Goal: Information Seeking & Learning: Compare options

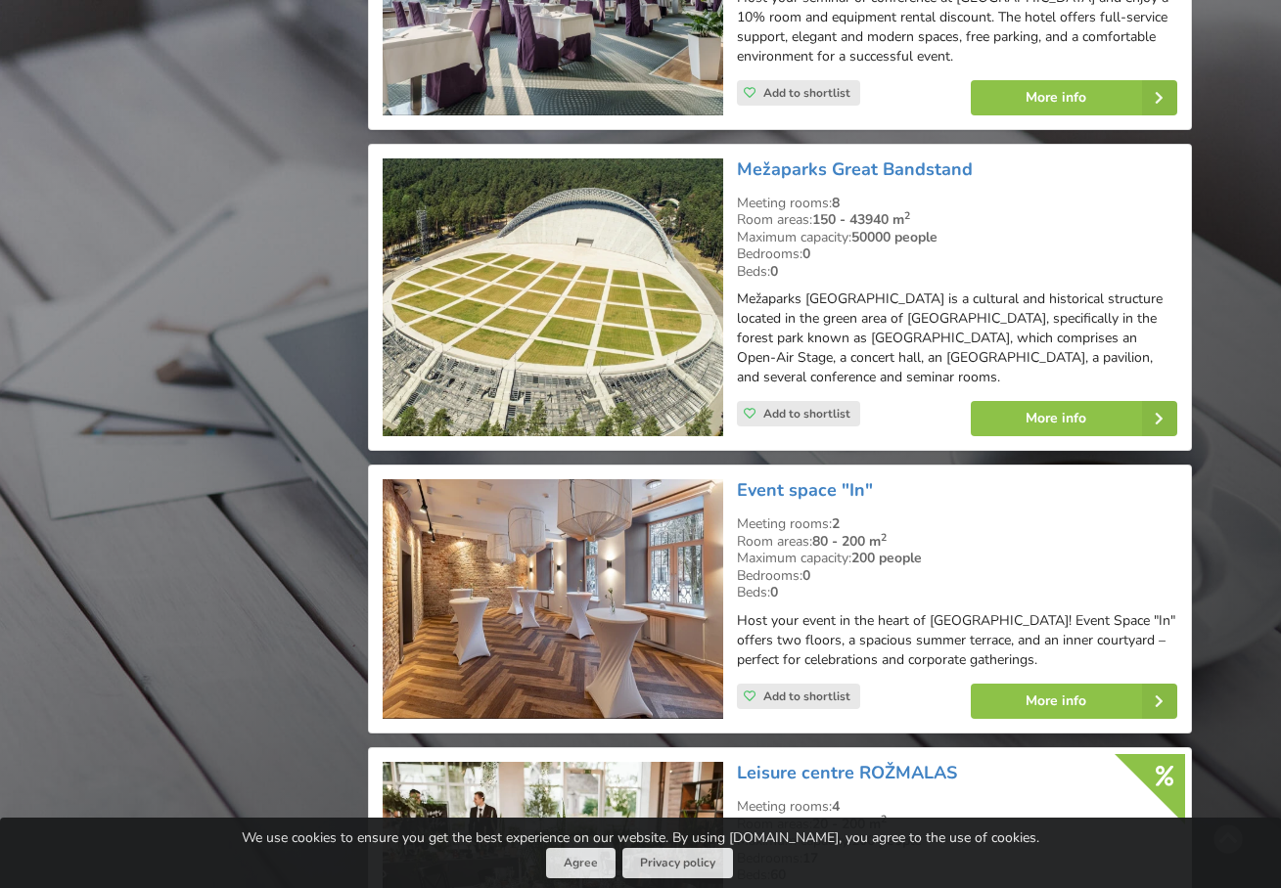
scroll to position [2193, 0]
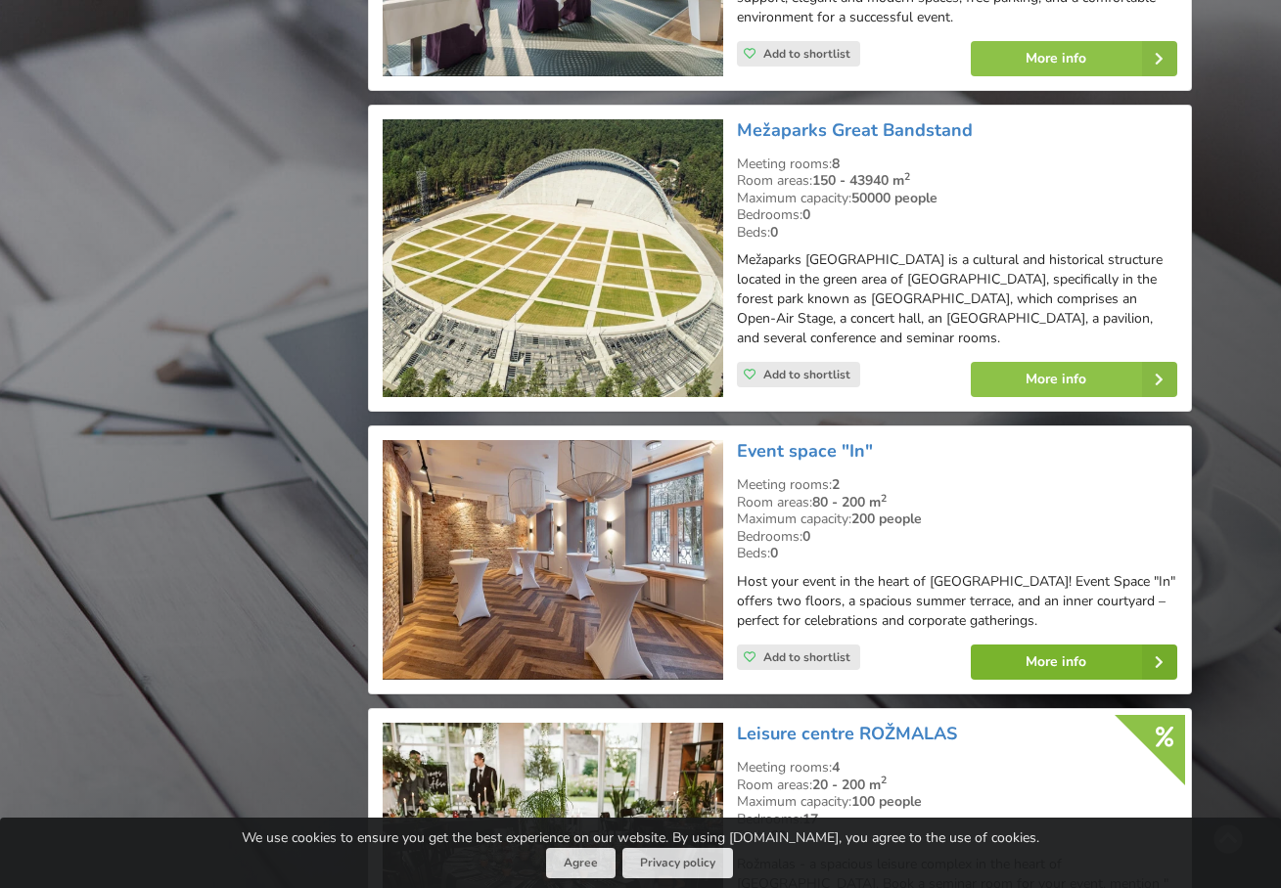
click at [1078, 645] on link "More info" at bounding box center [1074, 662] width 206 height 35
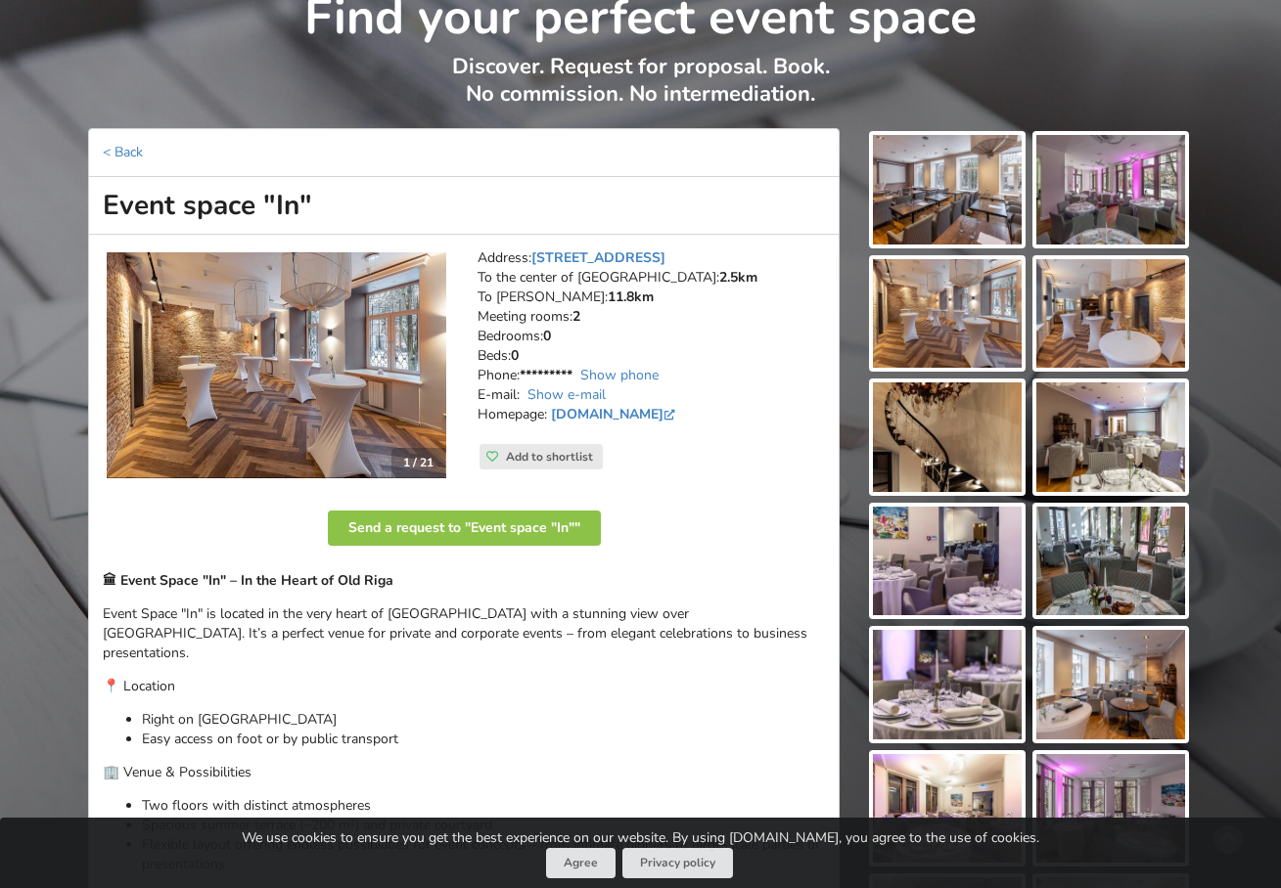
scroll to position [101, 0]
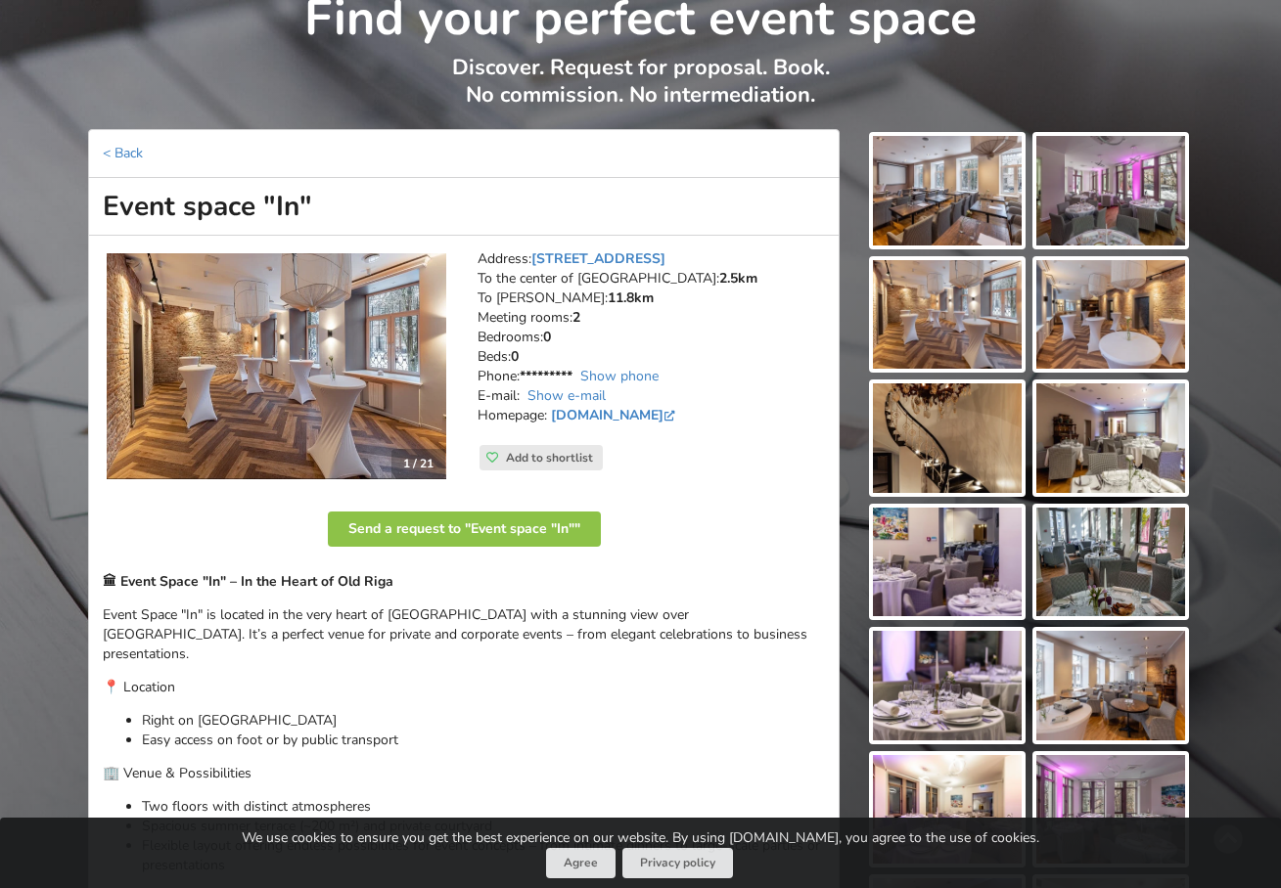
click at [949, 180] on img at bounding box center [947, 191] width 149 height 110
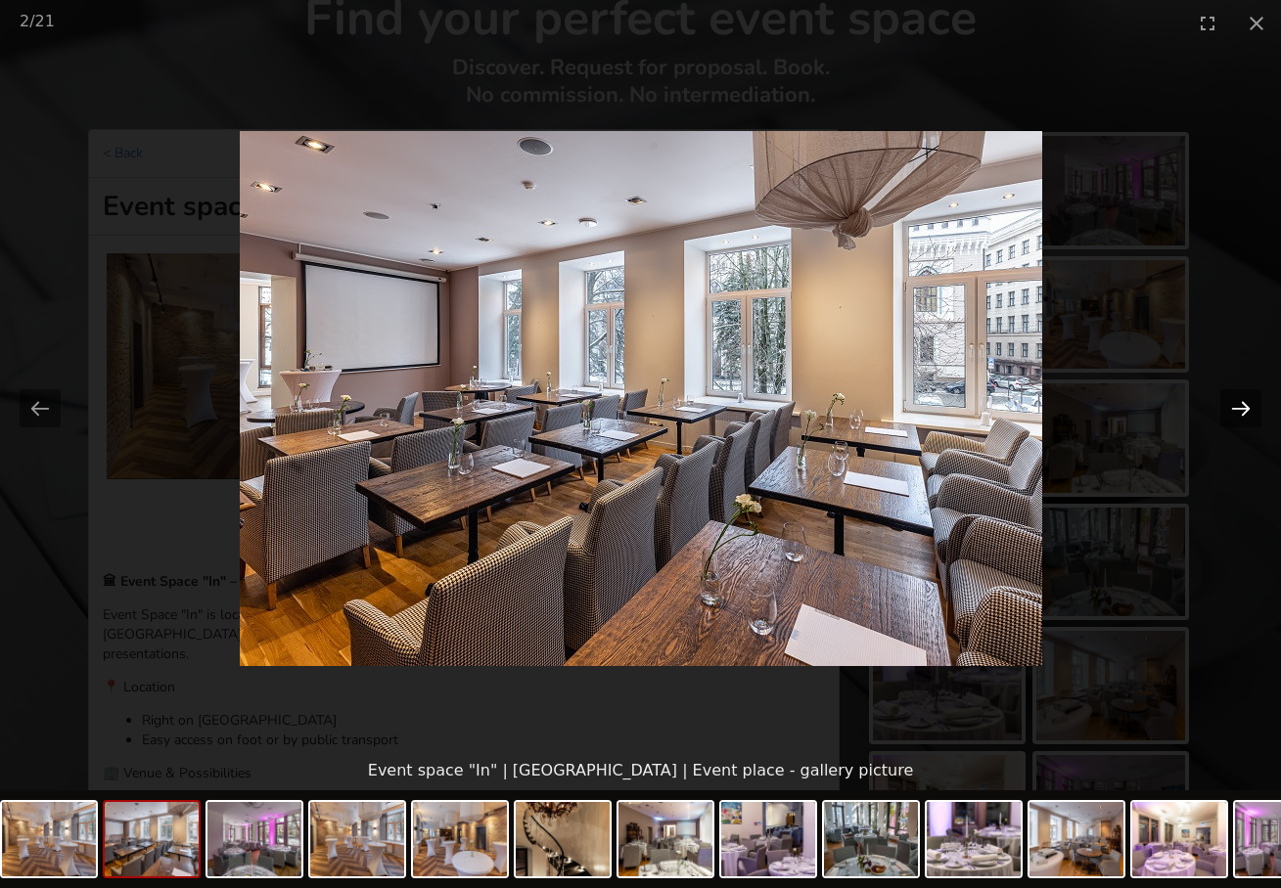
click at [1259, 406] on button "Next slide" at bounding box center [1240, 408] width 41 height 38
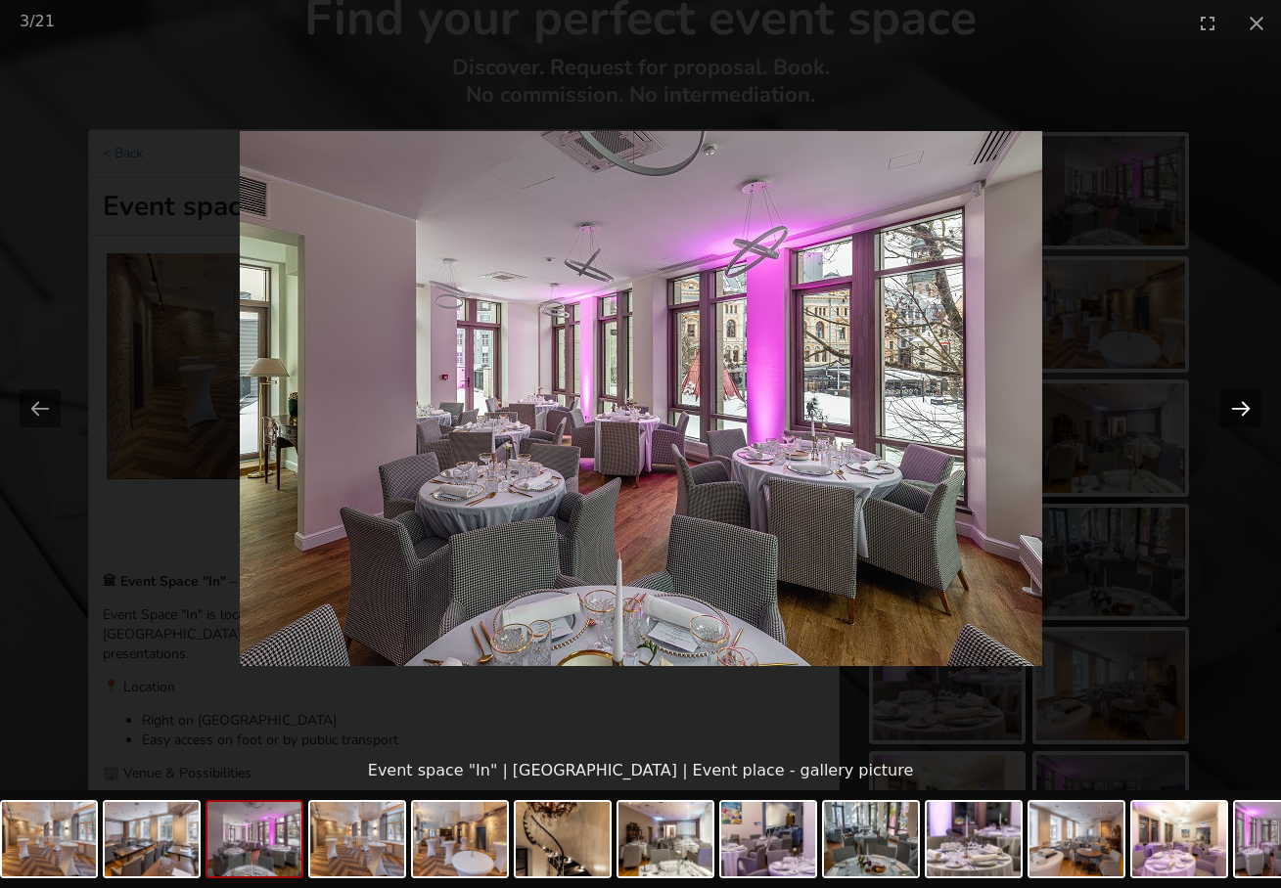
click at [1248, 407] on button "Next slide" at bounding box center [1240, 408] width 41 height 38
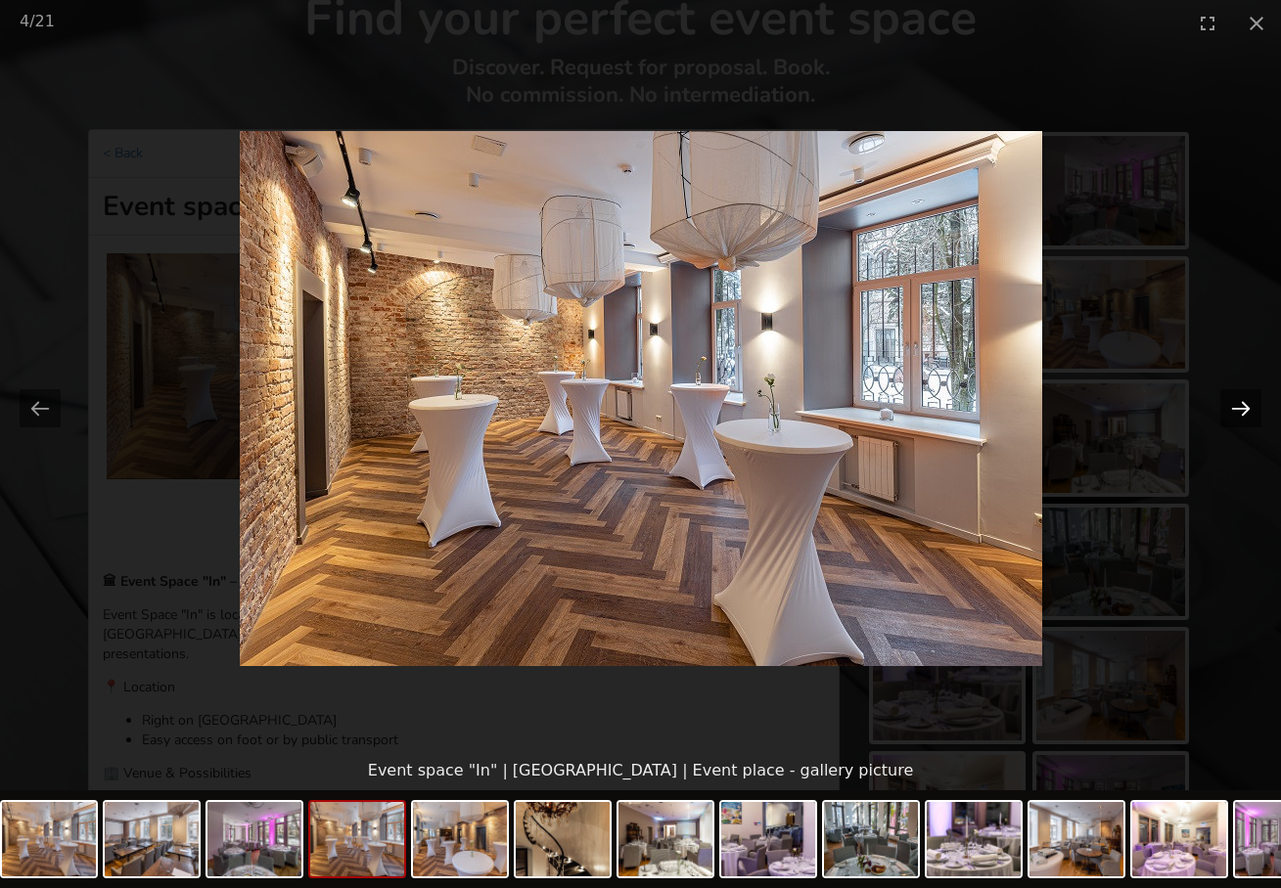
click at [1248, 407] on button "Next slide" at bounding box center [1240, 408] width 41 height 38
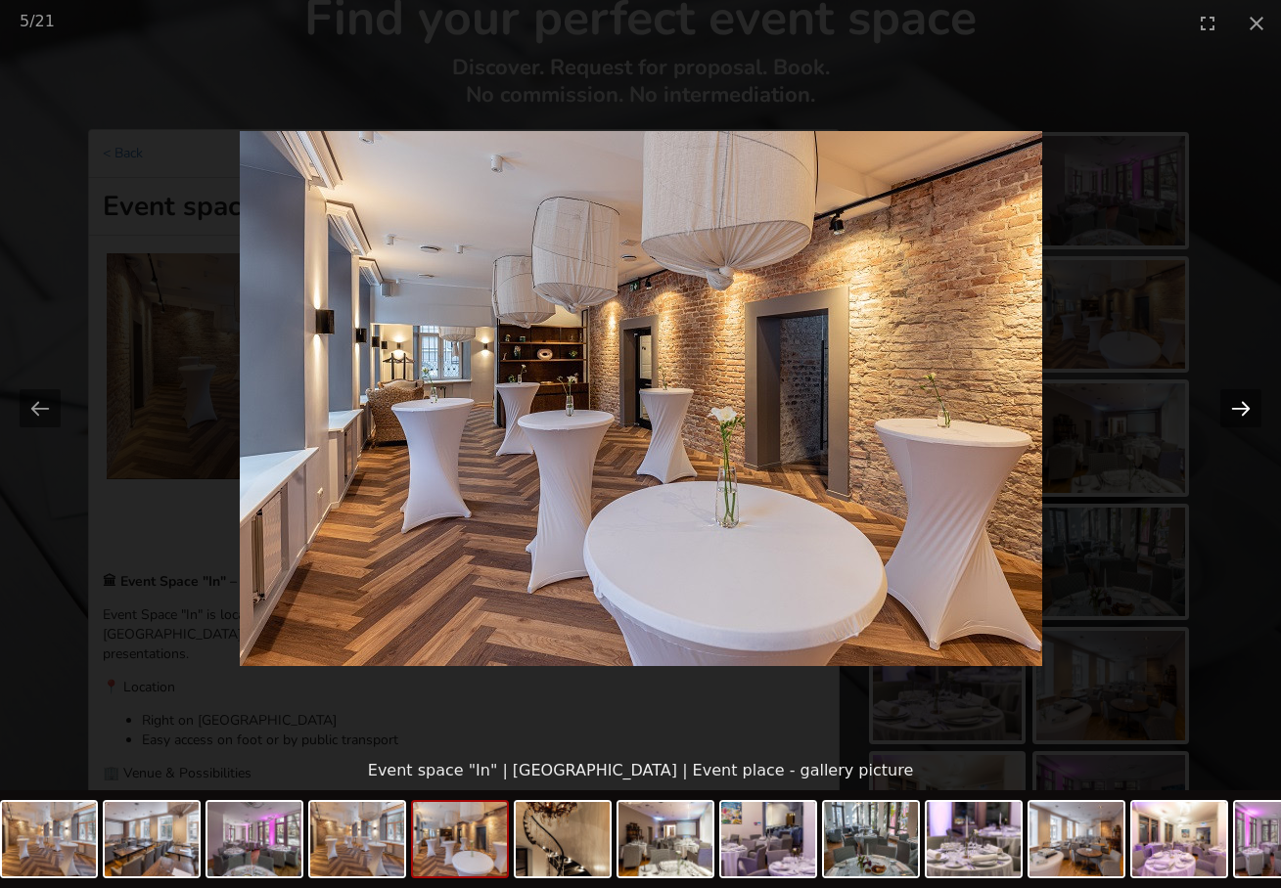
click at [1248, 407] on button "Next slide" at bounding box center [1240, 408] width 41 height 38
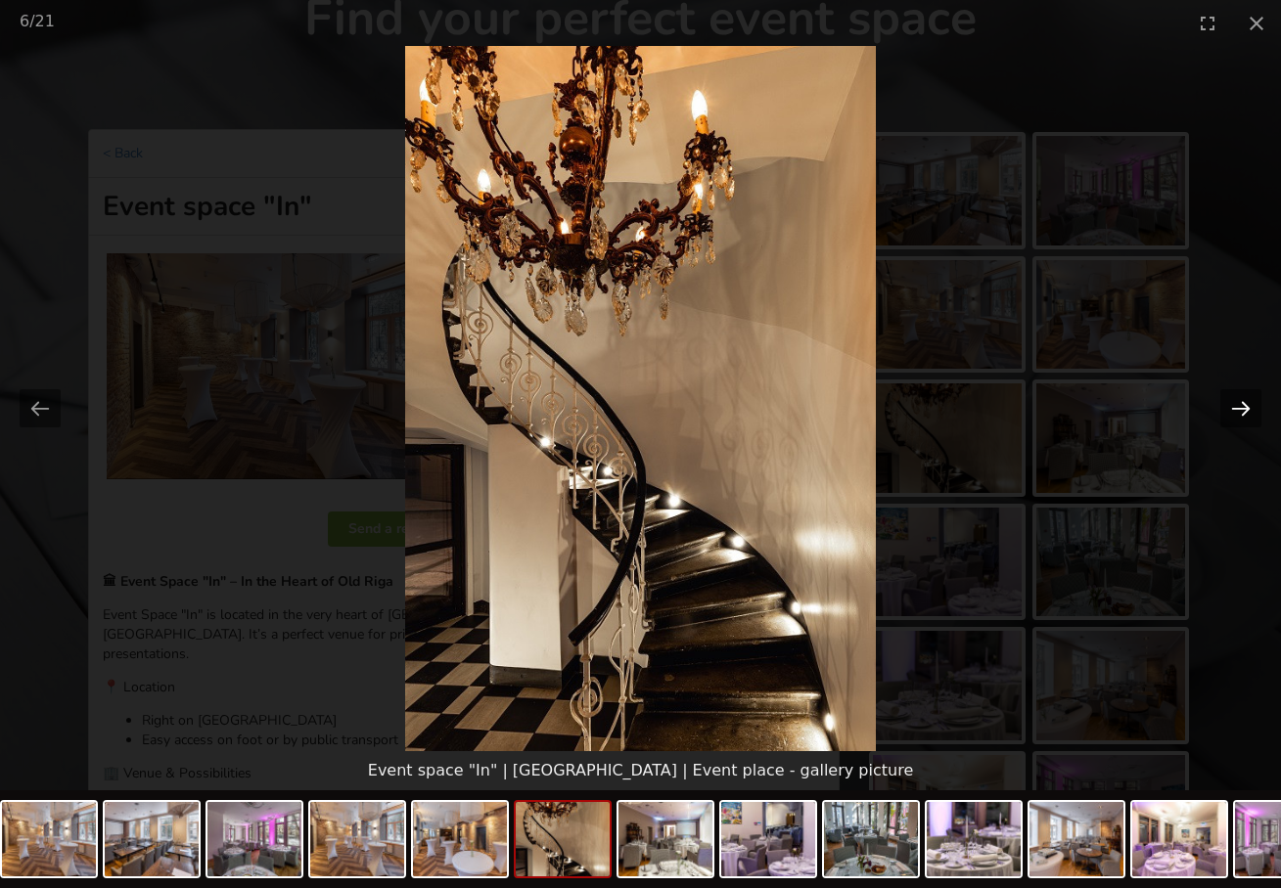
click at [1248, 407] on button "Next slide" at bounding box center [1240, 408] width 41 height 38
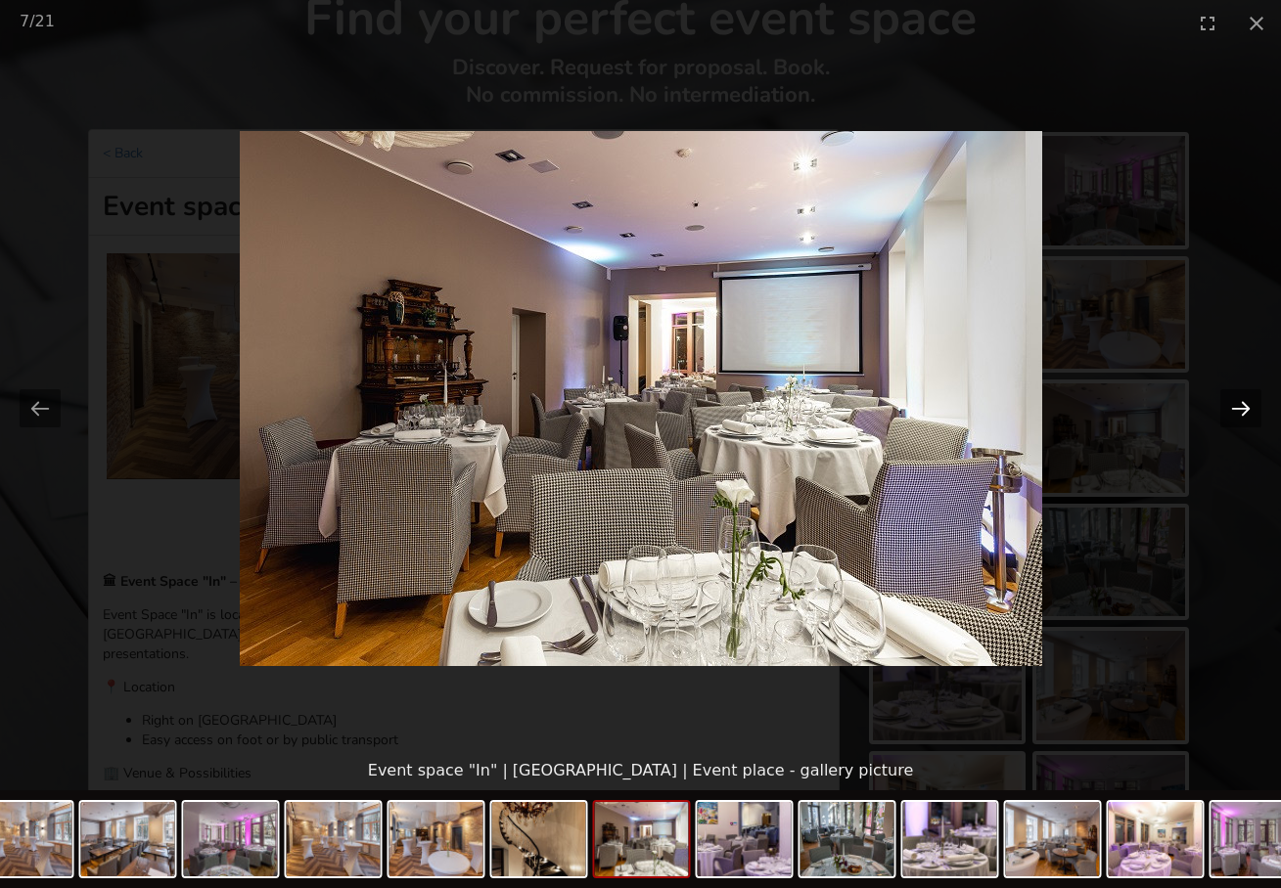
click at [1248, 407] on button "Next slide" at bounding box center [1240, 408] width 41 height 38
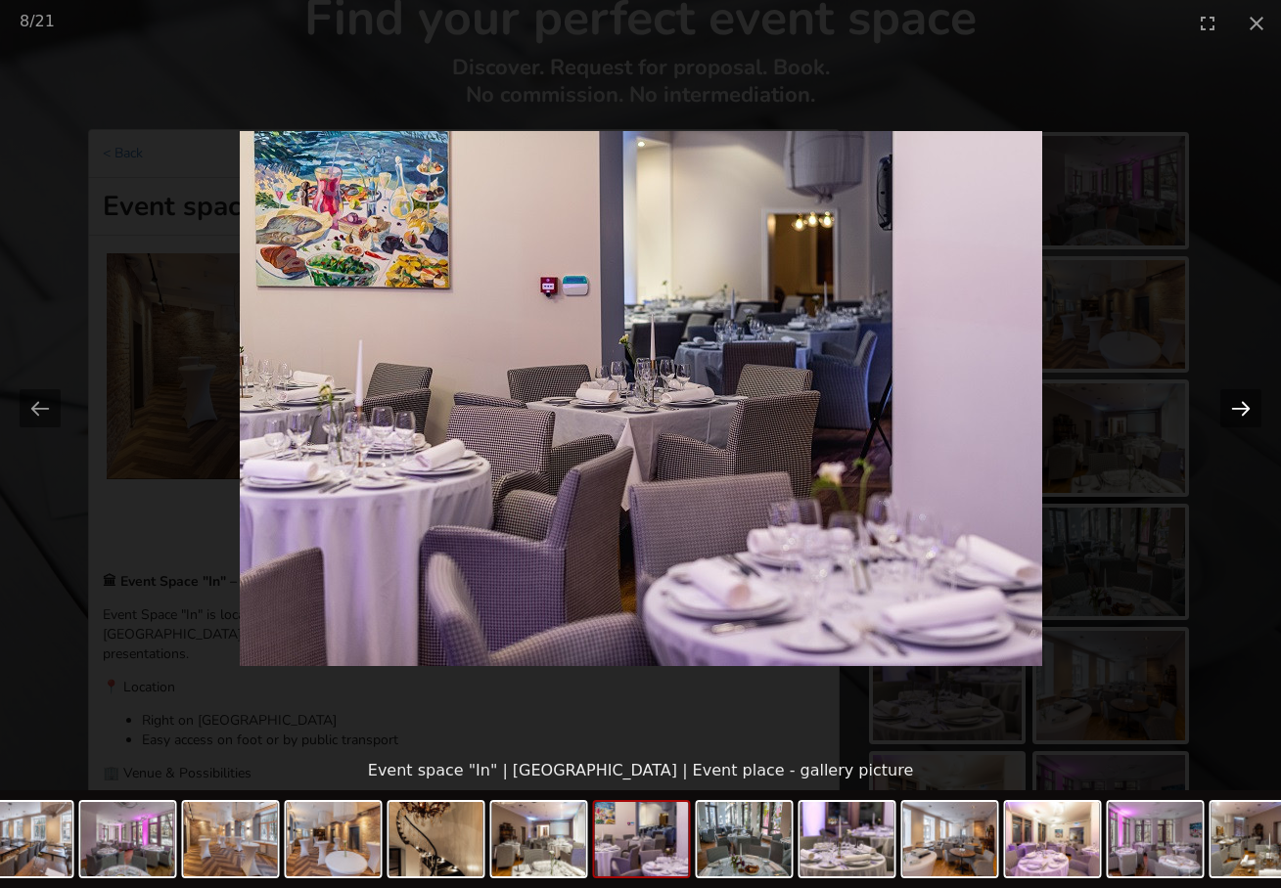
click at [1248, 407] on button "Next slide" at bounding box center [1240, 408] width 41 height 38
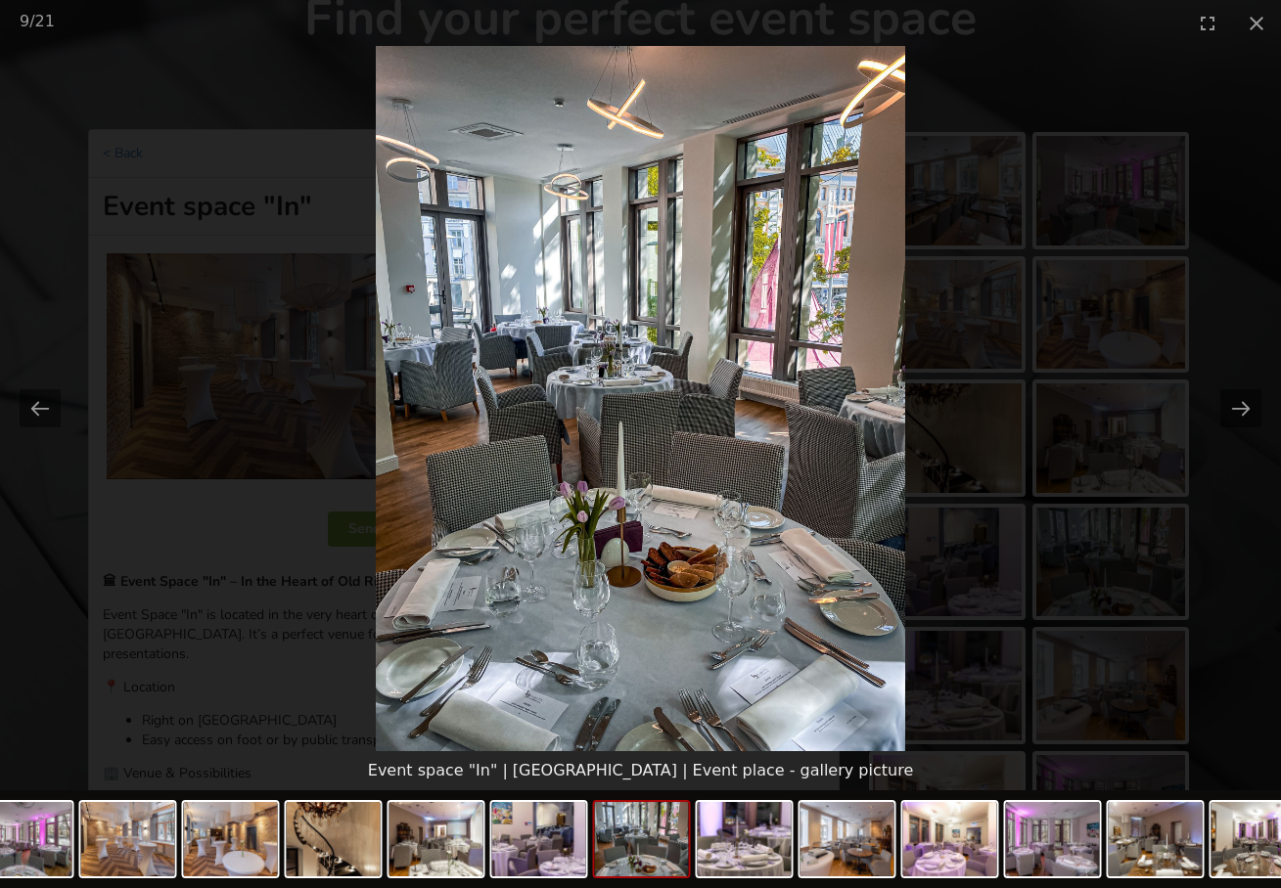
scroll to position [0, 0]
click at [826, 519] on img at bounding box center [640, 398] width 529 height 705
click at [414, 534] on picture at bounding box center [640, 398] width 1281 height 705
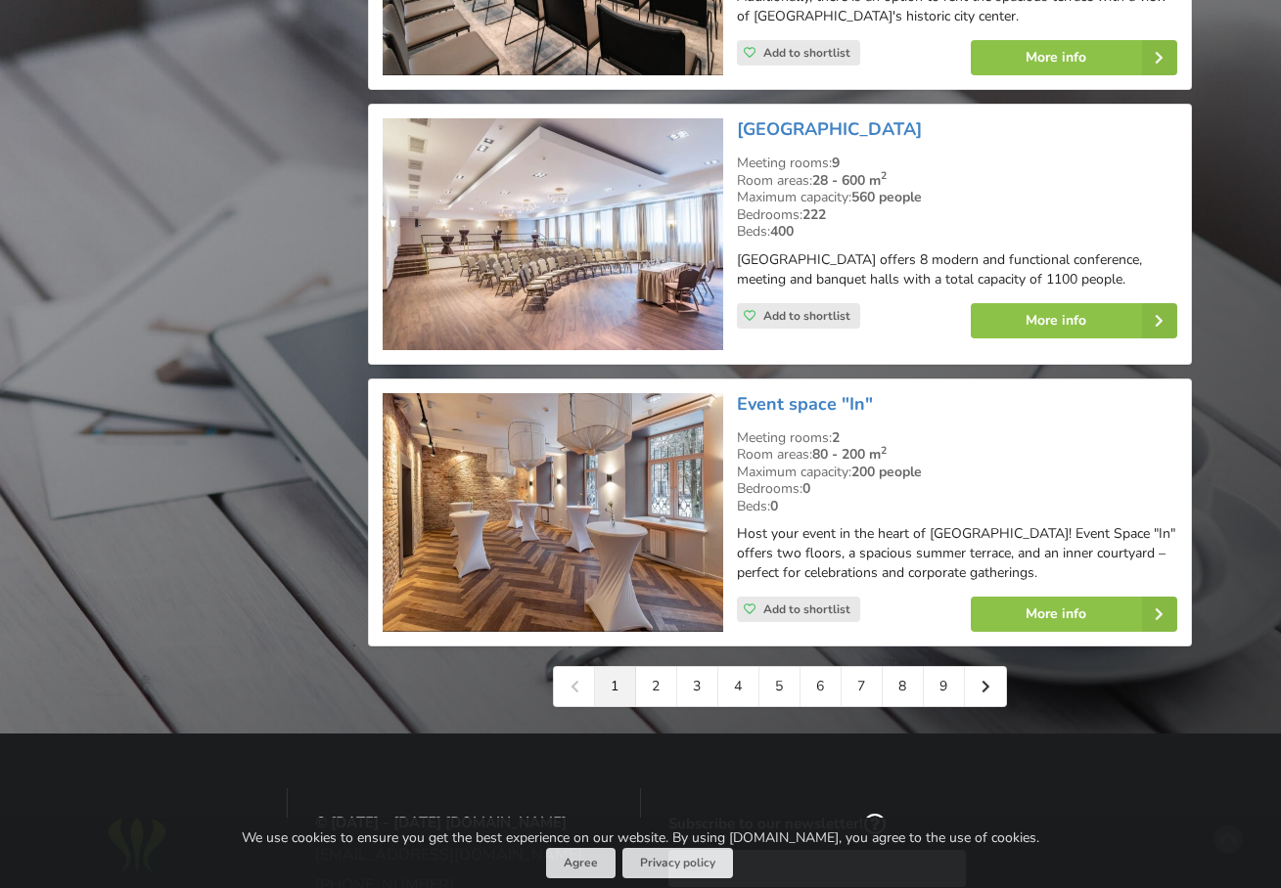
scroll to position [4275, 0]
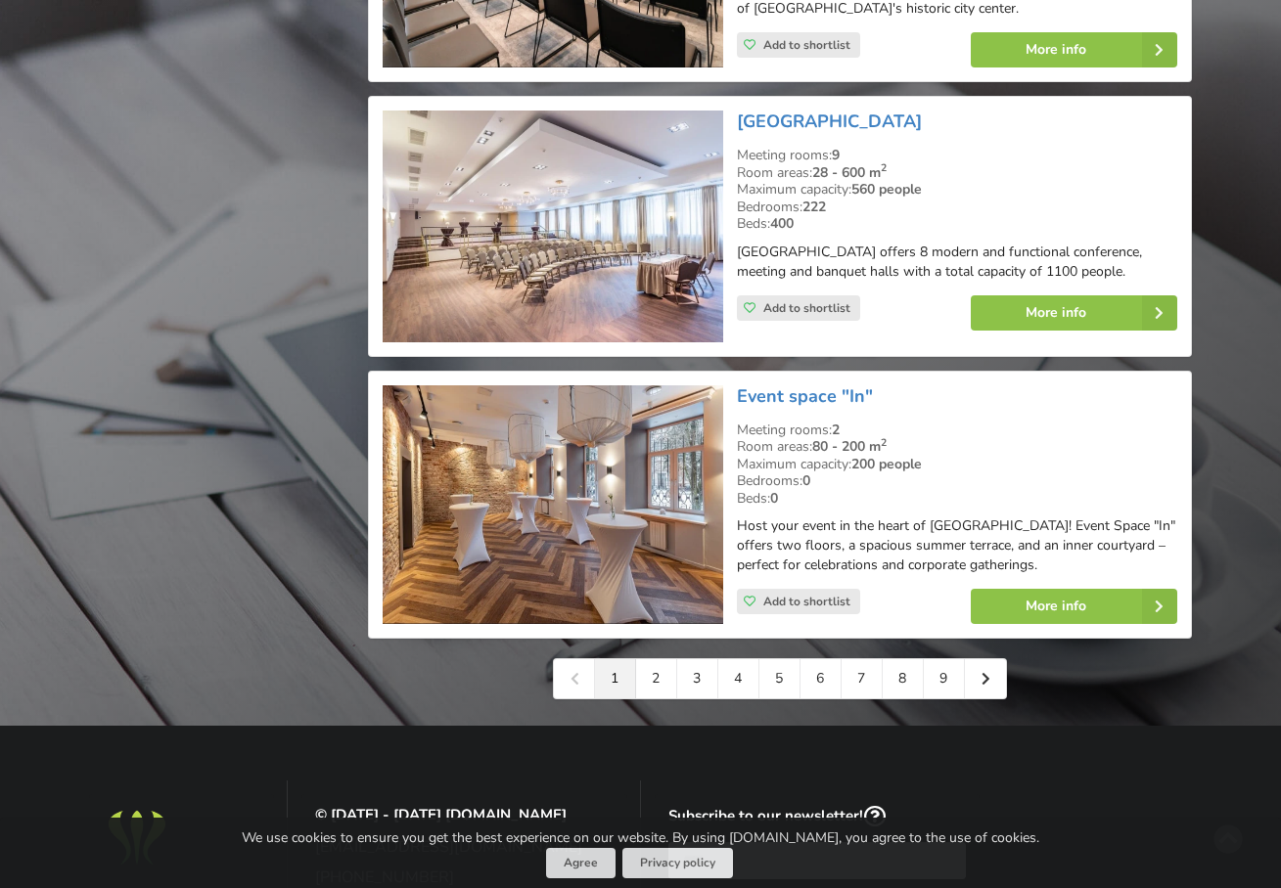
click at [618, 227] on img at bounding box center [552, 227] width 339 height 232
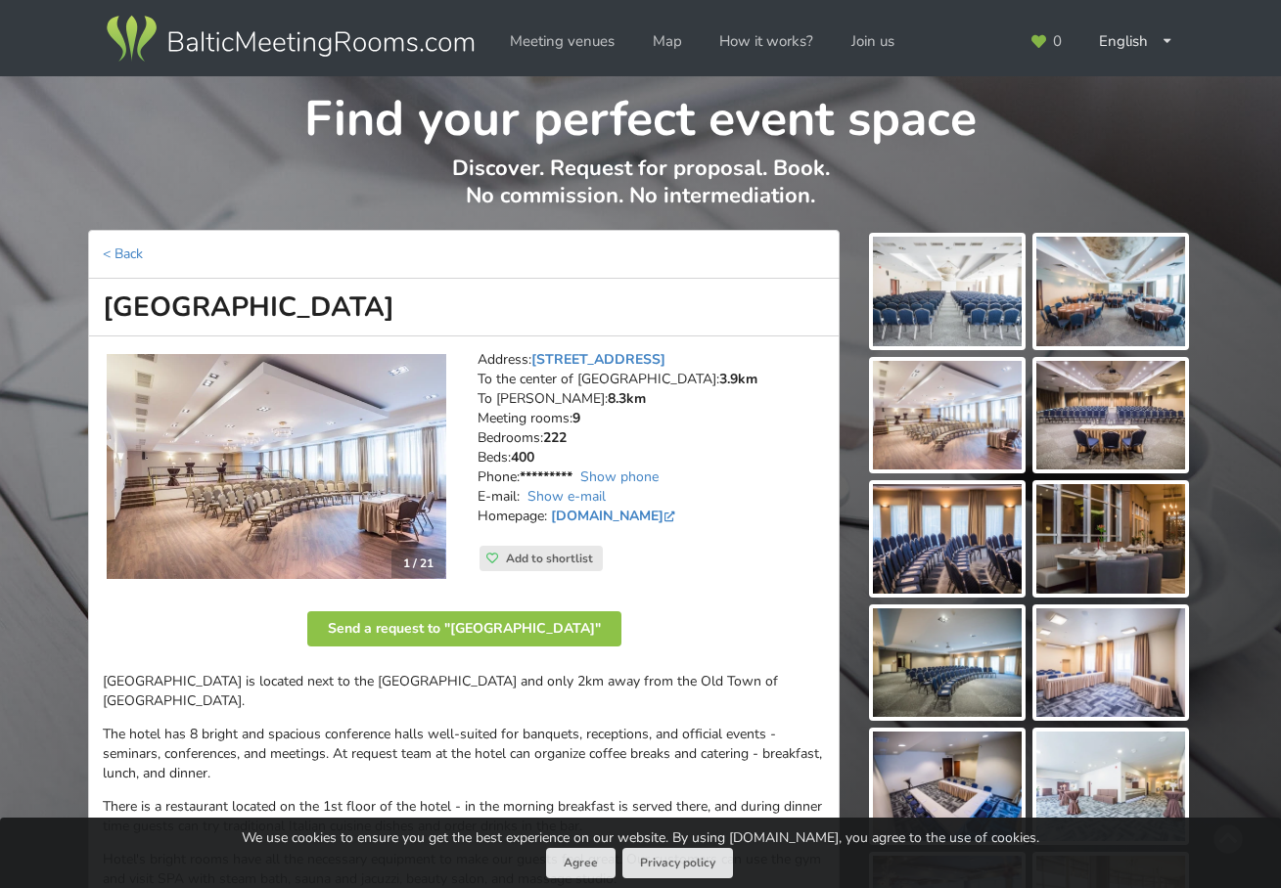
click at [1005, 291] on img at bounding box center [947, 292] width 149 height 110
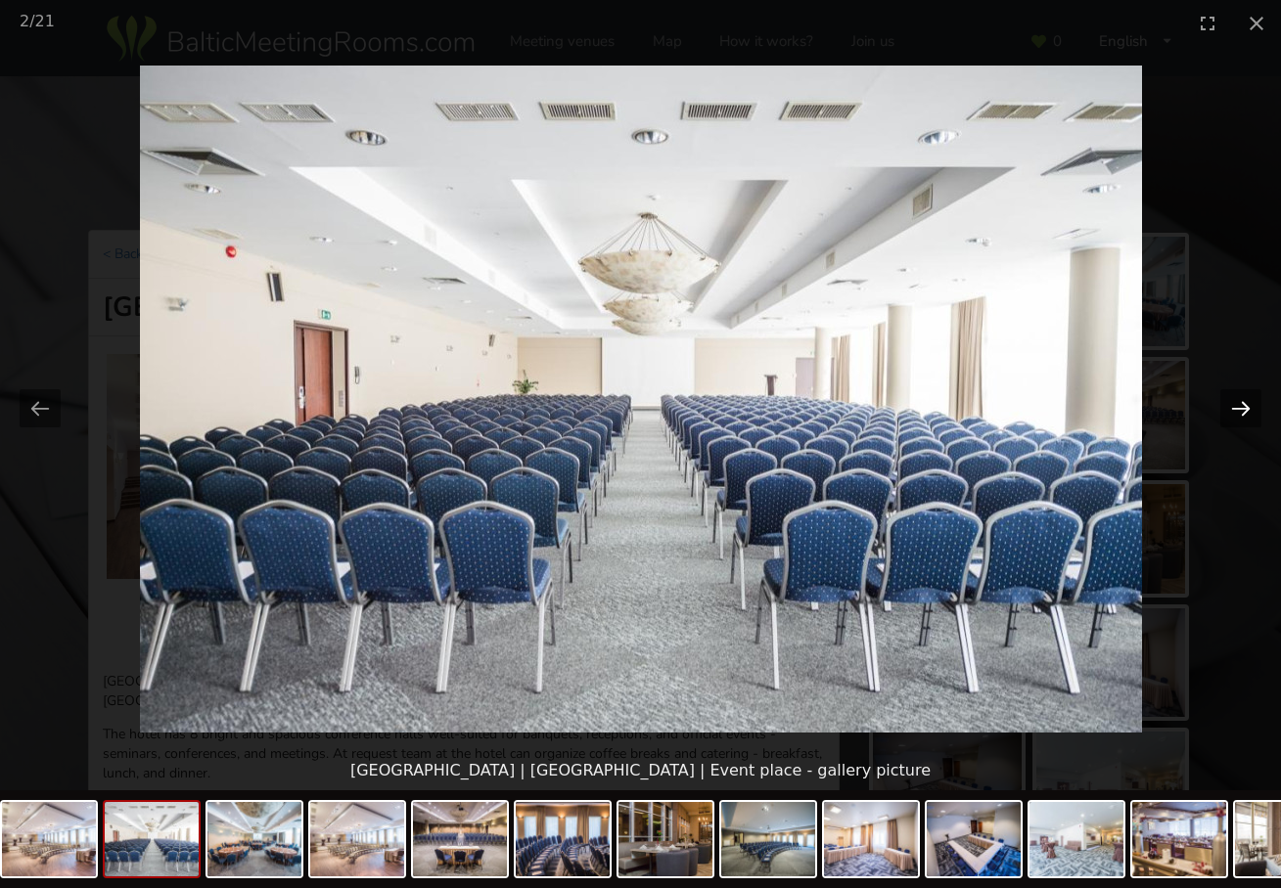
click at [1236, 408] on button "Next slide" at bounding box center [1240, 408] width 41 height 38
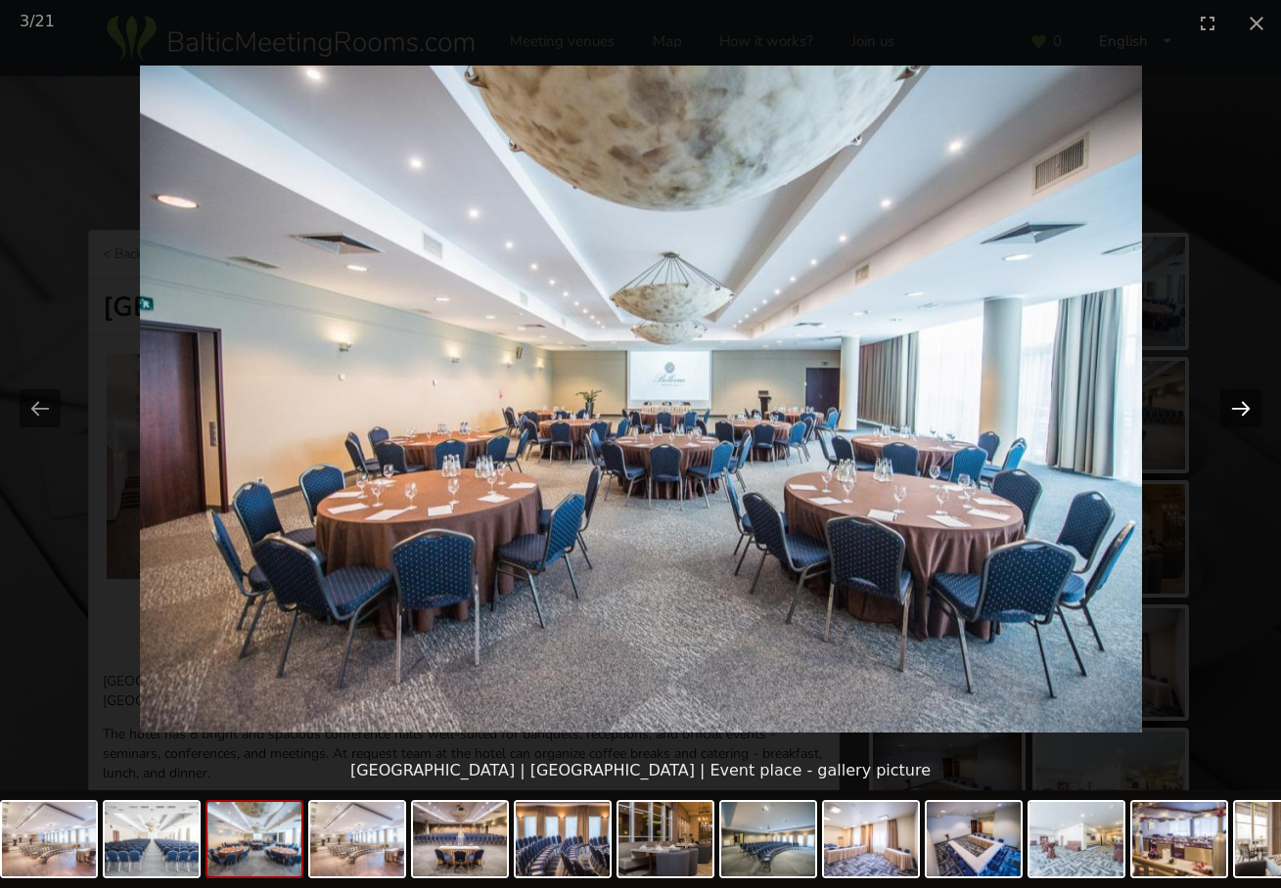
click at [1236, 408] on button "Next slide" at bounding box center [1240, 408] width 41 height 38
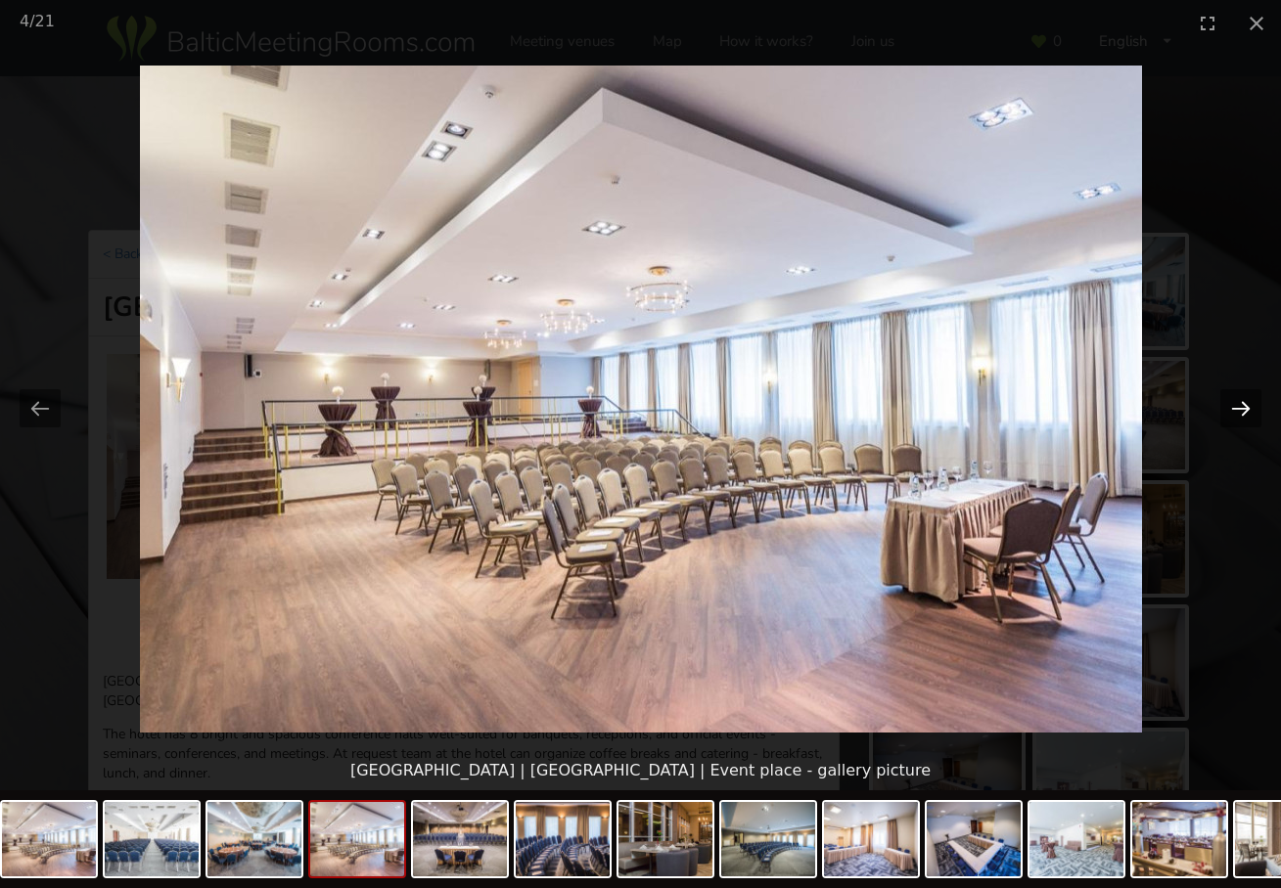
click at [1236, 408] on button "Next slide" at bounding box center [1240, 408] width 41 height 38
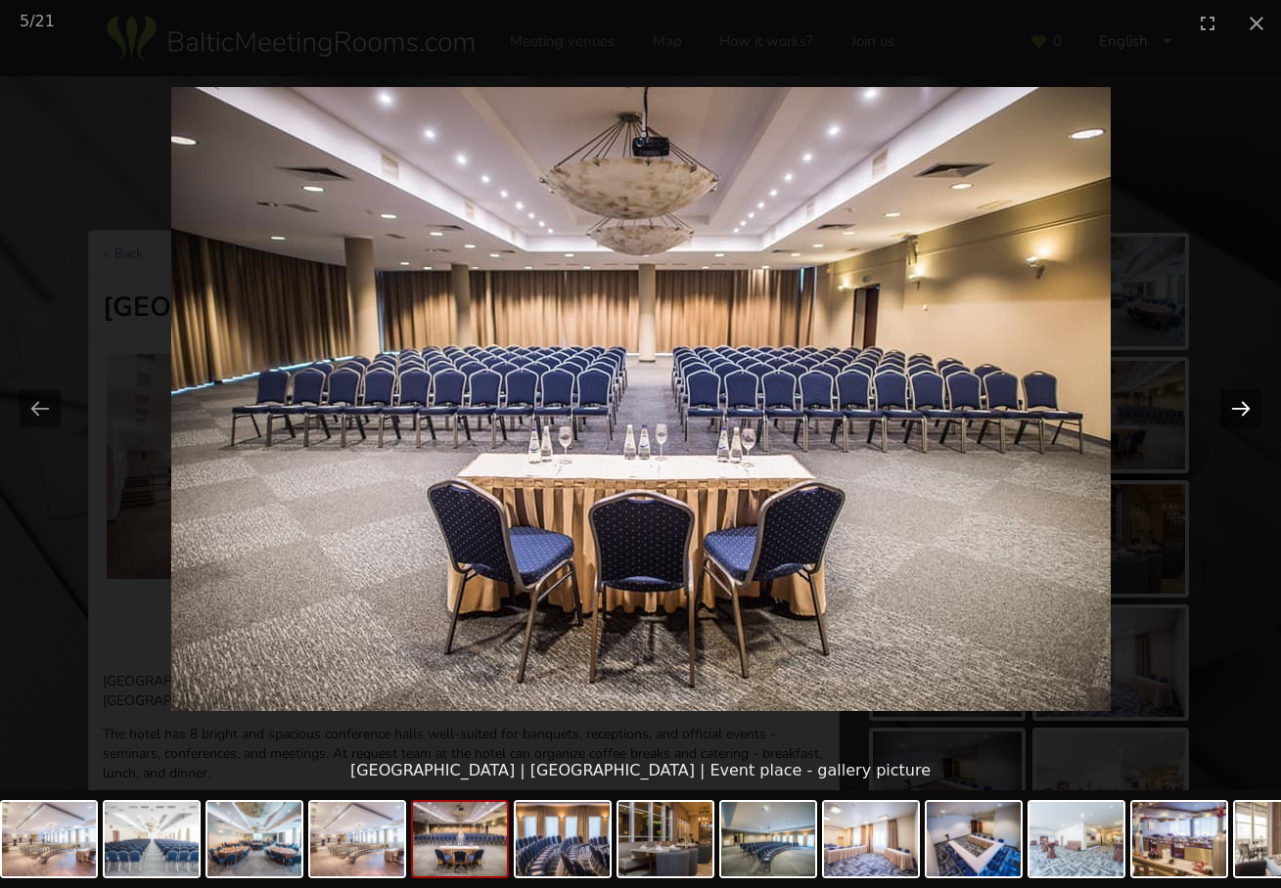
click at [1236, 408] on button "Next slide" at bounding box center [1240, 408] width 41 height 38
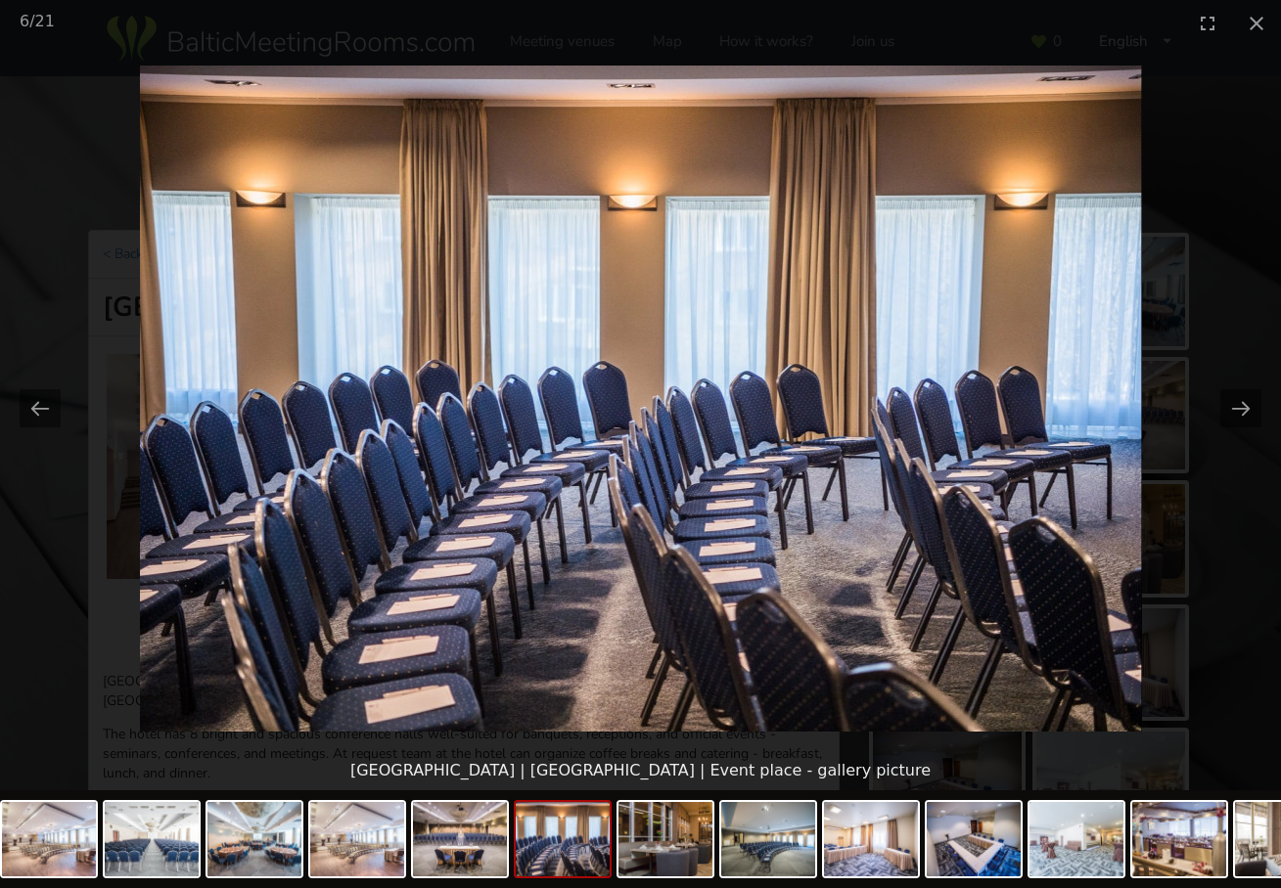
click at [767, 558] on picture at bounding box center [640, 398] width 1281 height 705
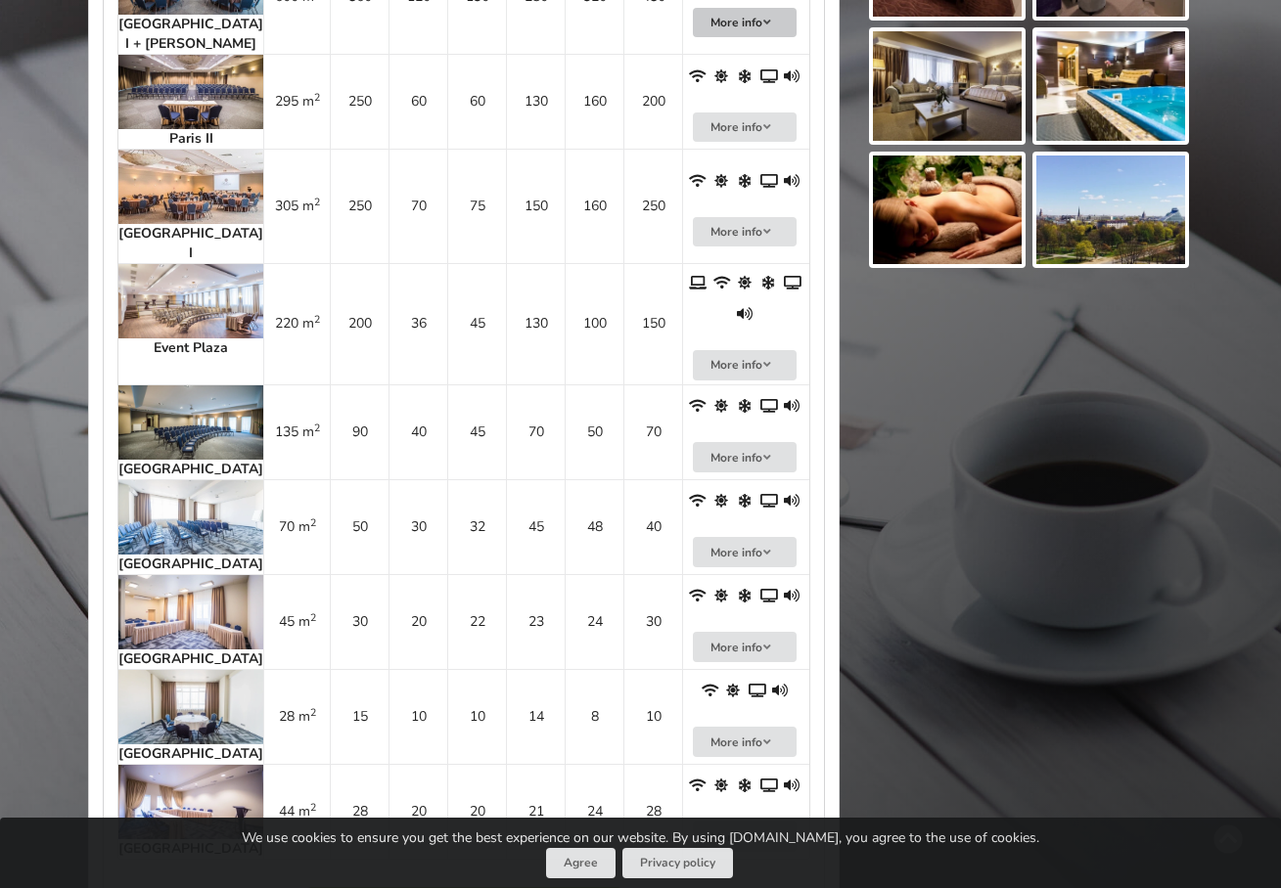
scroll to position [1213, 0]
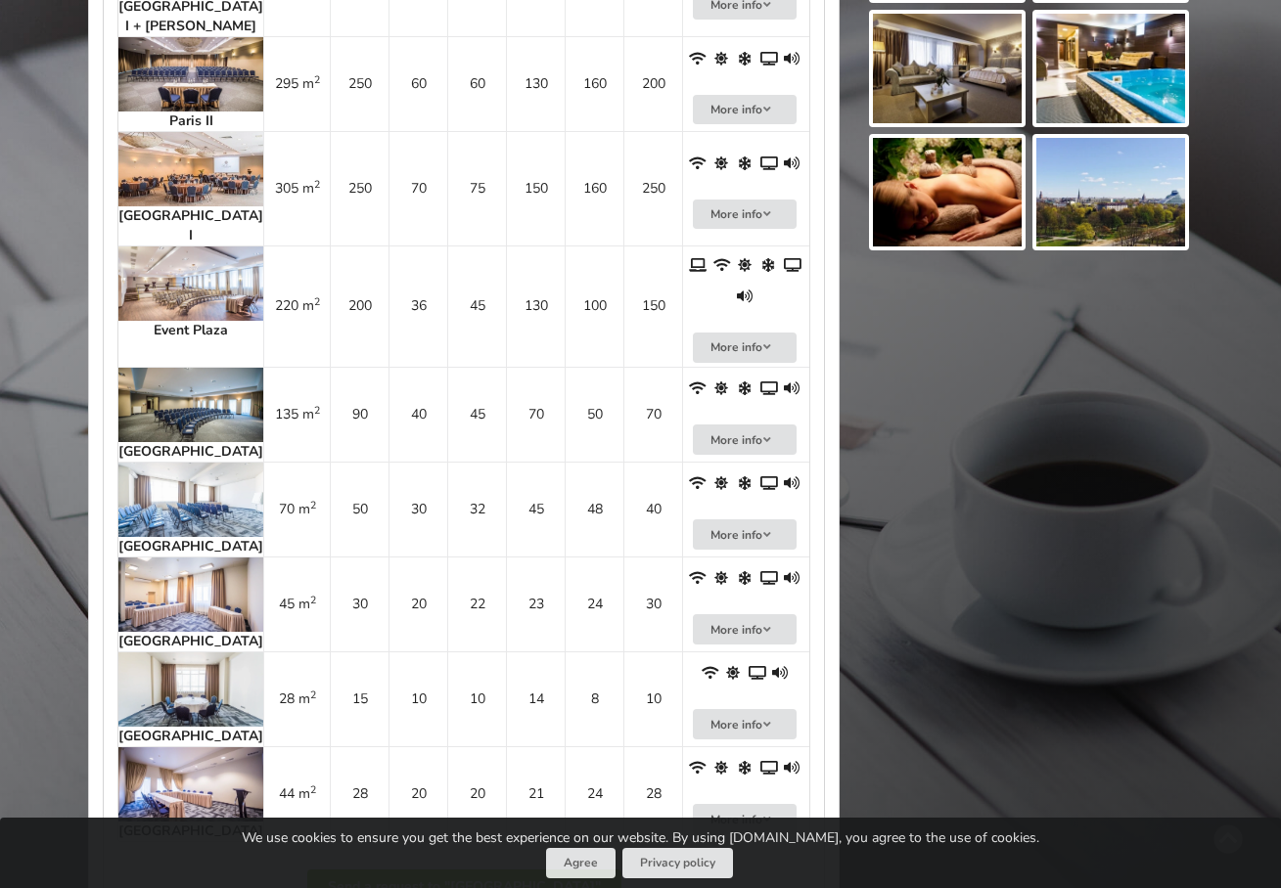
click at [192, 368] on img at bounding box center [190, 405] width 145 height 74
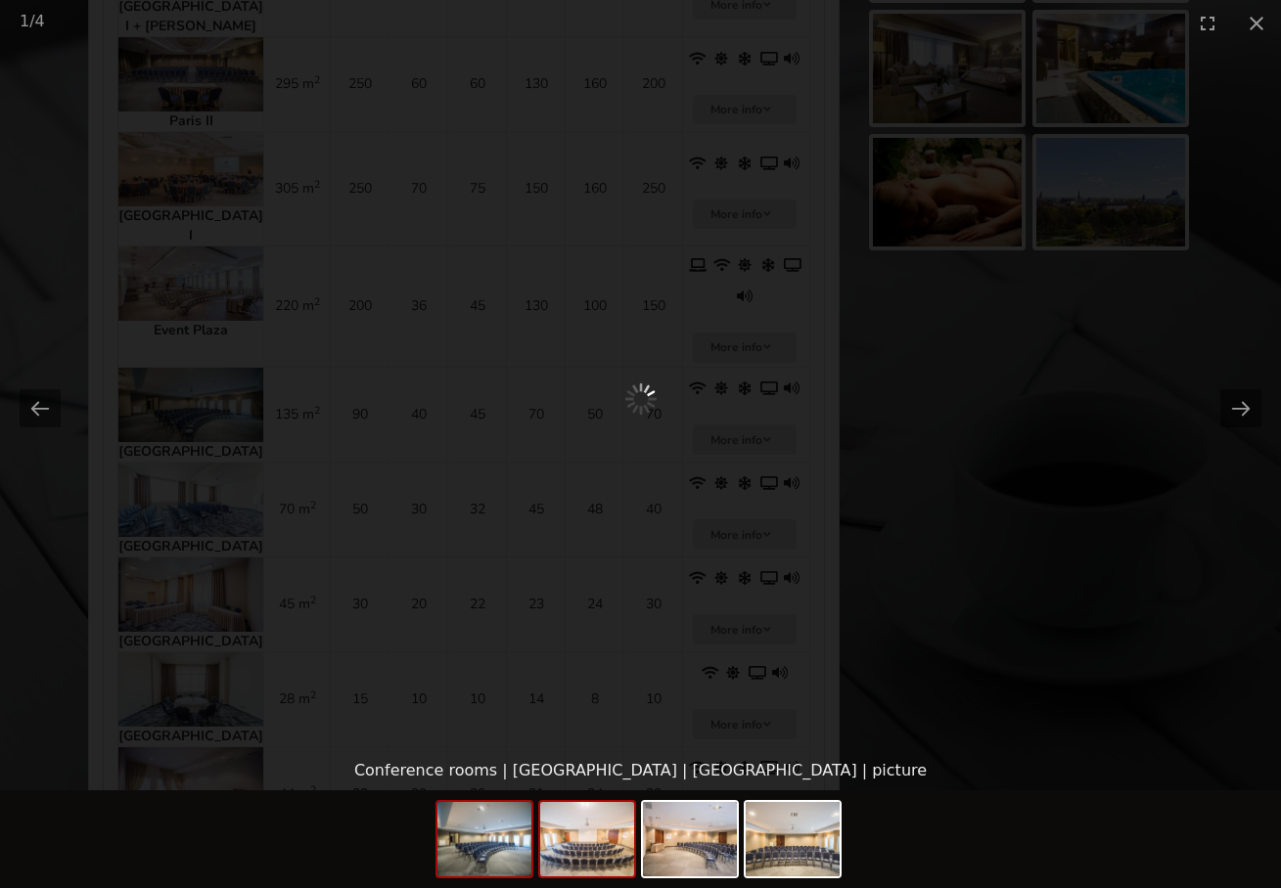
click at [597, 846] on img at bounding box center [587, 839] width 94 height 74
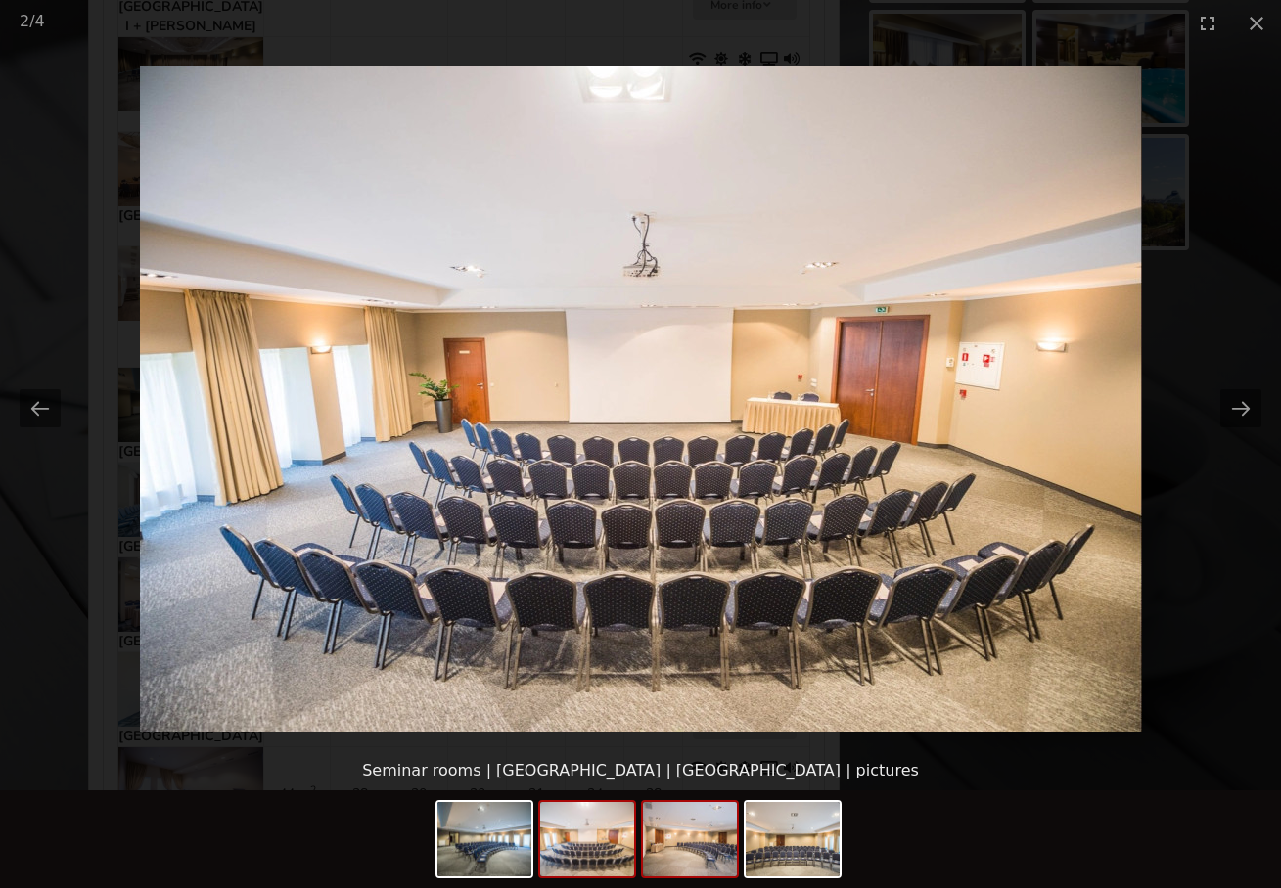
click at [654, 856] on img at bounding box center [690, 839] width 94 height 74
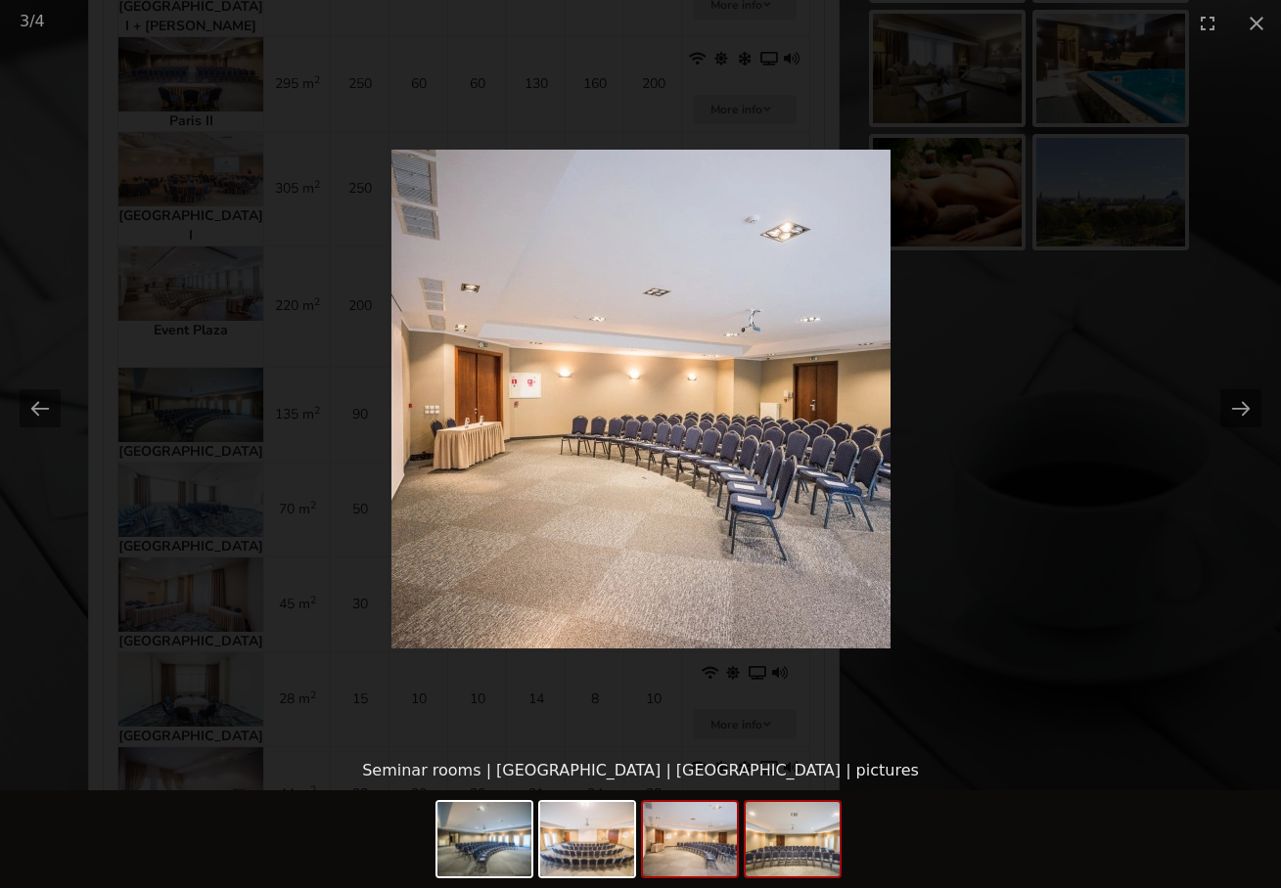
click at [748, 854] on img at bounding box center [793, 839] width 94 height 74
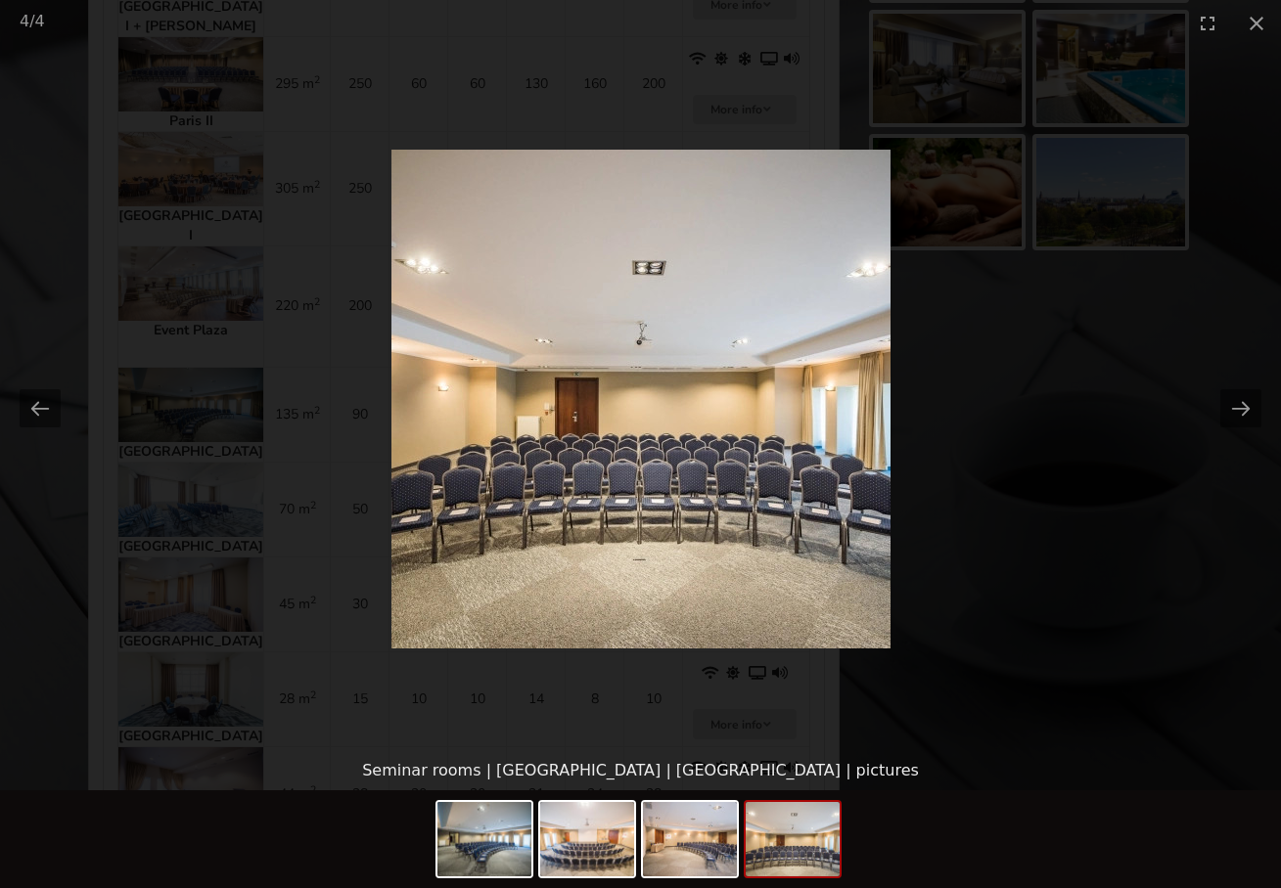
click at [1055, 667] on picture at bounding box center [640, 398] width 1281 height 705
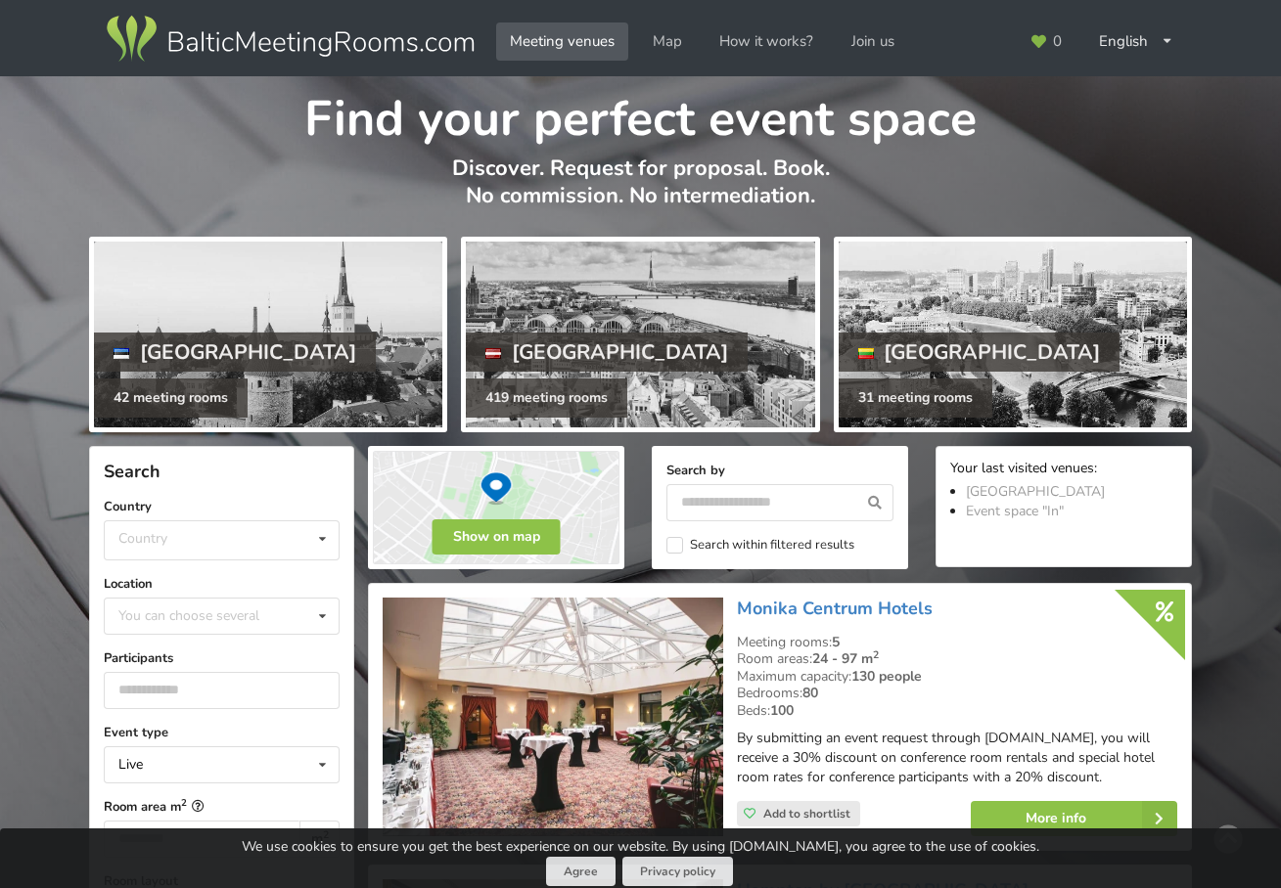
scroll to position [4275, 0]
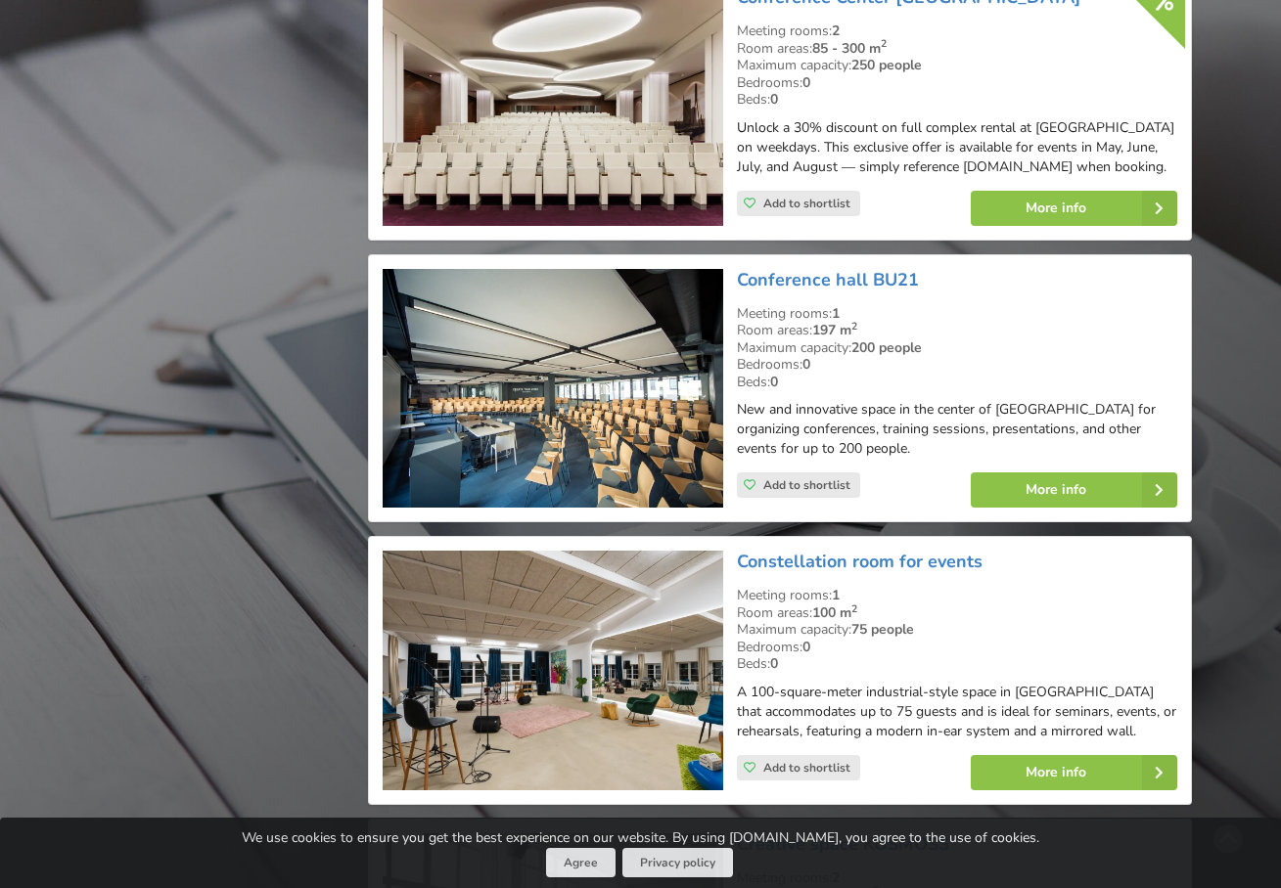
scroll to position [5268, 0]
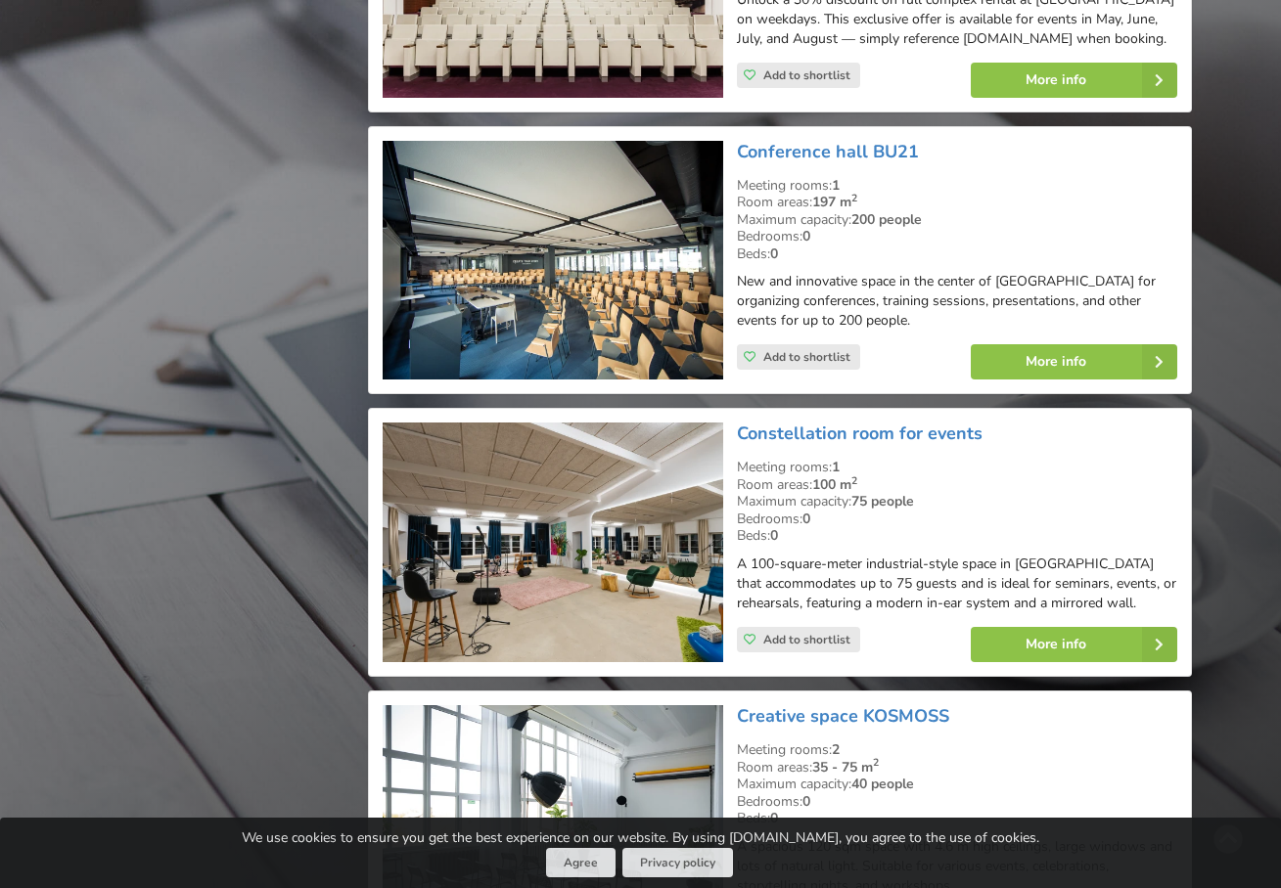
click at [475, 469] on img at bounding box center [552, 543] width 339 height 240
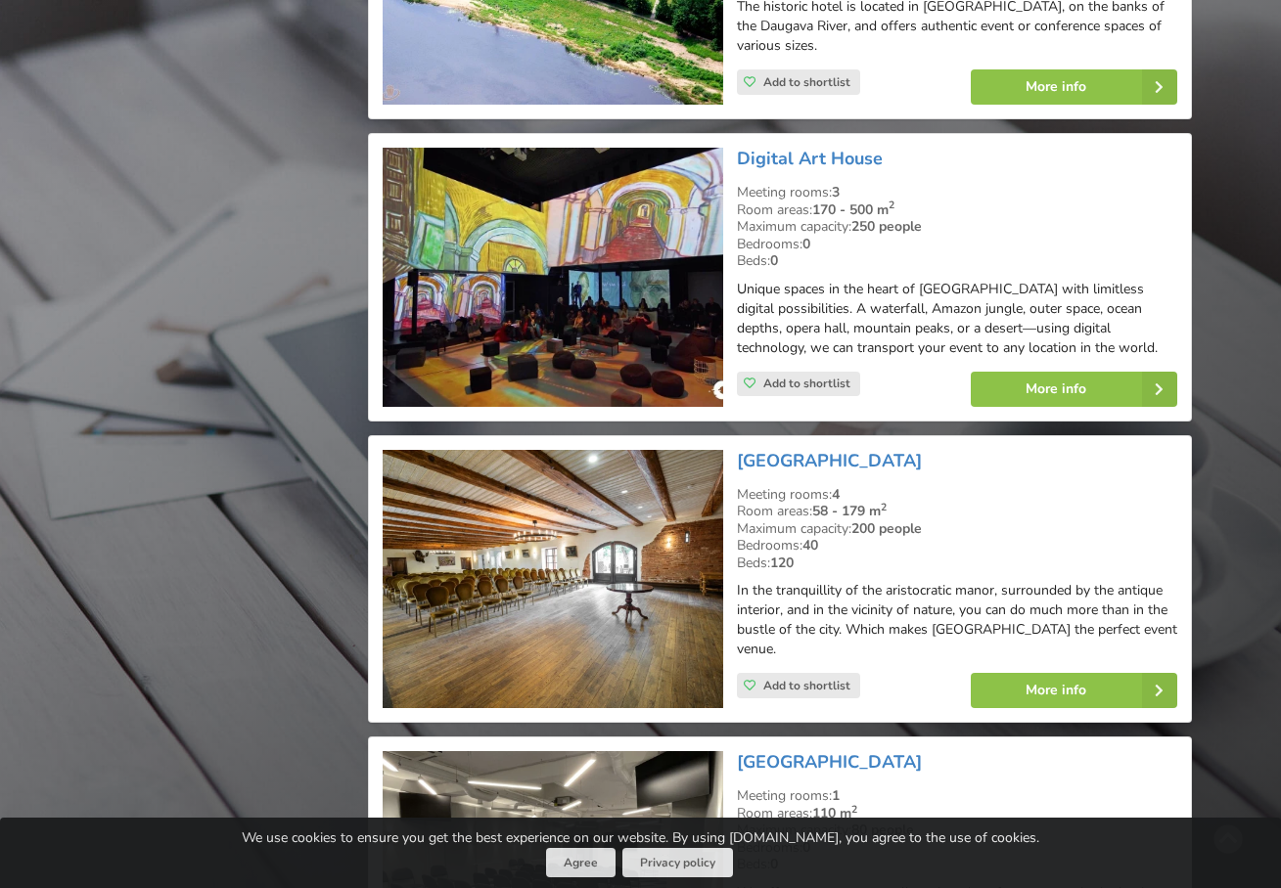
scroll to position [6674, 0]
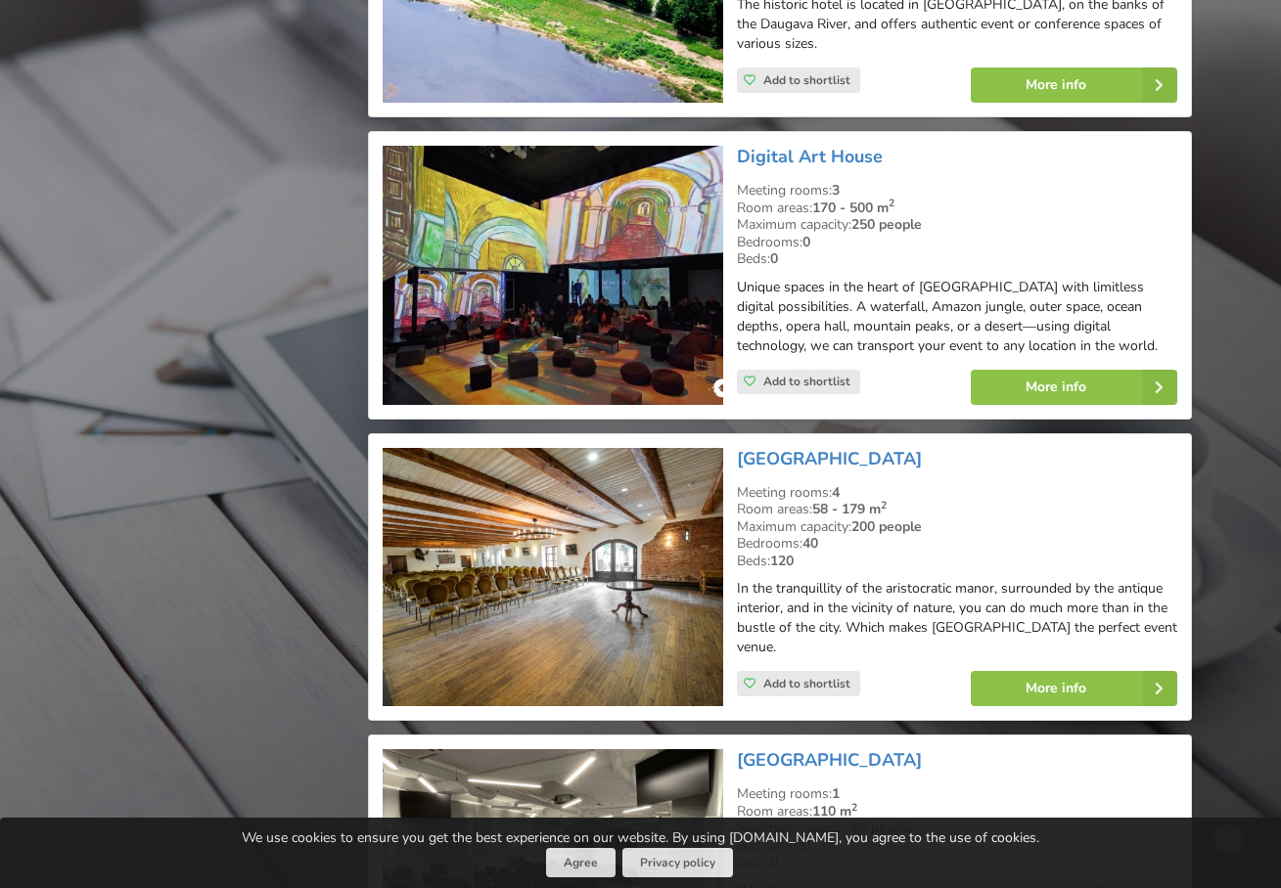
click at [590, 494] on img at bounding box center [552, 577] width 339 height 259
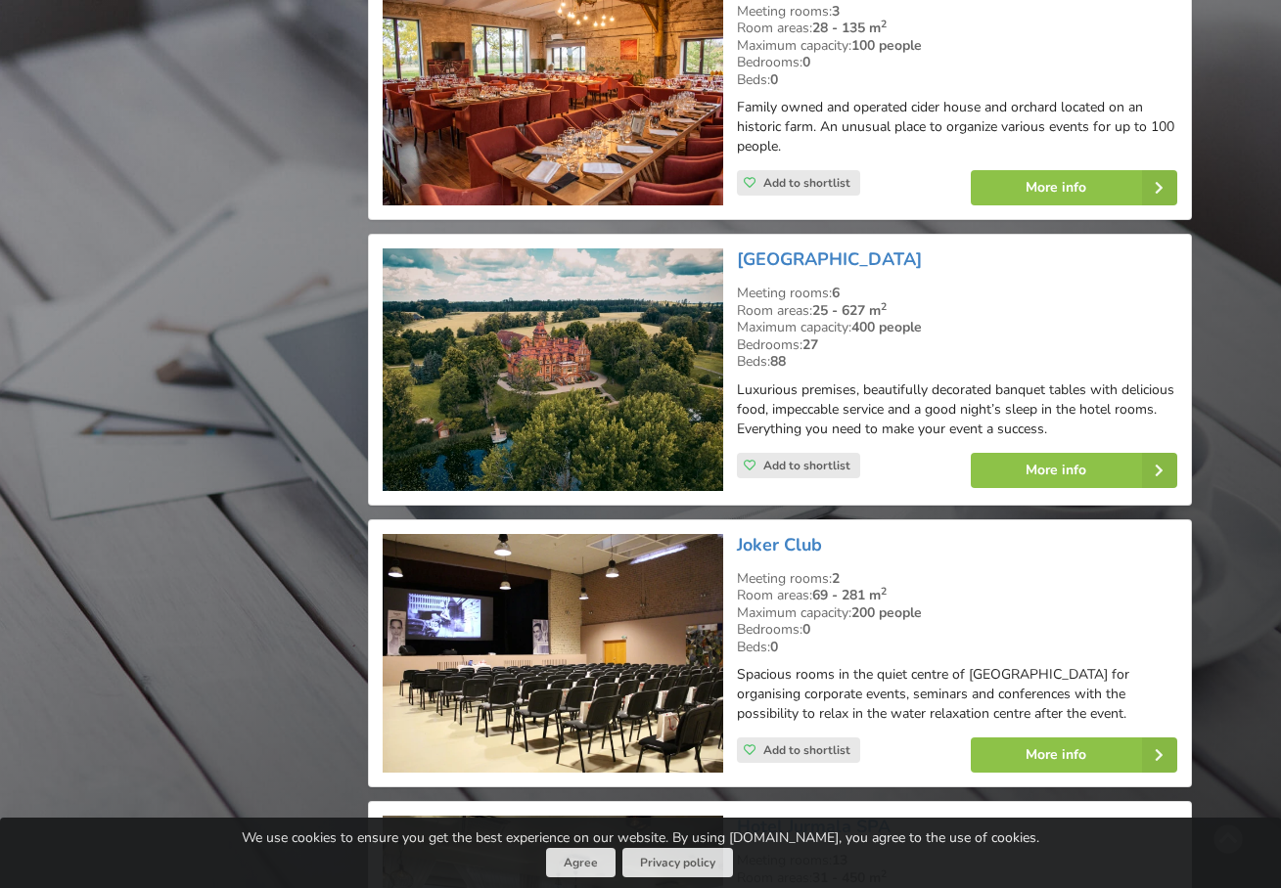
scroll to position [13112, 0]
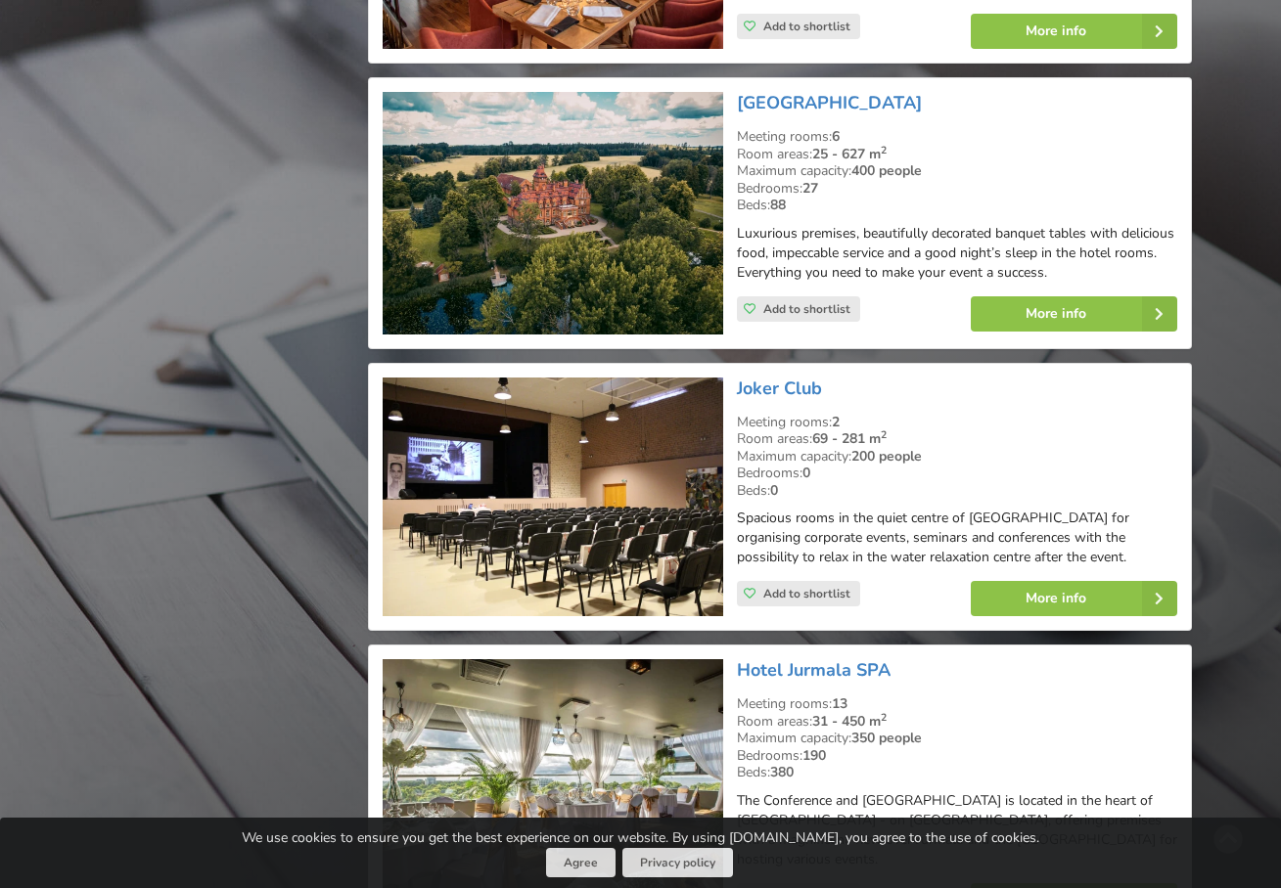
click at [527, 447] on img at bounding box center [552, 498] width 339 height 240
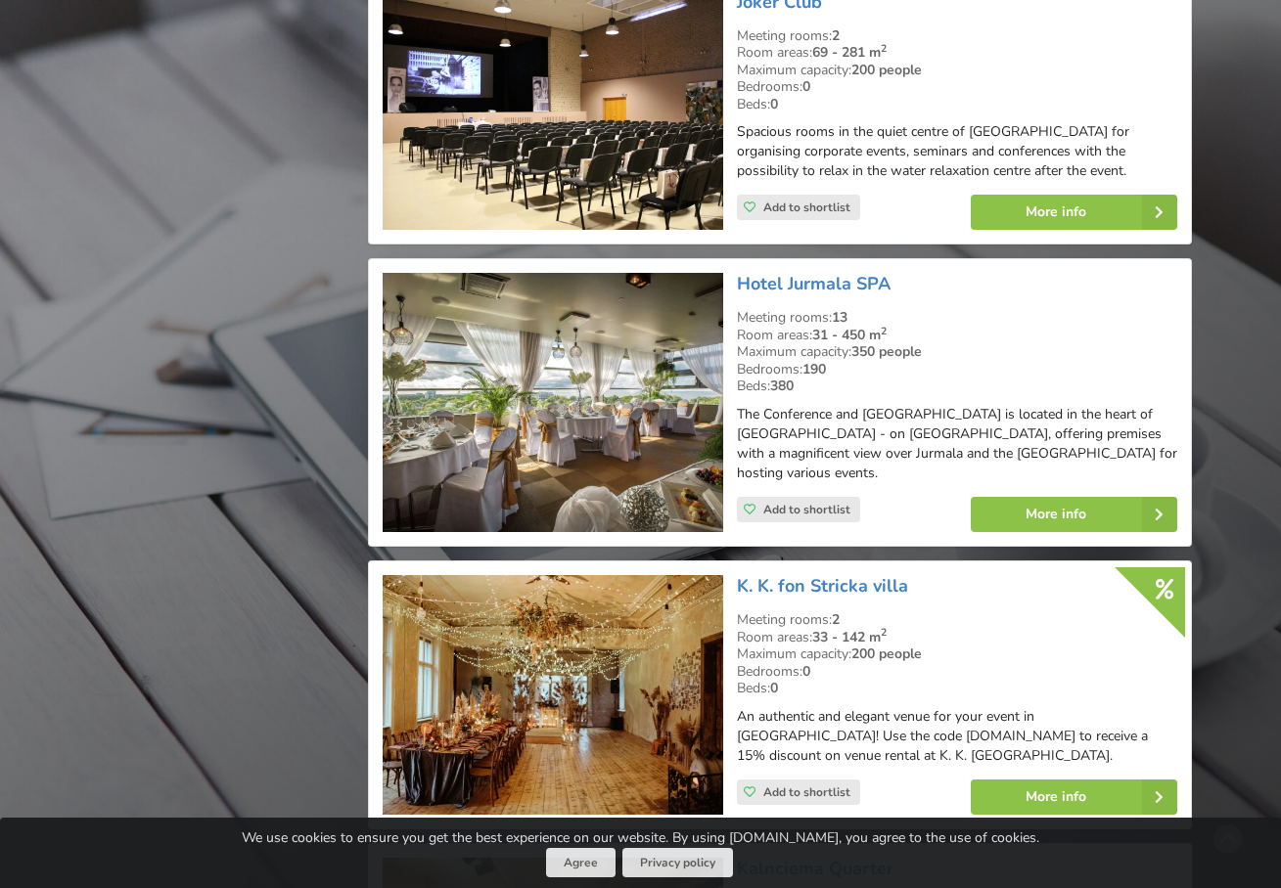
scroll to position [13634, 0]
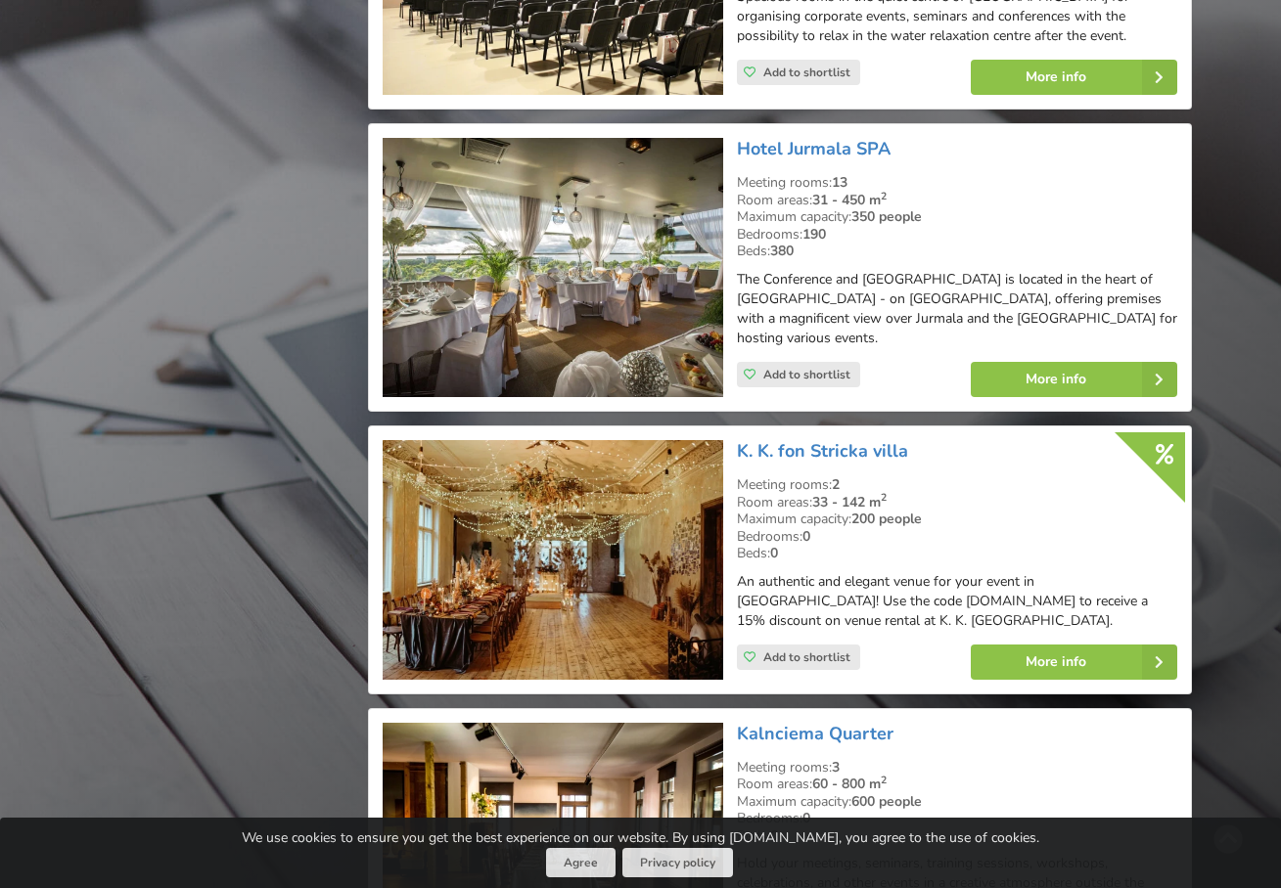
click at [621, 494] on img at bounding box center [552, 560] width 339 height 240
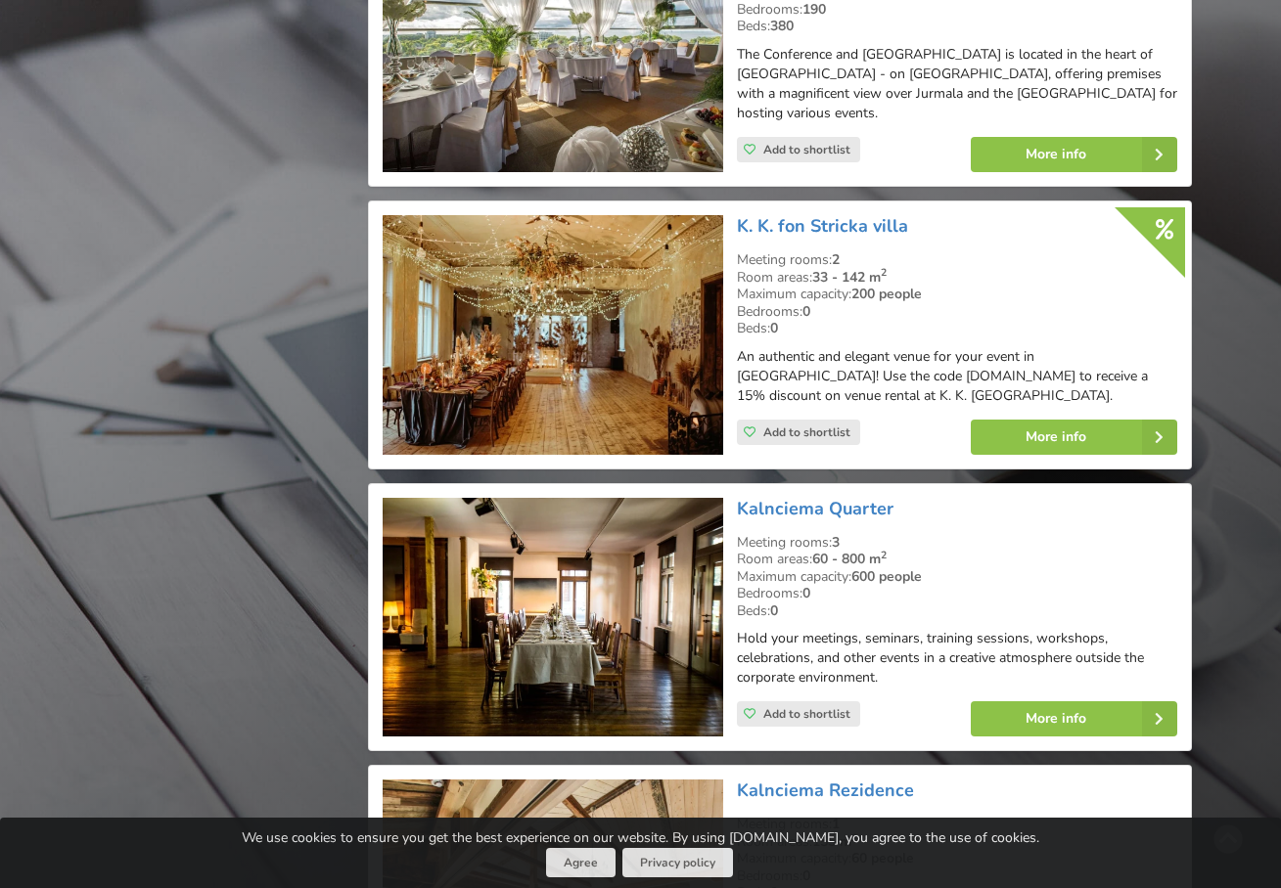
scroll to position [13864, 0]
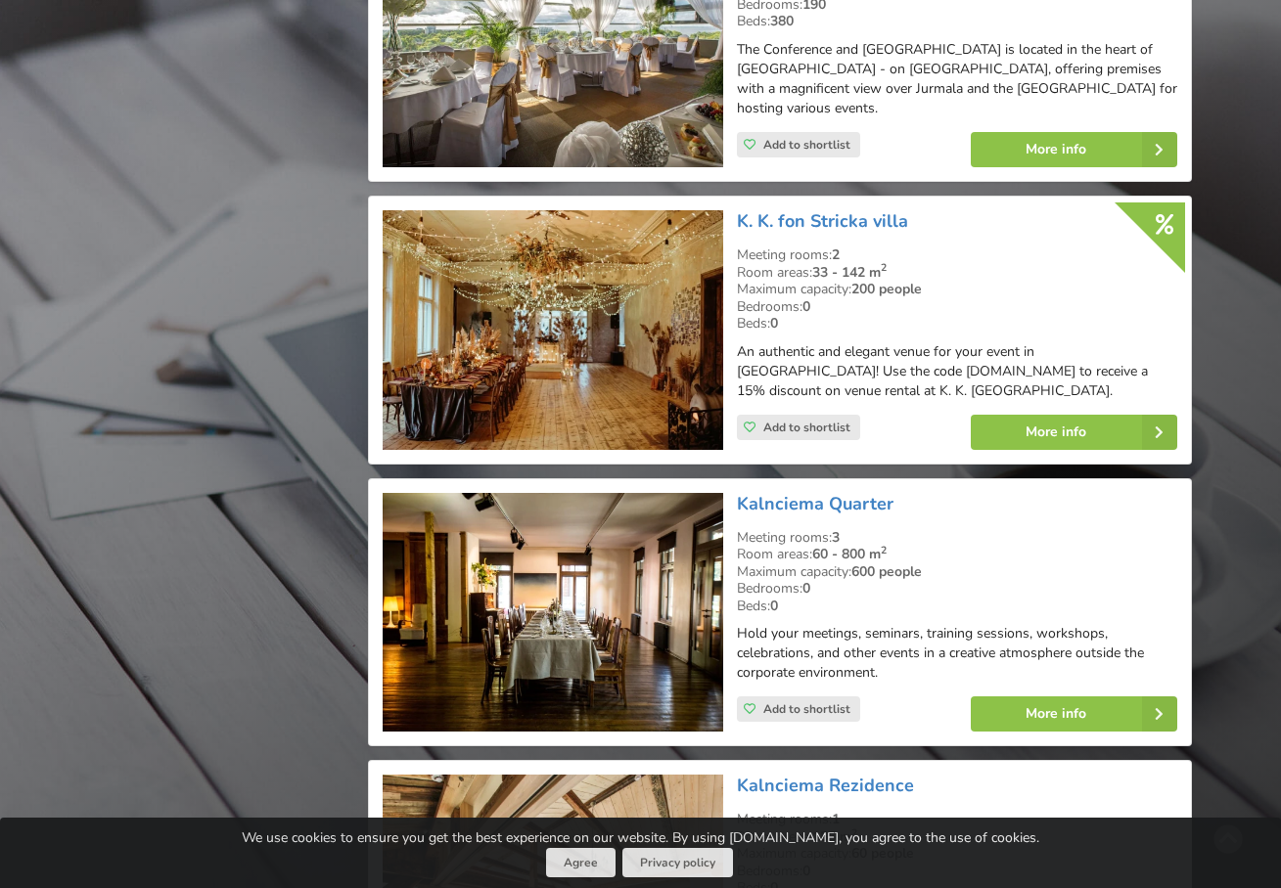
click at [525, 564] on img at bounding box center [552, 613] width 339 height 240
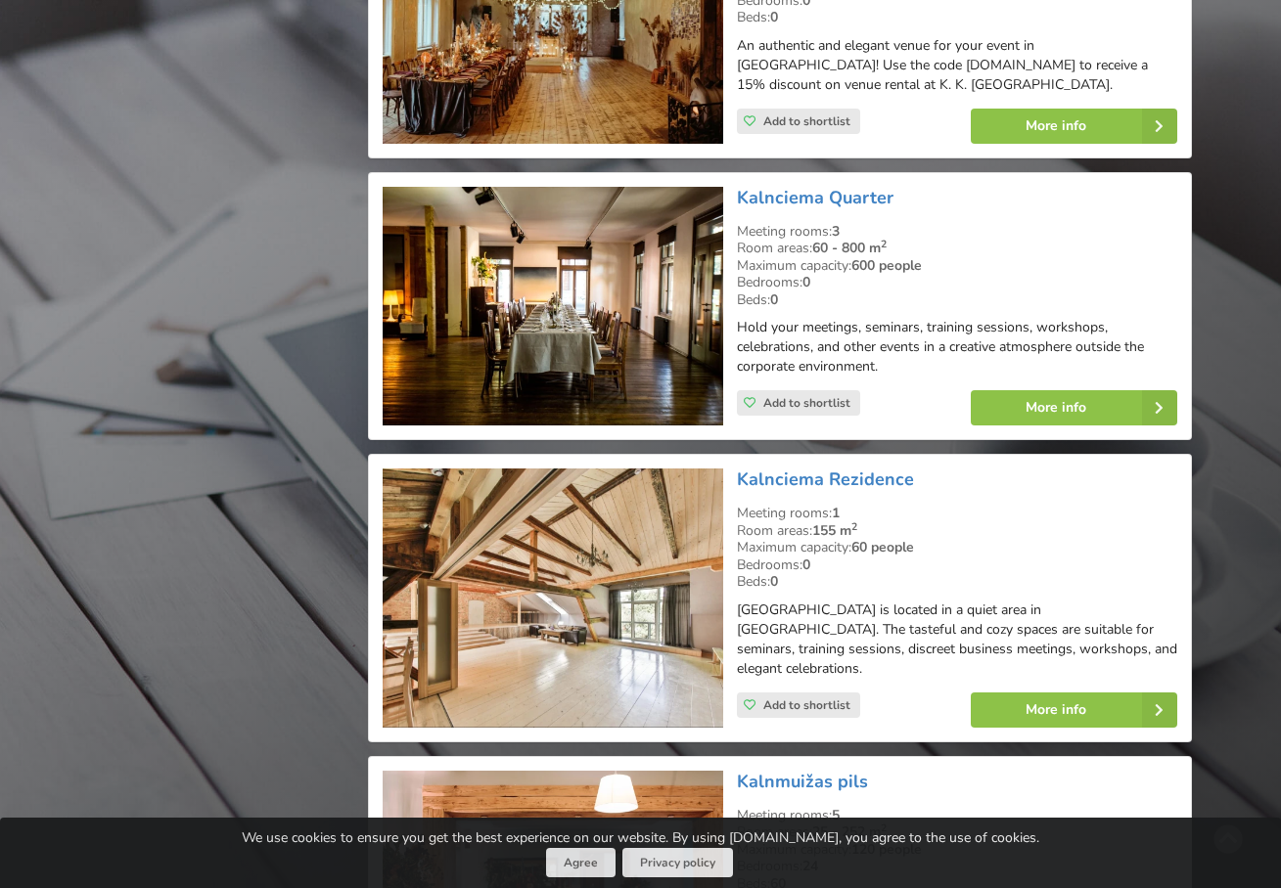
scroll to position [14199, 0]
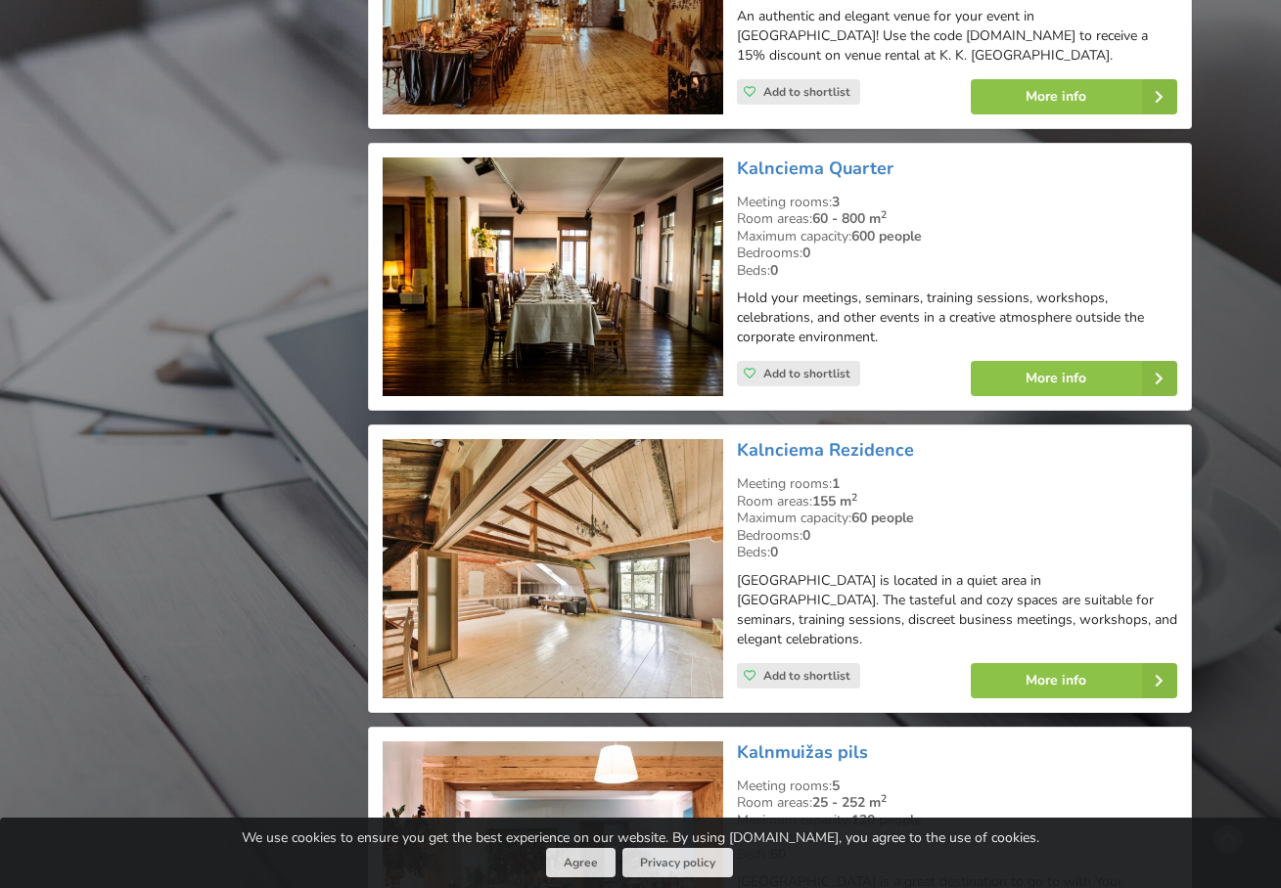
click at [551, 492] on img at bounding box center [552, 568] width 339 height 259
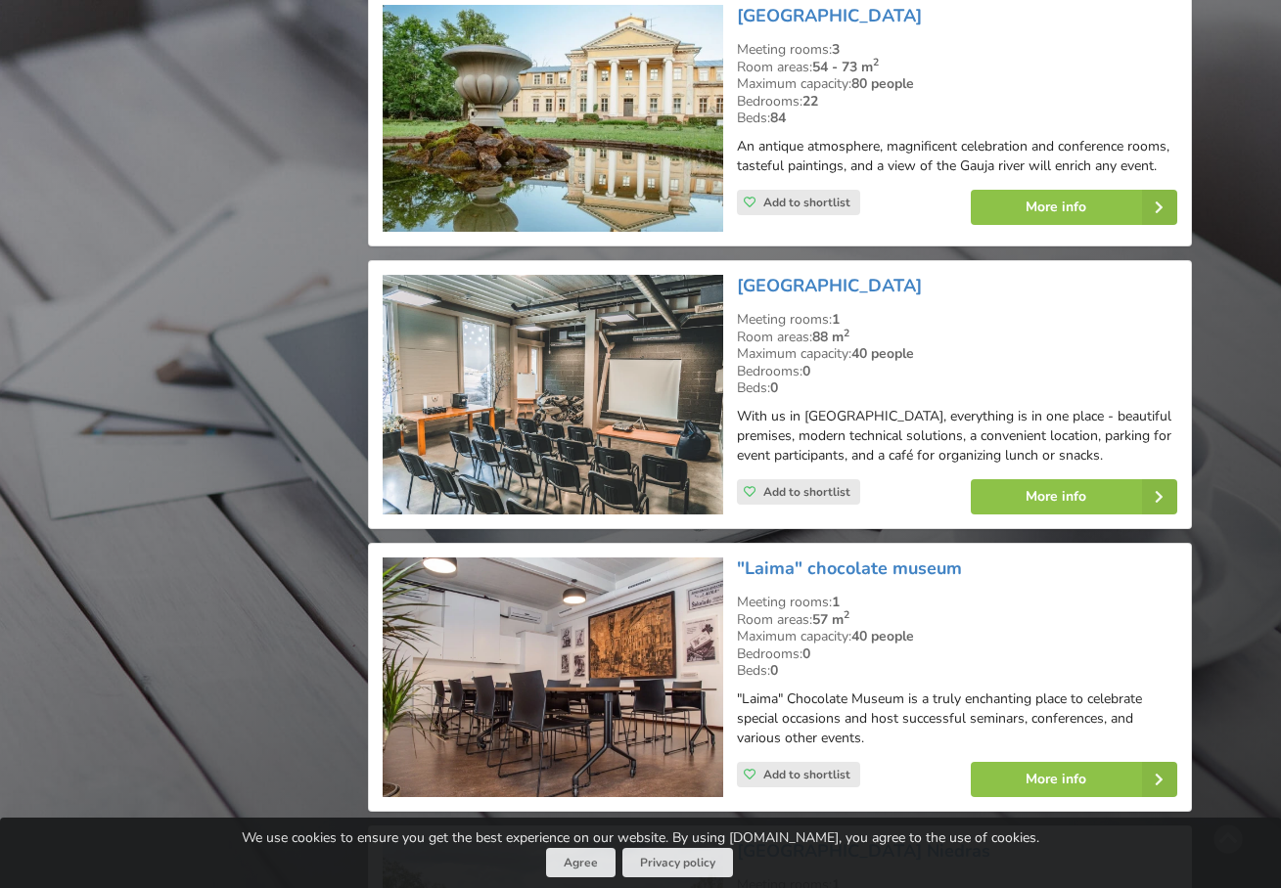
scroll to position [16388, 0]
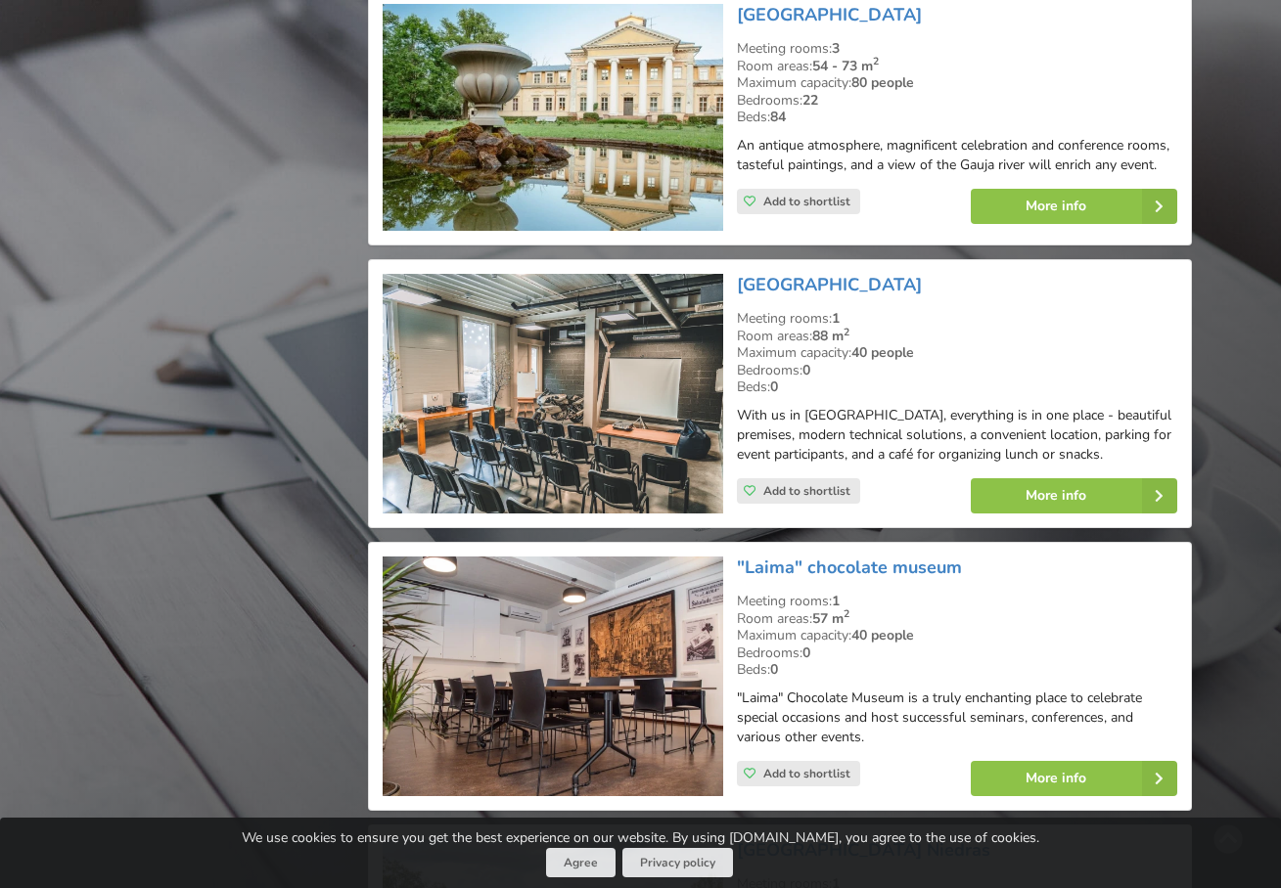
click at [559, 581] on img at bounding box center [552, 677] width 339 height 240
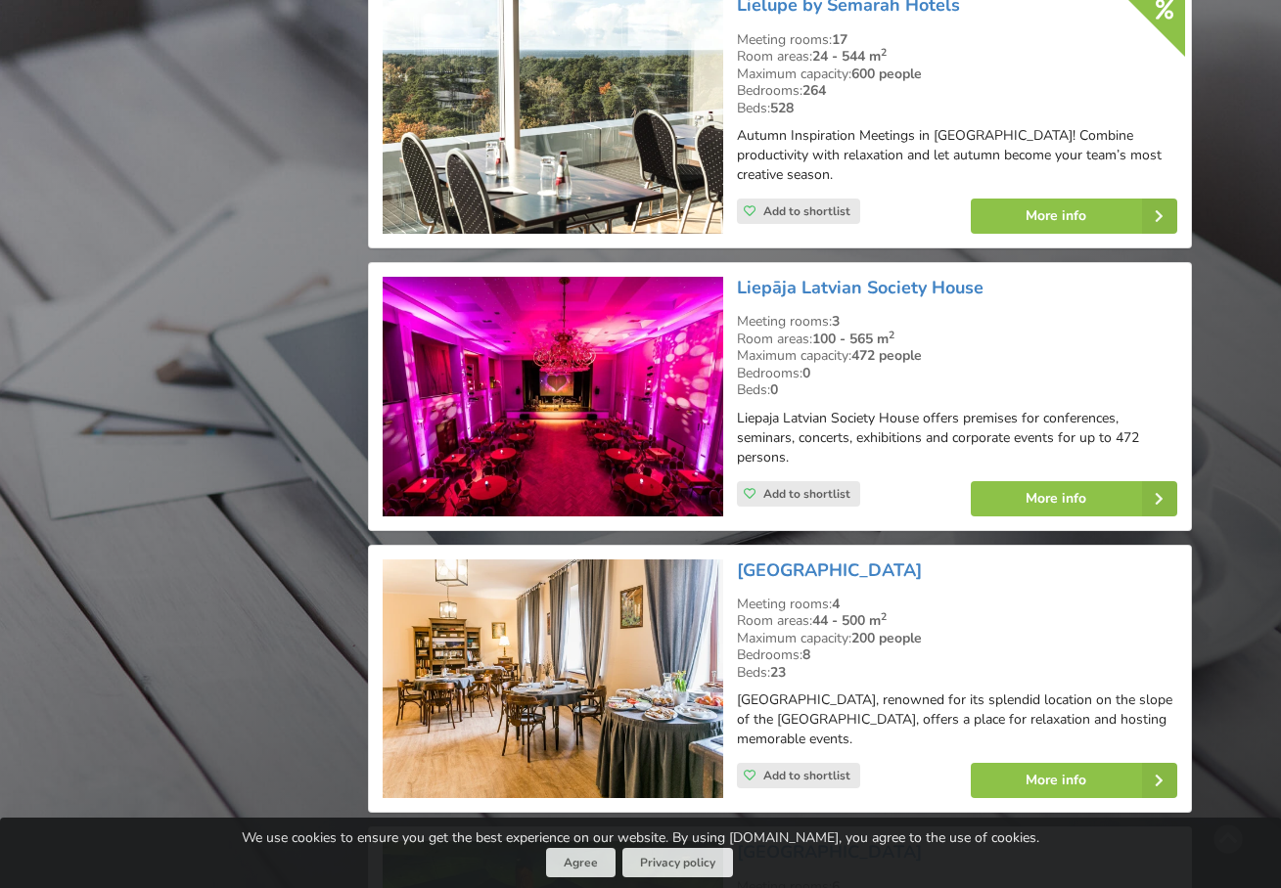
scroll to position [18122, 0]
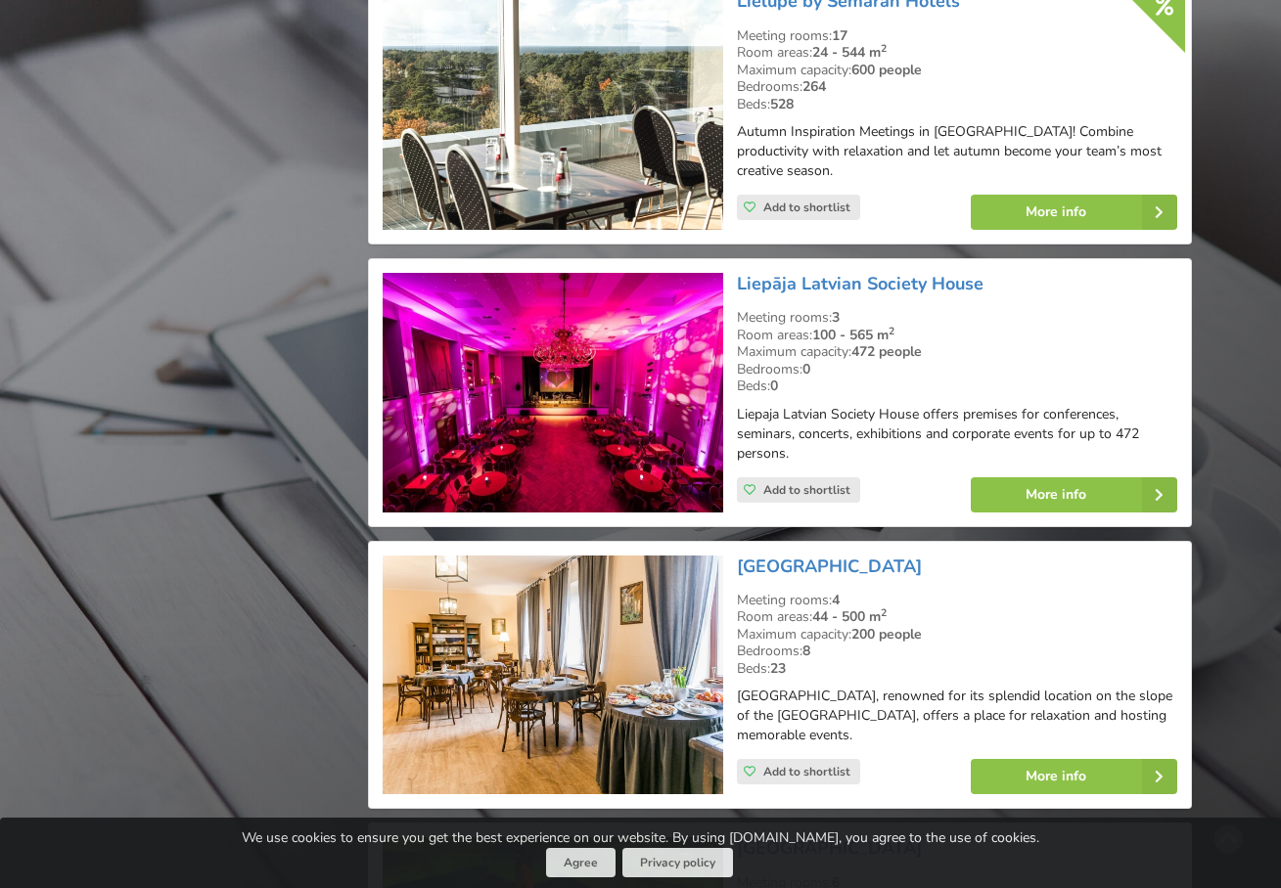
click at [600, 575] on img at bounding box center [552, 676] width 339 height 240
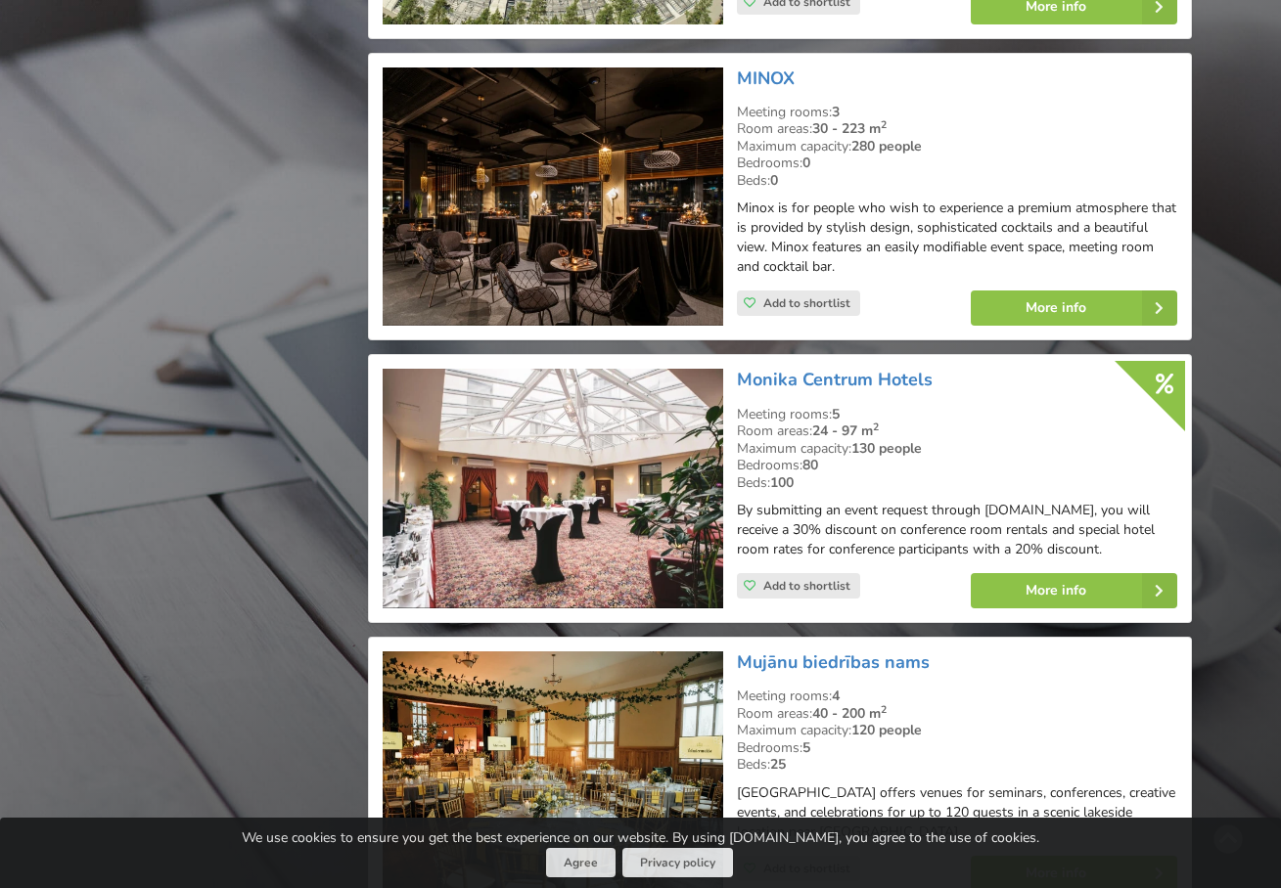
scroll to position [20356, 0]
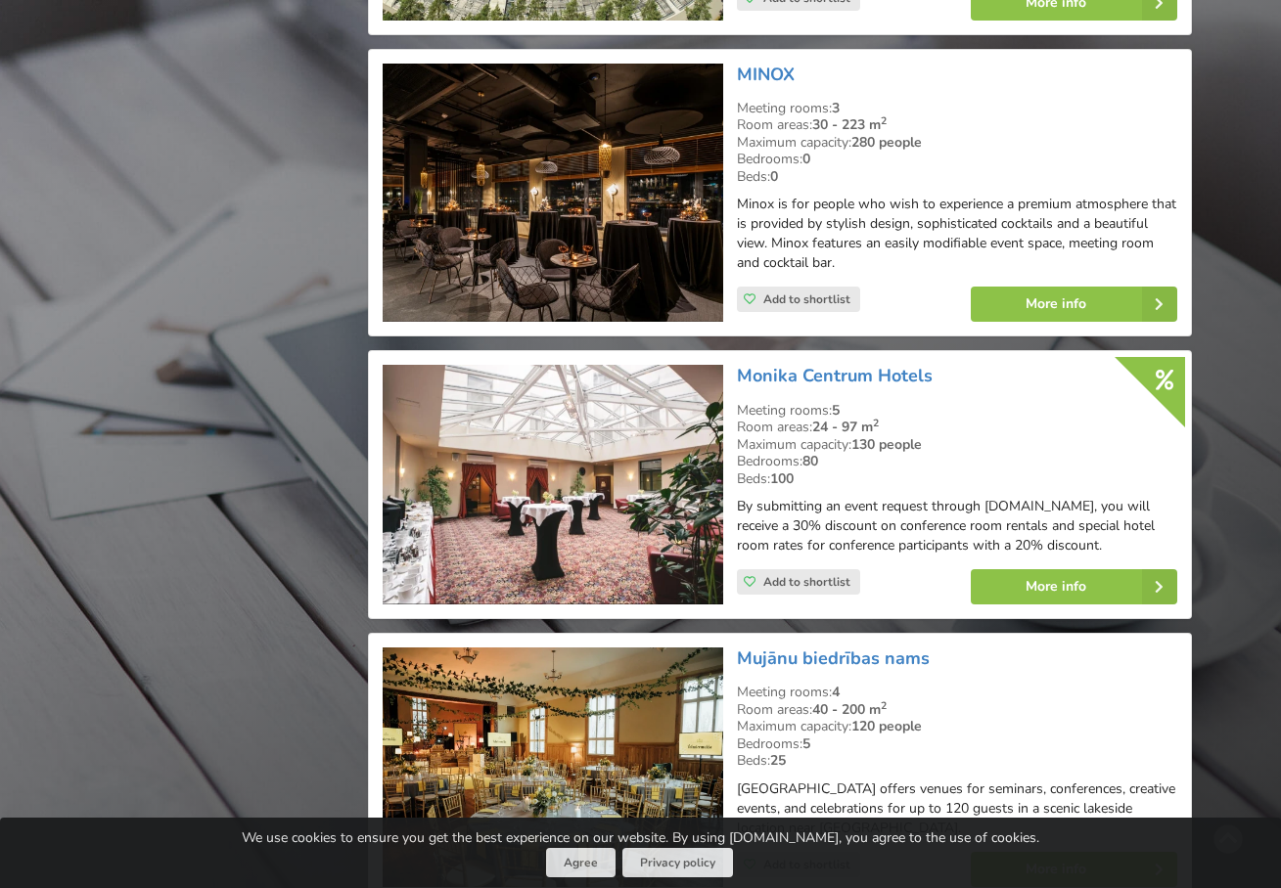
click at [530, 648] on img at bounding box center [552, 768] width 339 height 240
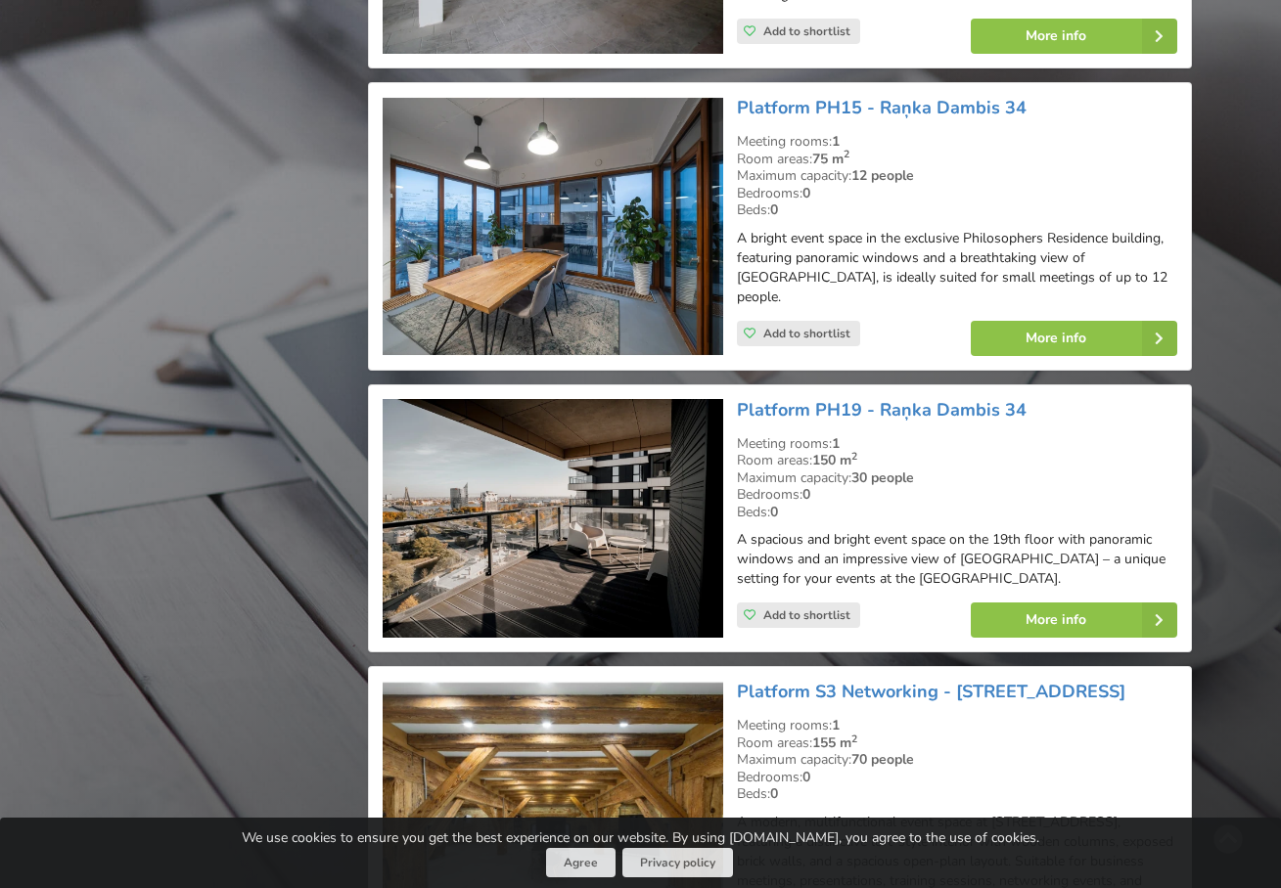
scroll to position [23573, 0]
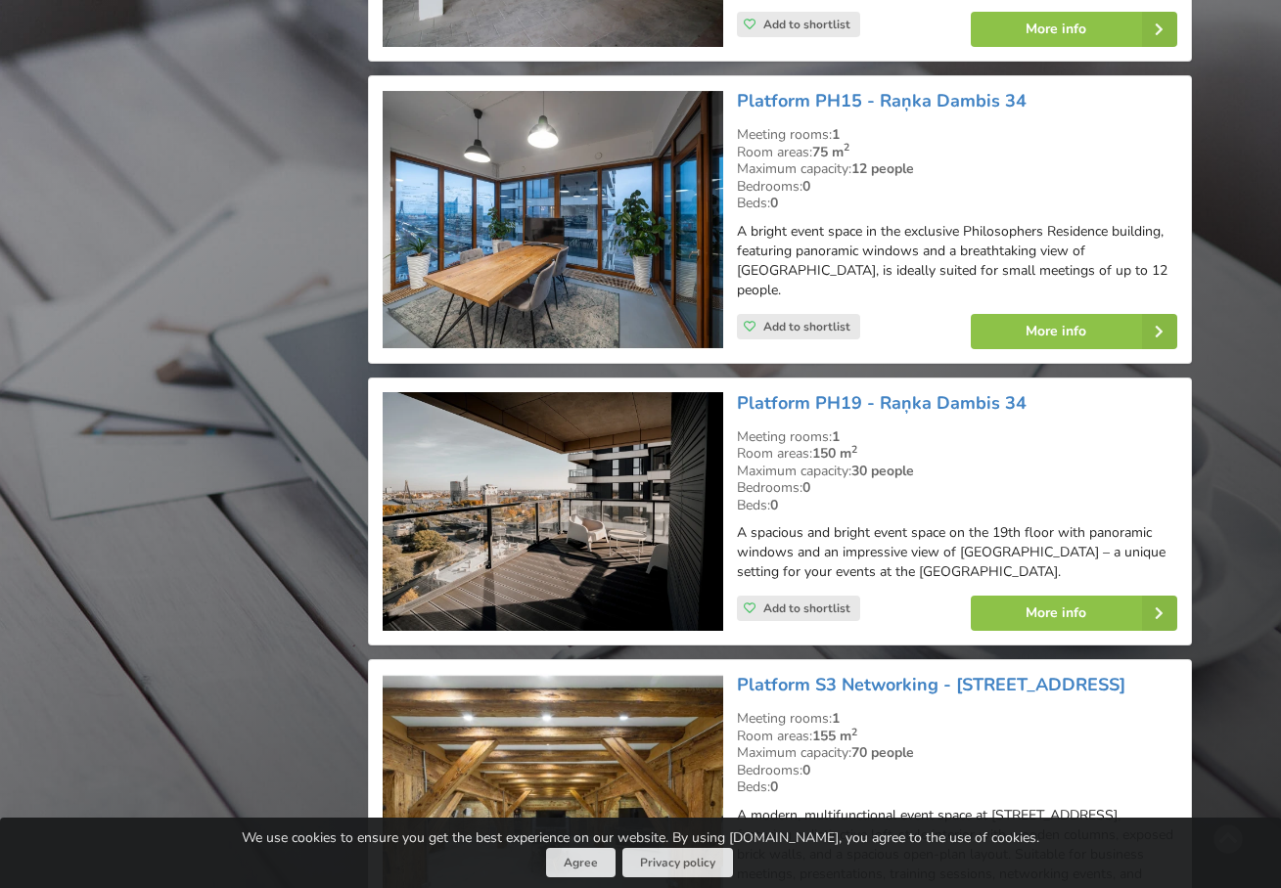
click at [628, 674] on img at bounding box center [552, 813] width 339 height 279
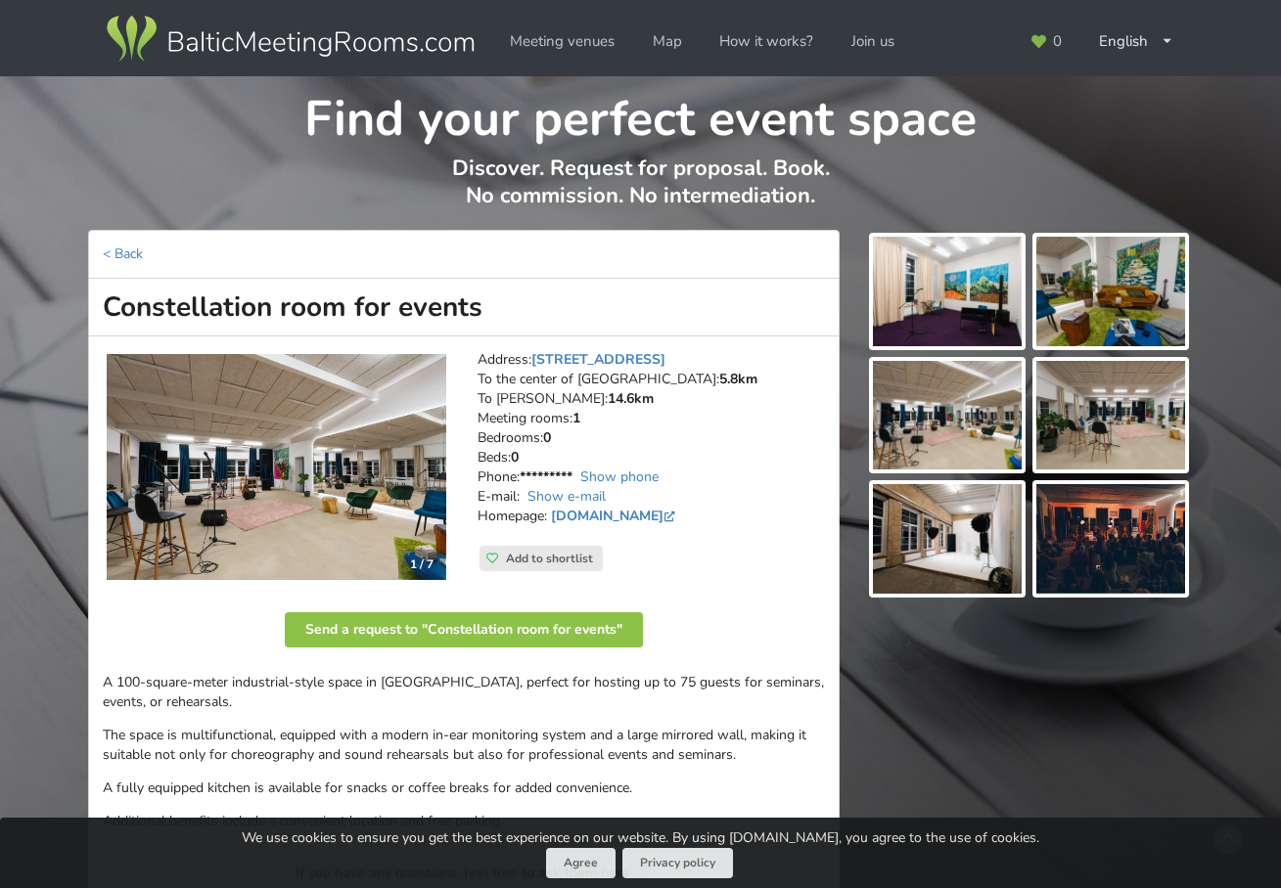
click at [335, 482] on img at bounding box center [276, 467] width 339 height 227
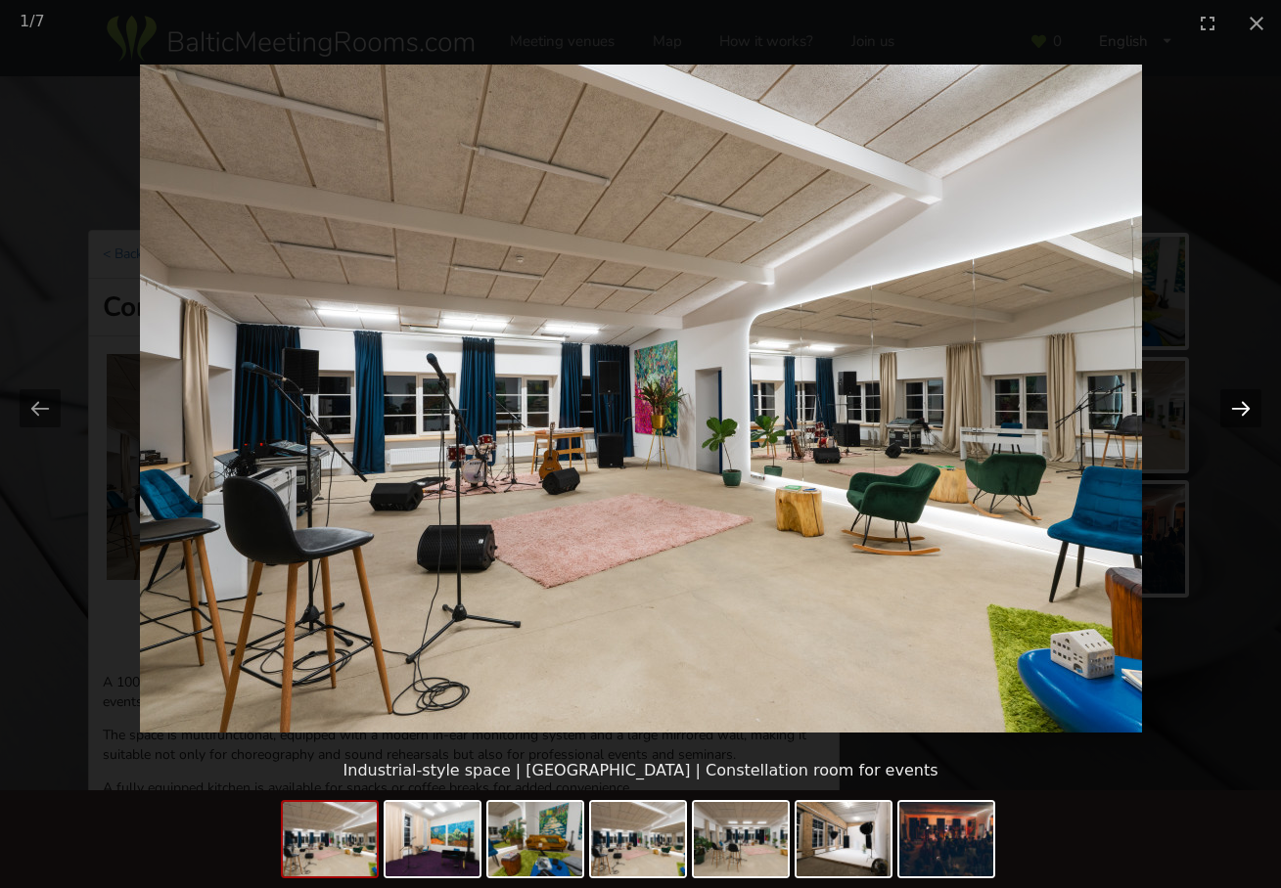
click at [1234, 402] on button "Next slide" at bounding box center [1240, 408] width 41 height 38
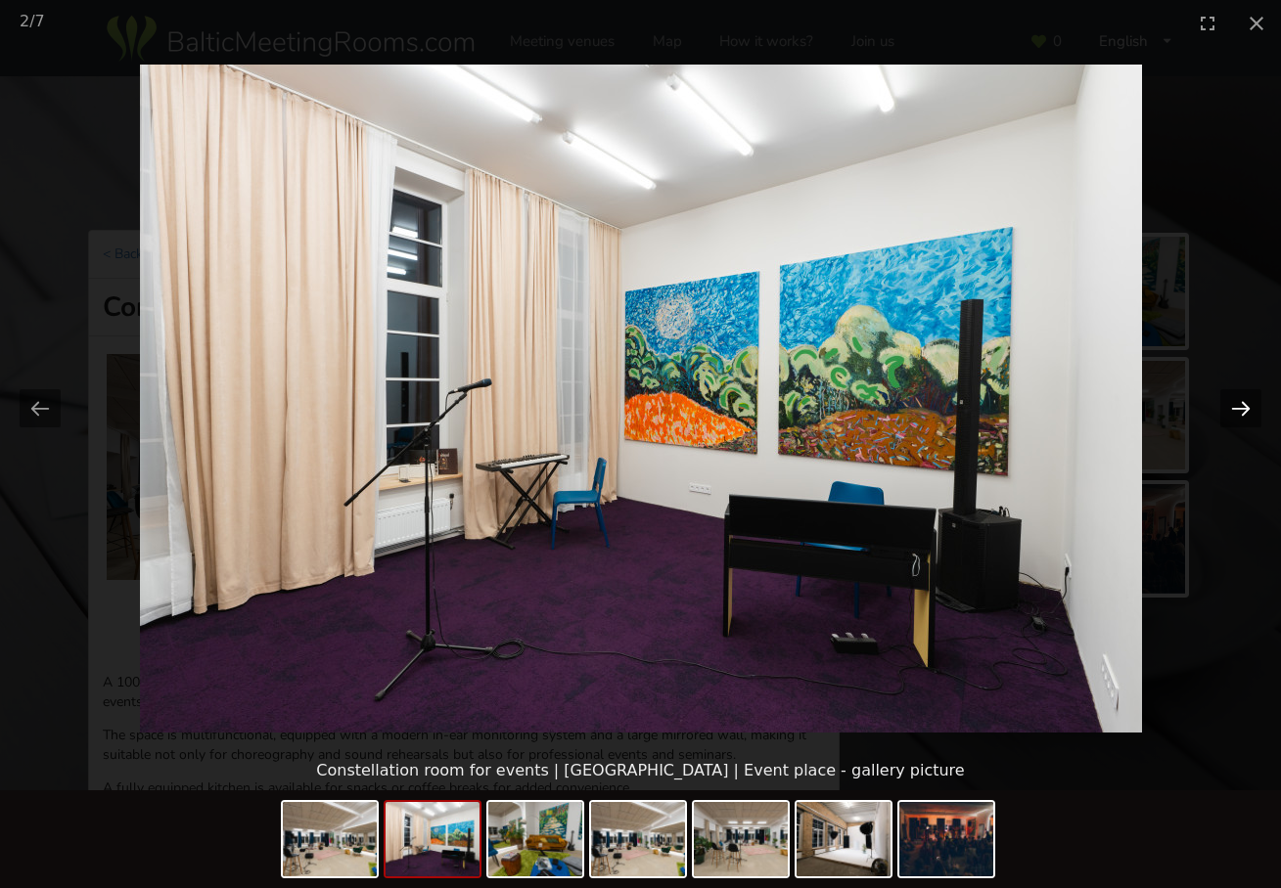
click at [1234, 402] on button "Next slide" at bounding box center [1240, 408] width 41 height 38
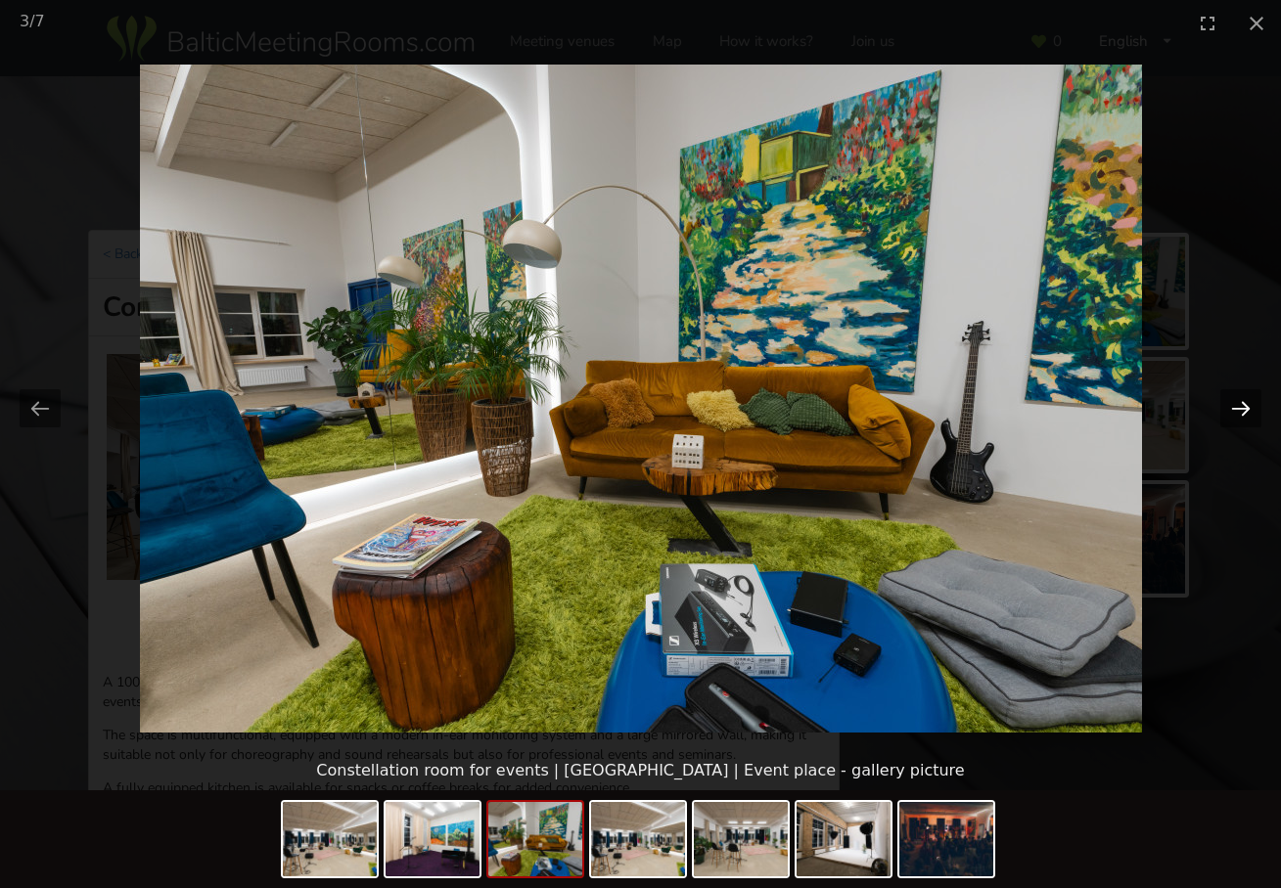
click at [1234, 402] on button "Next slide" at bounding box center [1240, 408] width 41 height 38
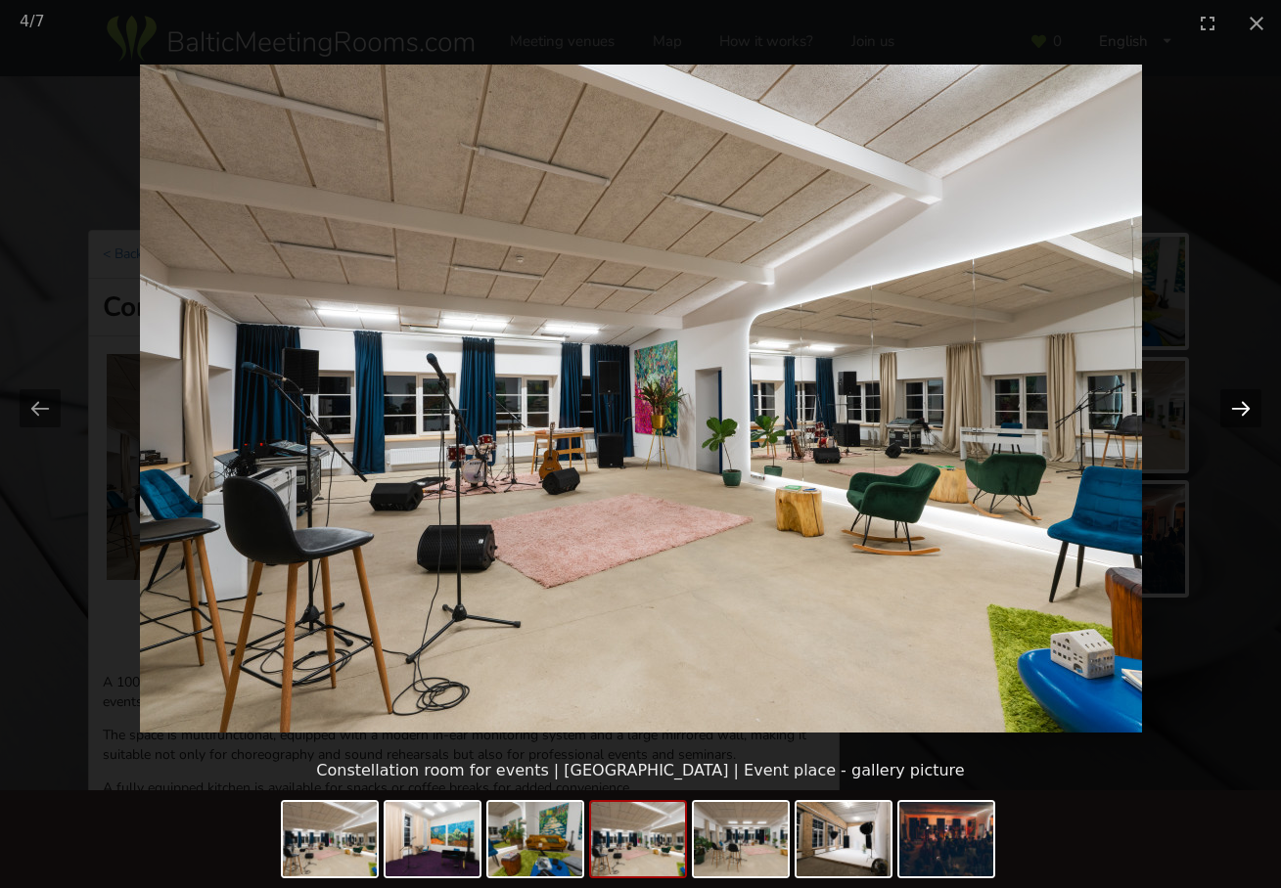
click at [1234, 402] on button "Next slide" at bounding box center [1240, 408] width 41 height 38
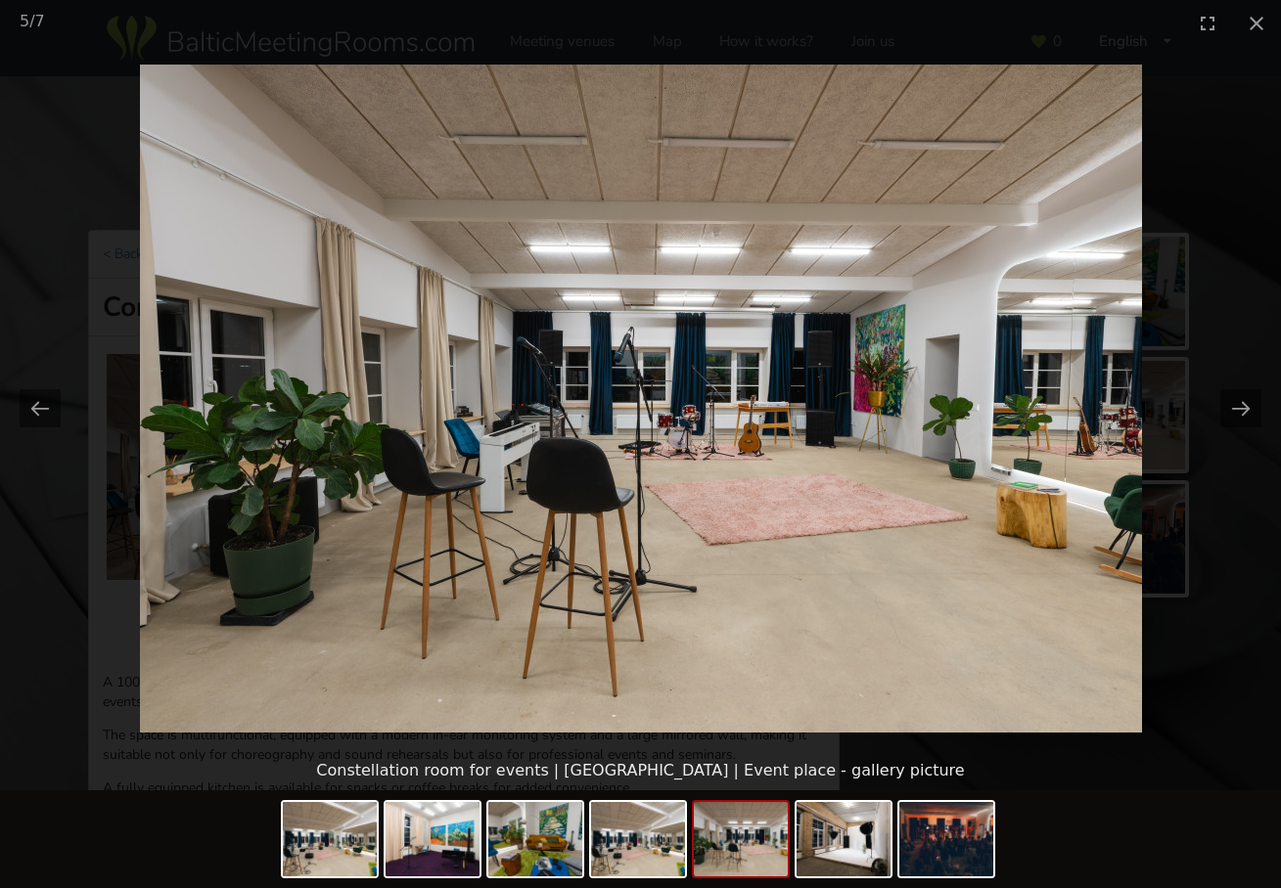
click at [1231, 508] on picture at bounding box center [640, 398] width 1281 height 705
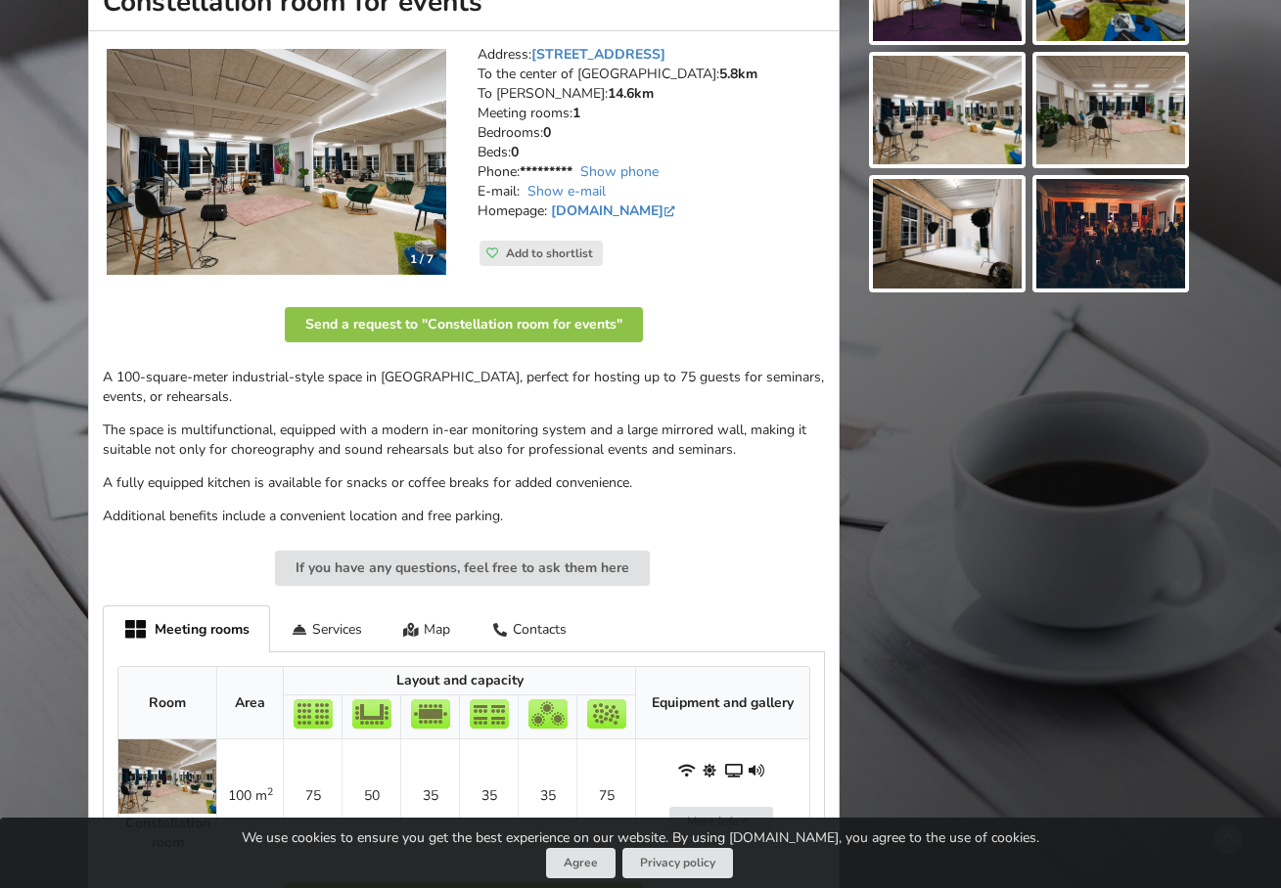
scroll to position [301, 0]
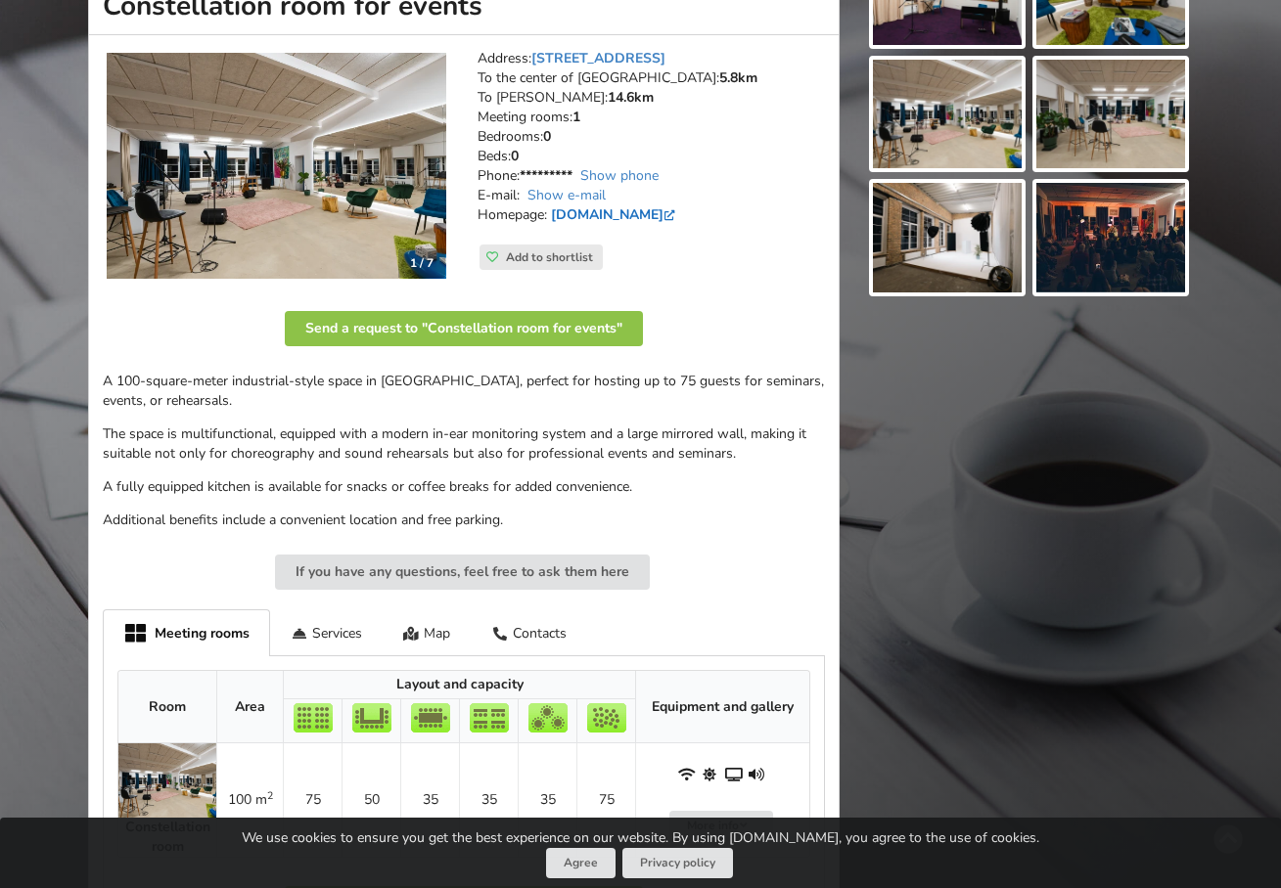
click at [629, 212] on link "[DOMAIN_NAME]" at bounding box center [615, 214] width 128 height 19
click at [922, 370] on div at bounding box center [1028, 460] width 353 height 1062
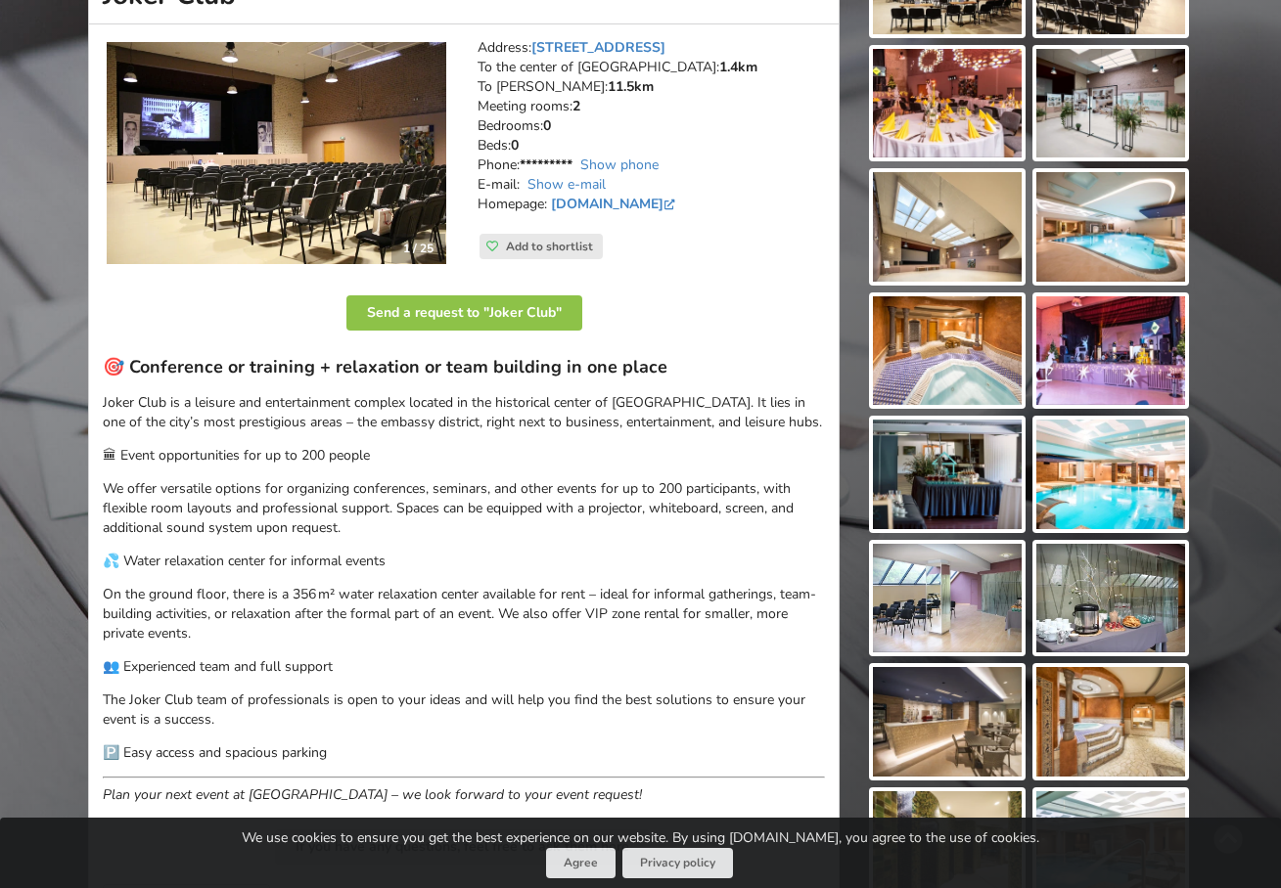
scroll to position [293, 0]
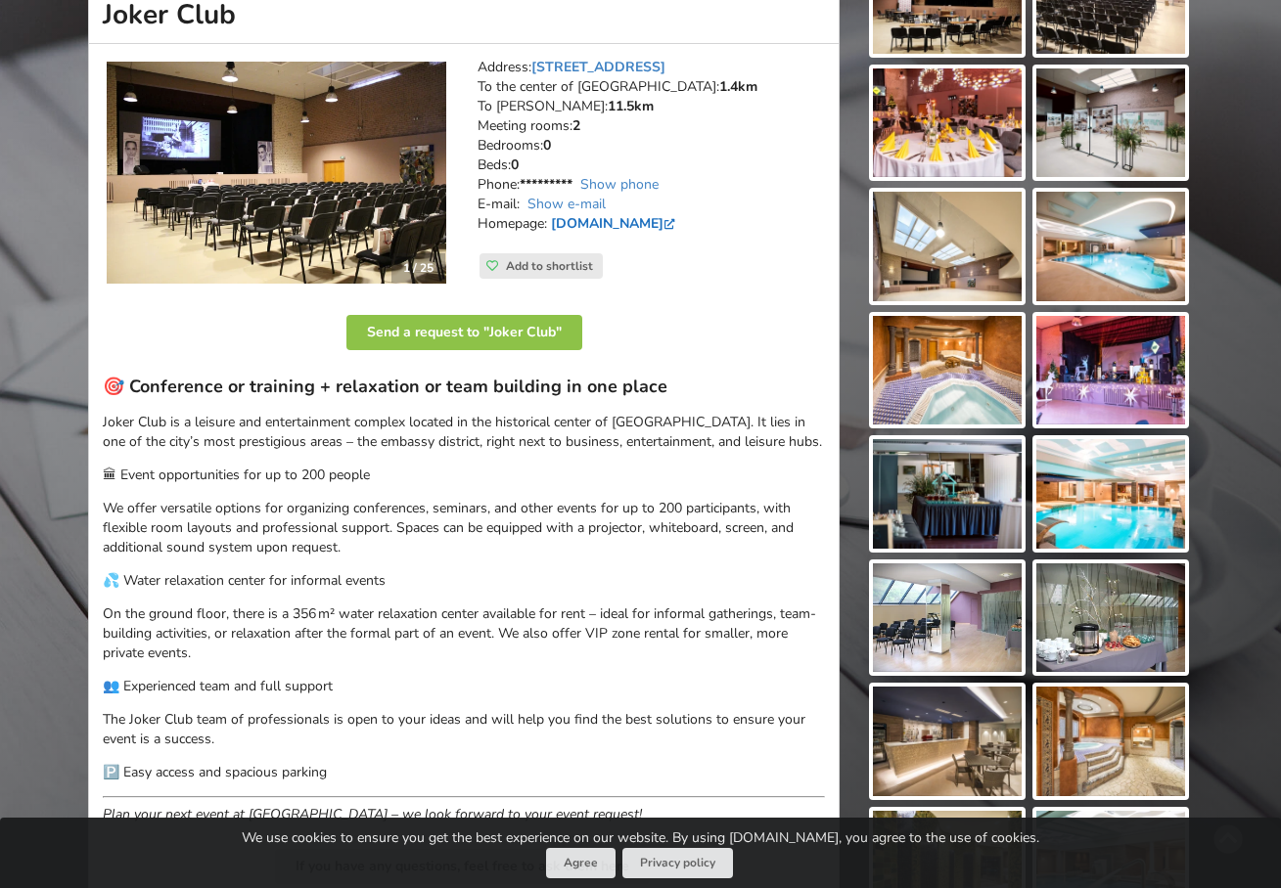
click at [653, 225] on link "www.jokerklubs.lv" at bounding box center [615, 223] width 128 height 19
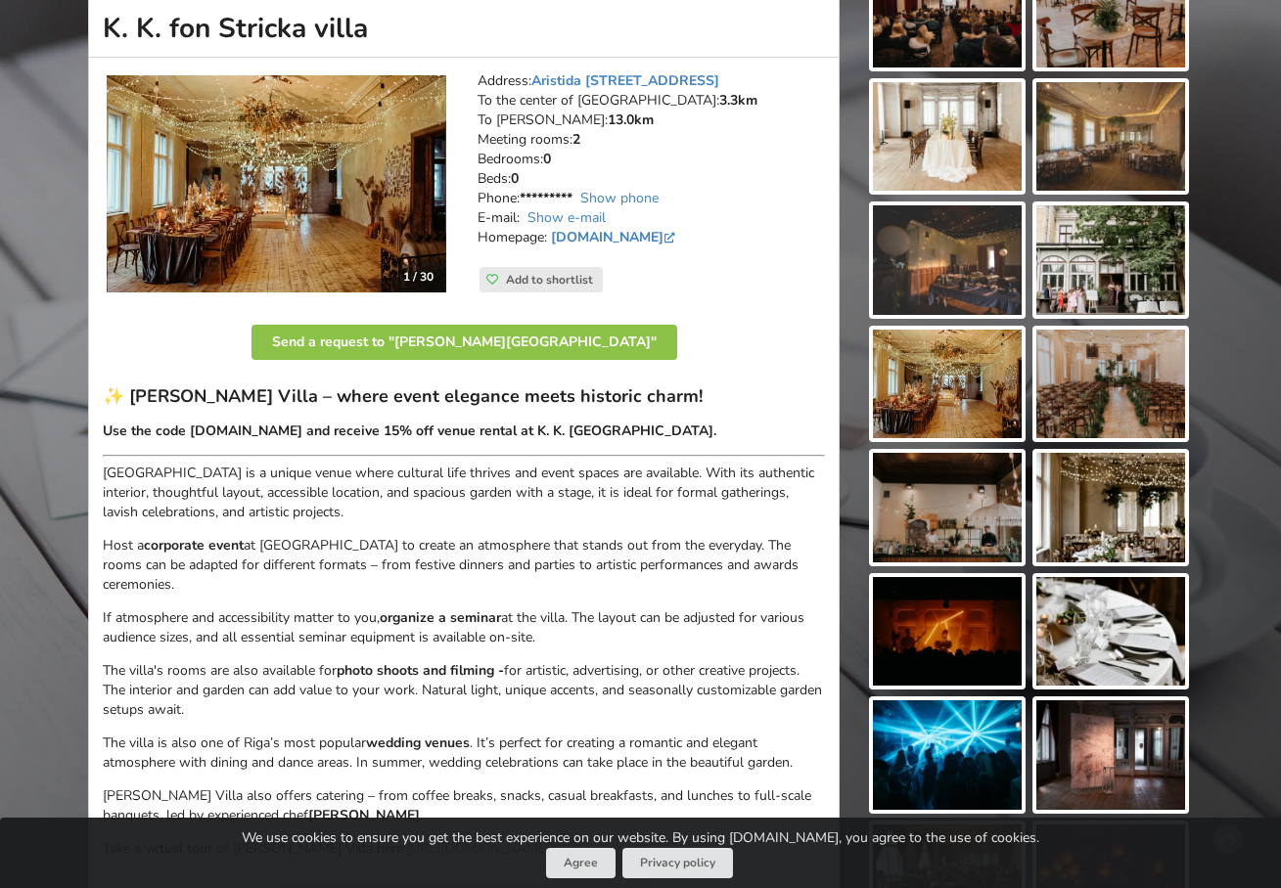
scroll to position [278, 0]
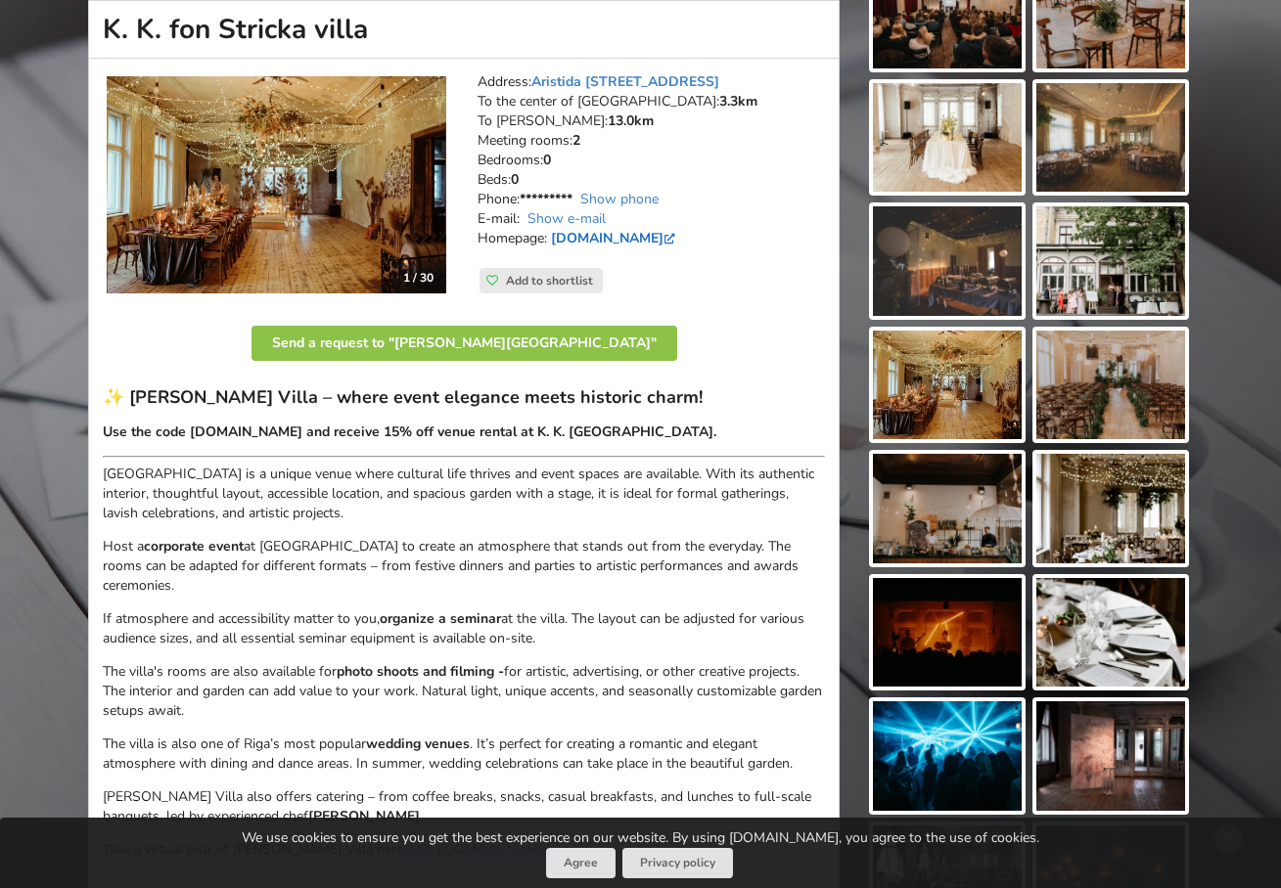
click at [626, 239] on link "fonstrickavilla.lv" at bounding box center [615, 238] width 128 height 19
click at [1092, 766] on img at bounding box center [1110, 756] width 149 height 110
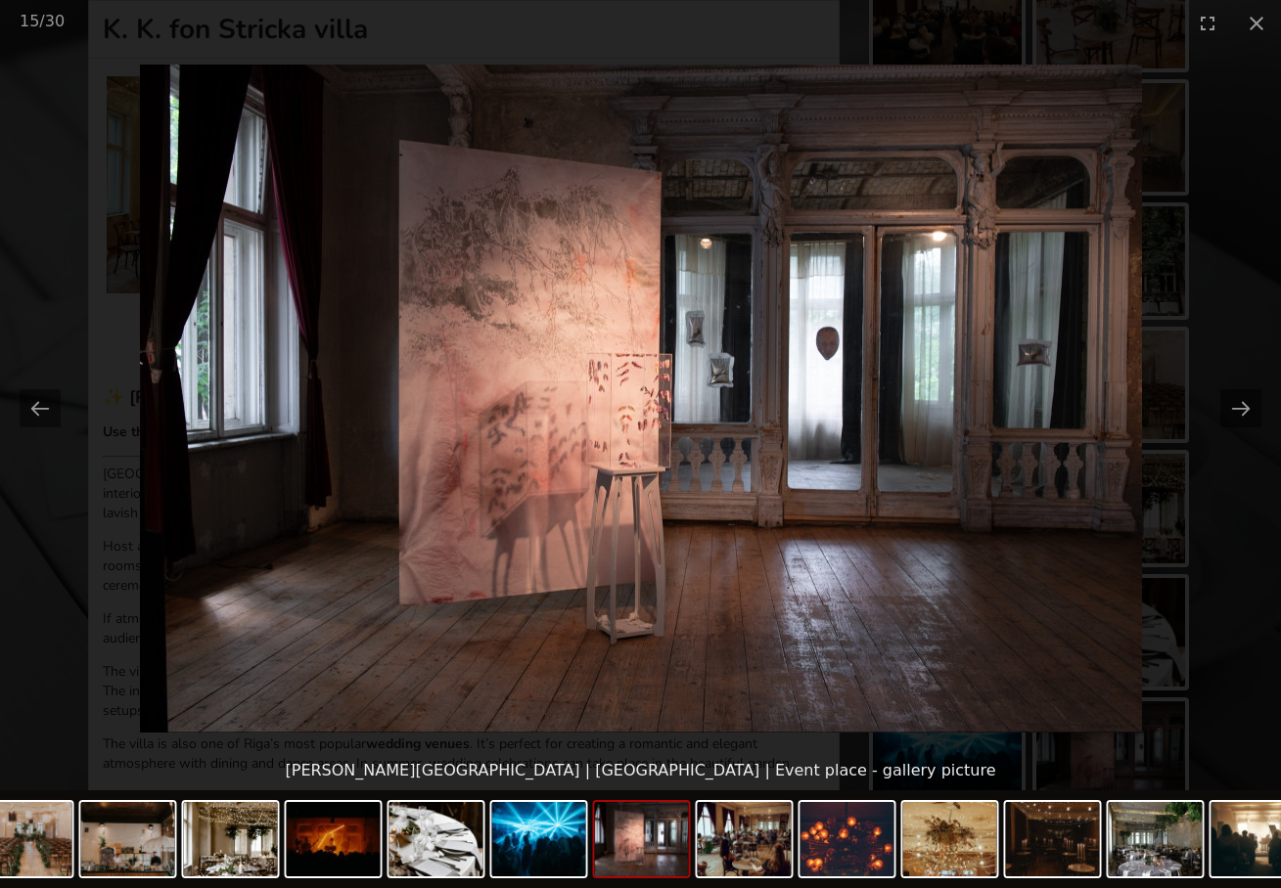
click at [621, 426] on img at bounding box center [641, 399] width 1002 height 668
click at [680, 467] on img at bounding box center [641, 399] width 1002 height 668
click at [681, 467] on img at bounding box center [641, 399] width 1002 height 668
click at [711, 675] on picture at bounding box center [640, 398] width 1281 height 705
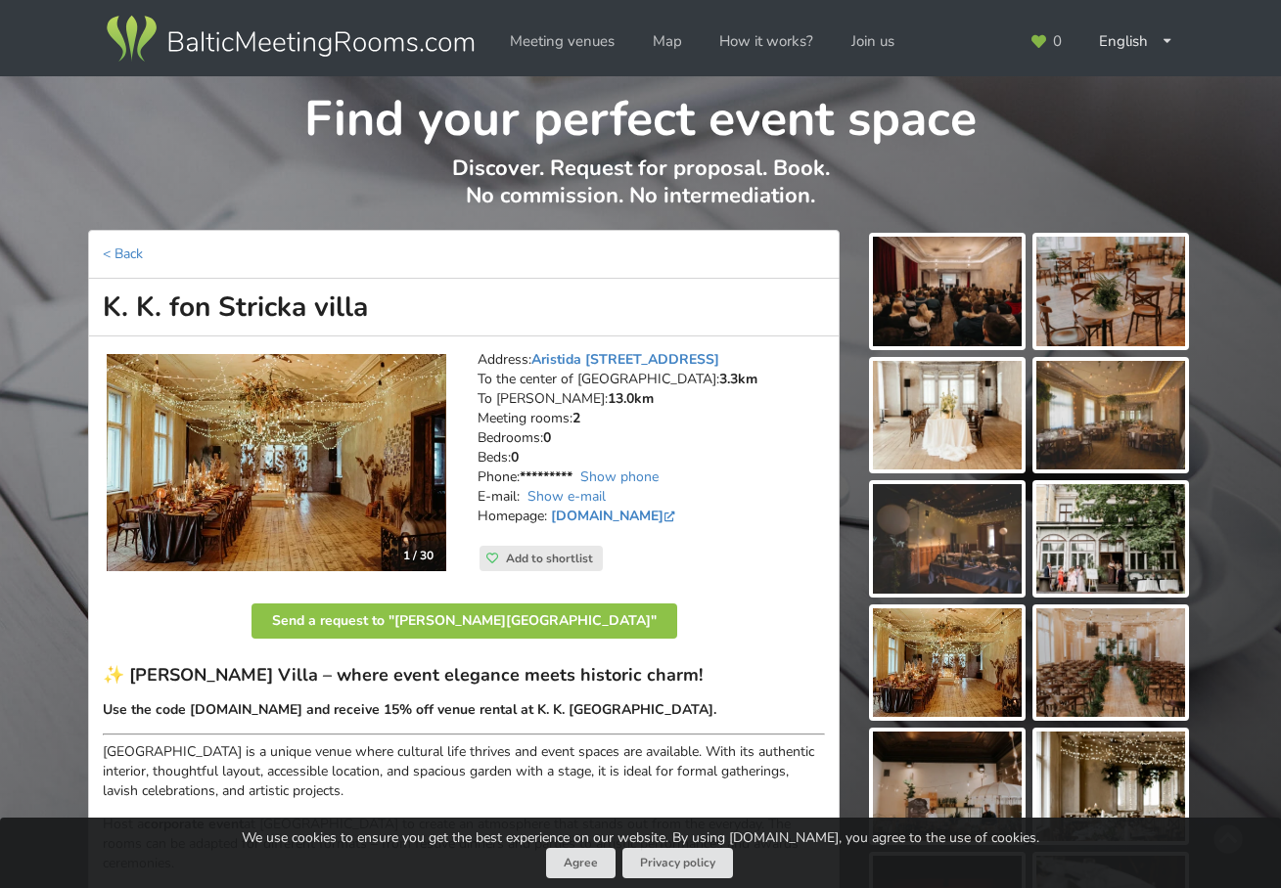
click at [1102, 295] on img at bounding box center [1110, 292] width 149 height 110
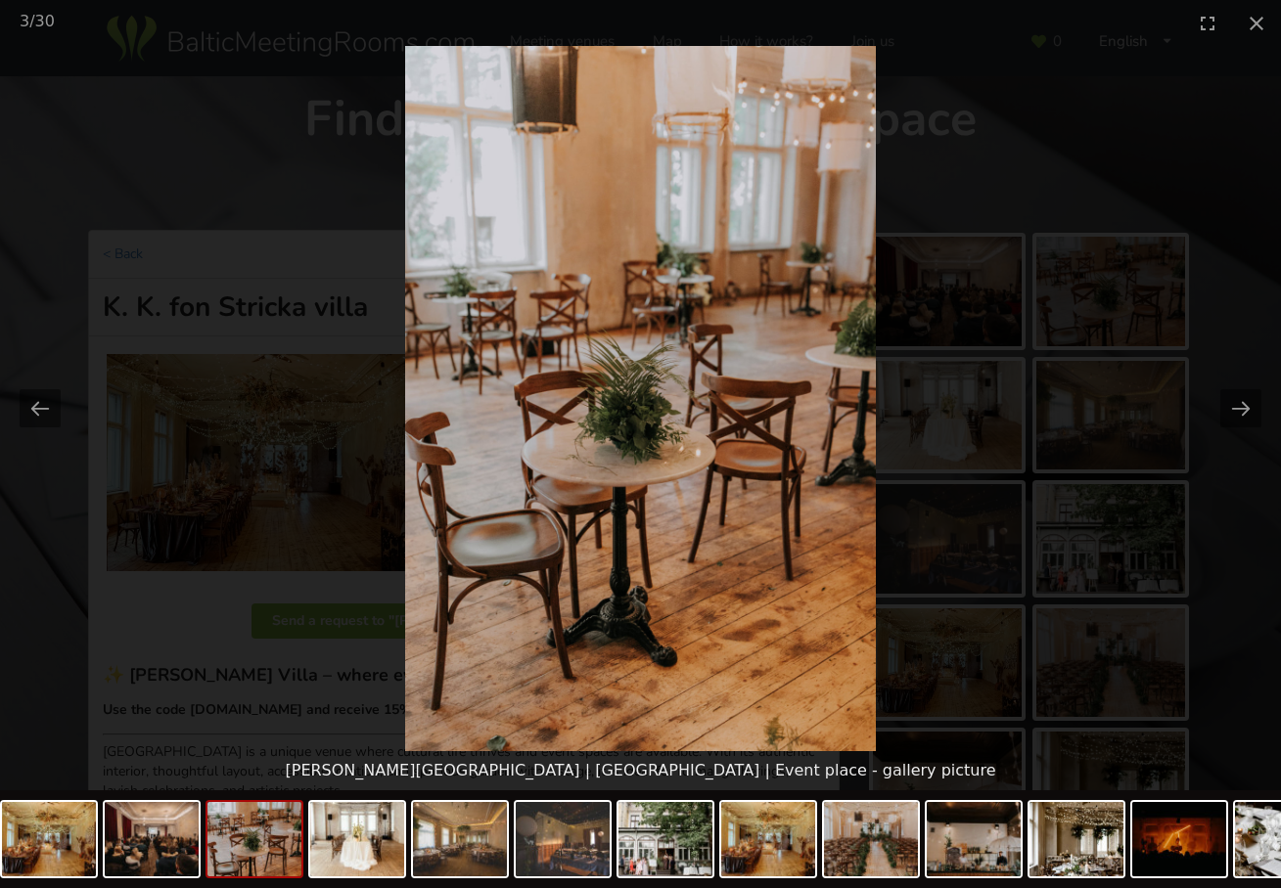
click at [1102, 295] on picture at bounding box center [640, 398] width 1281 height 705
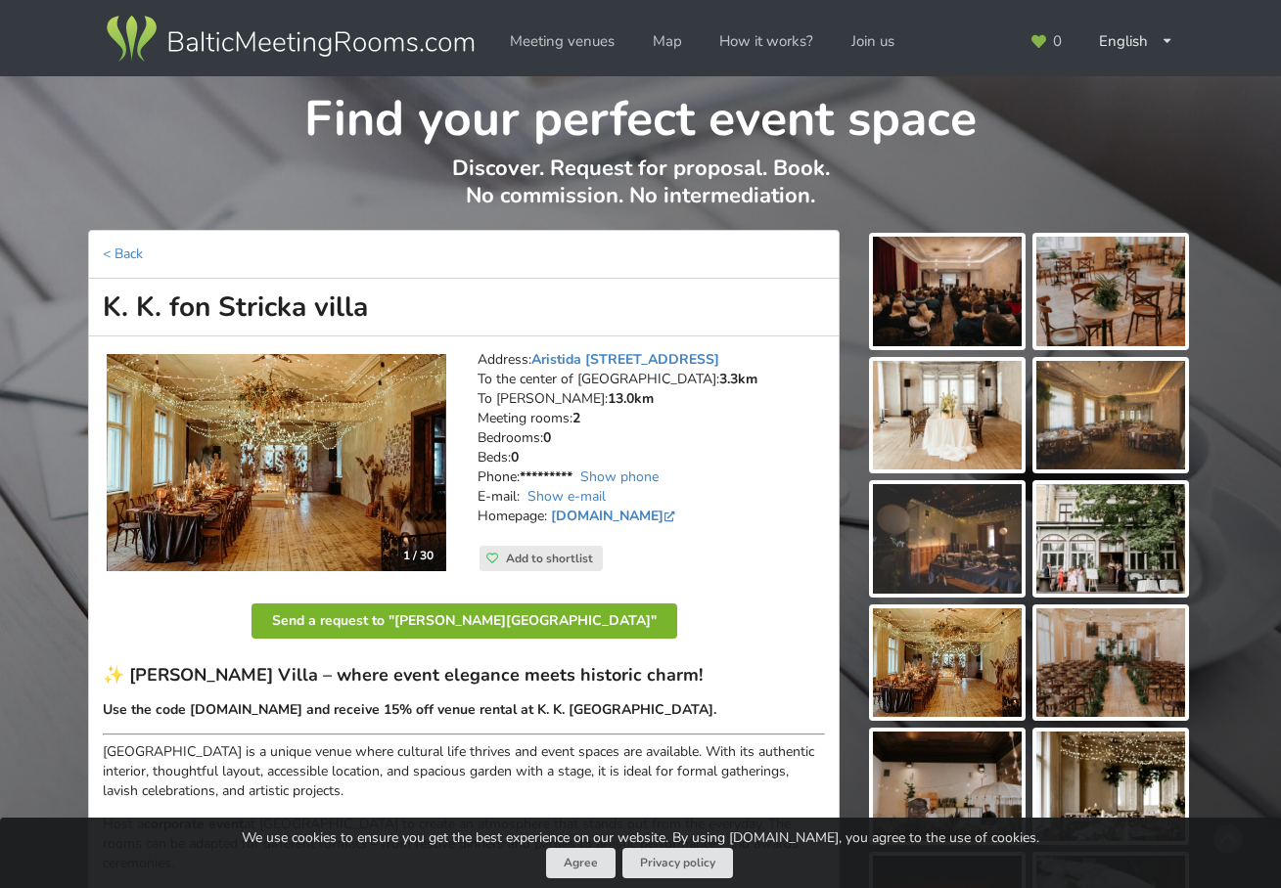
click at [558, 611] on button "Send a request to "K. K. fon Stricka villa"" at bounding box center [464, 621] width 426 height 35
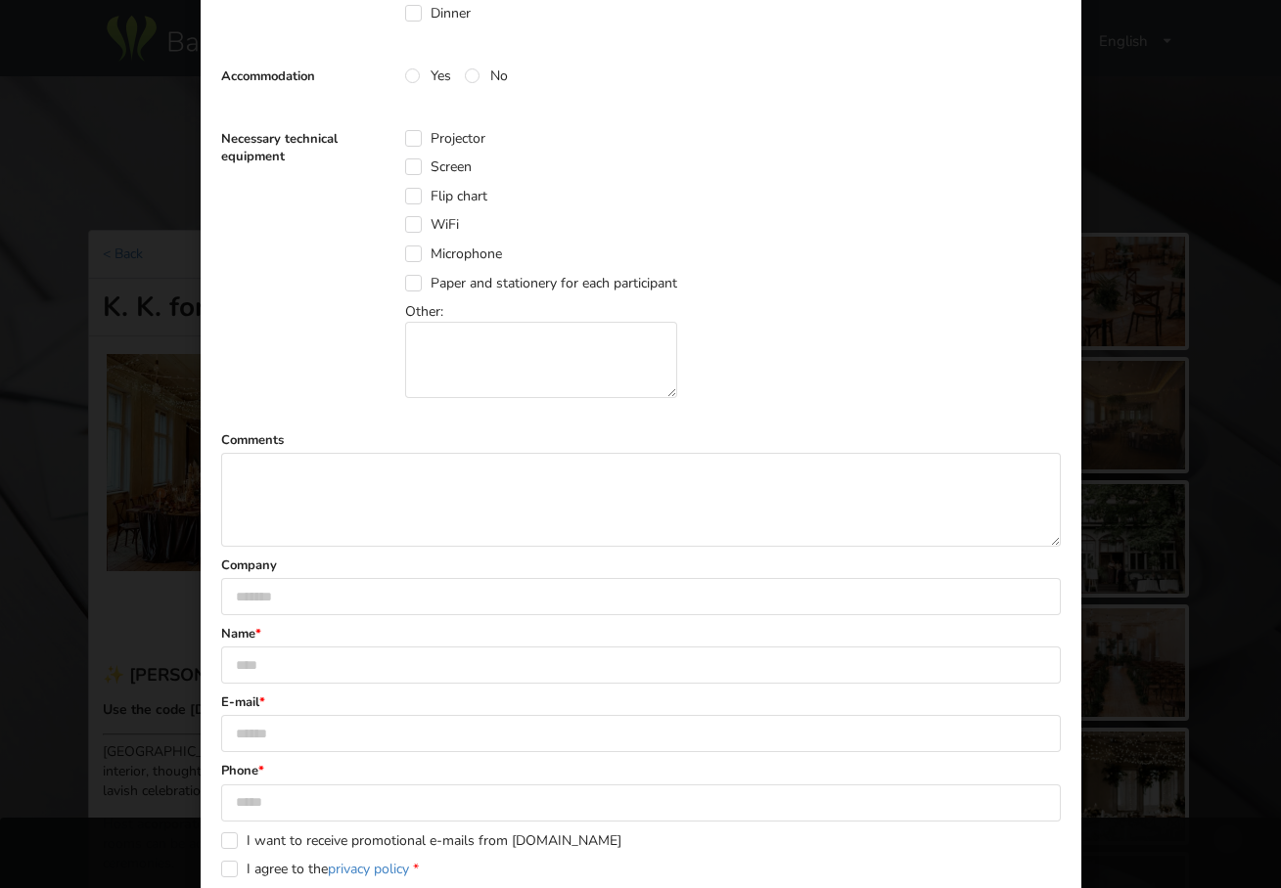
scroll to position [828, 0]
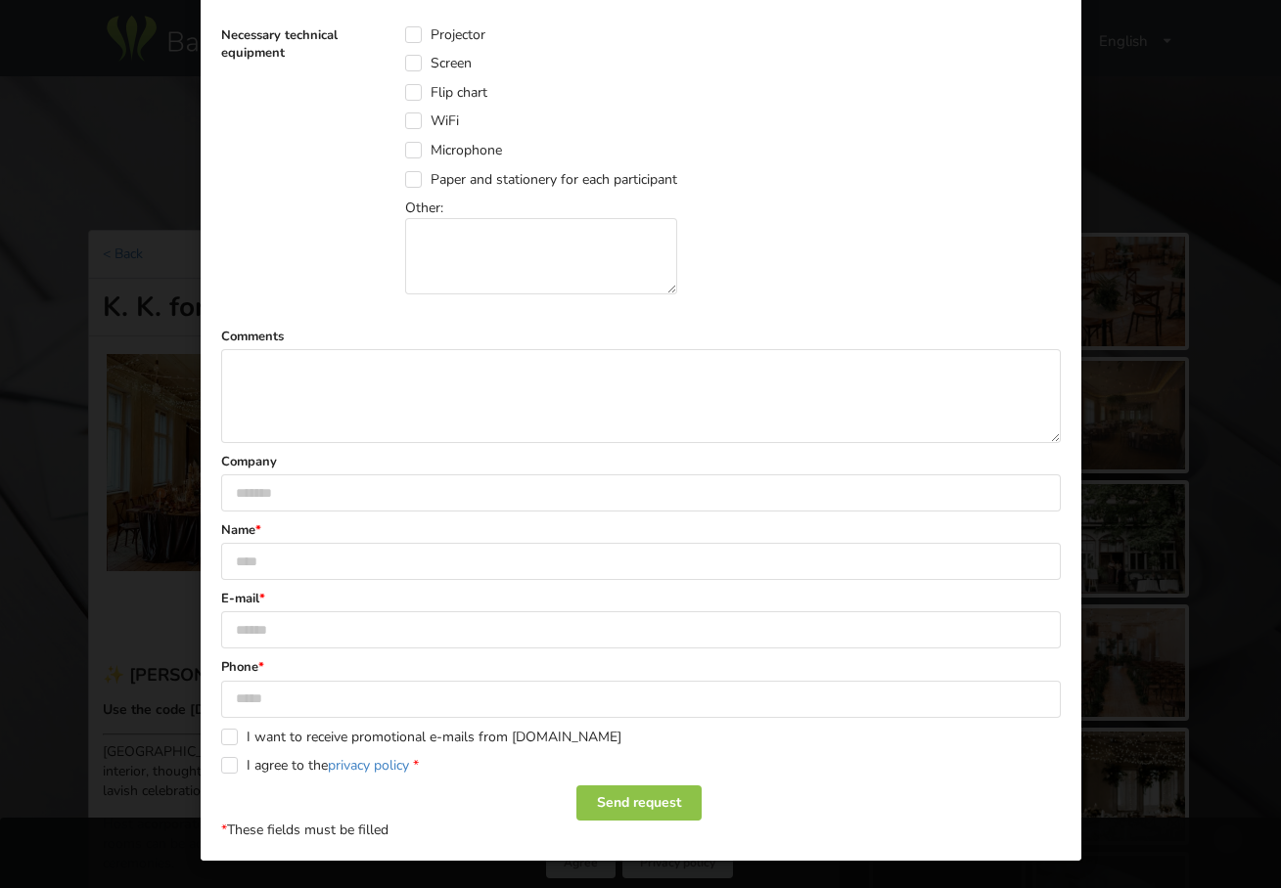
click at [1121, 437] on div "Thank you, request has been sent directly to event venue. You will receive an o…" at bounding box center [640, 444] width 1281 height 888
click at [1231, 211] on div "Thank you, request has been sent directly to event venue. You will receive an o…" at bounding box center [640, 444] width 1281 height 888
click at [1232, 211] on div "Thank you, request has been sent directly to event venue. You will receive an o…" at bounding box center [640, 444] width 1281 height 888
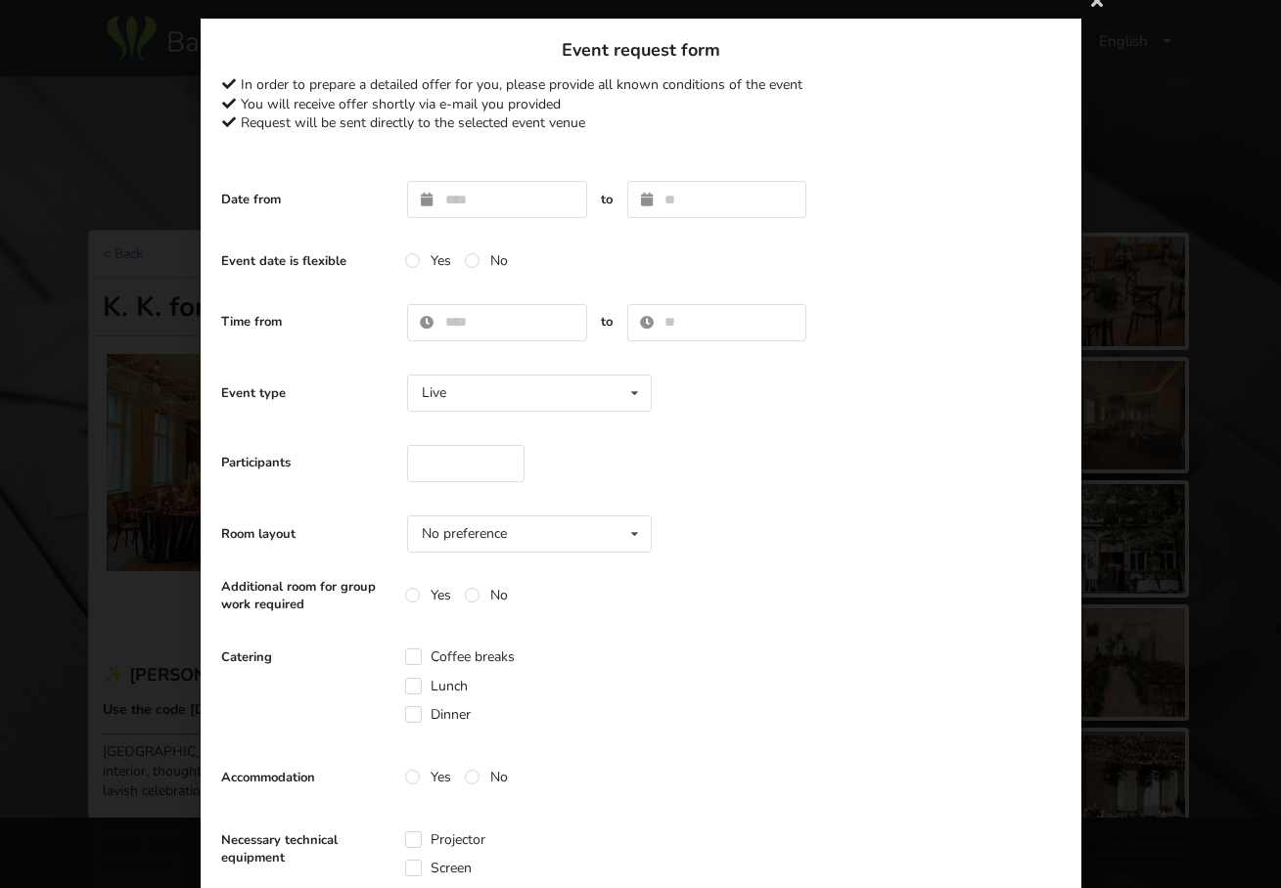
scroll to position [0, 0]
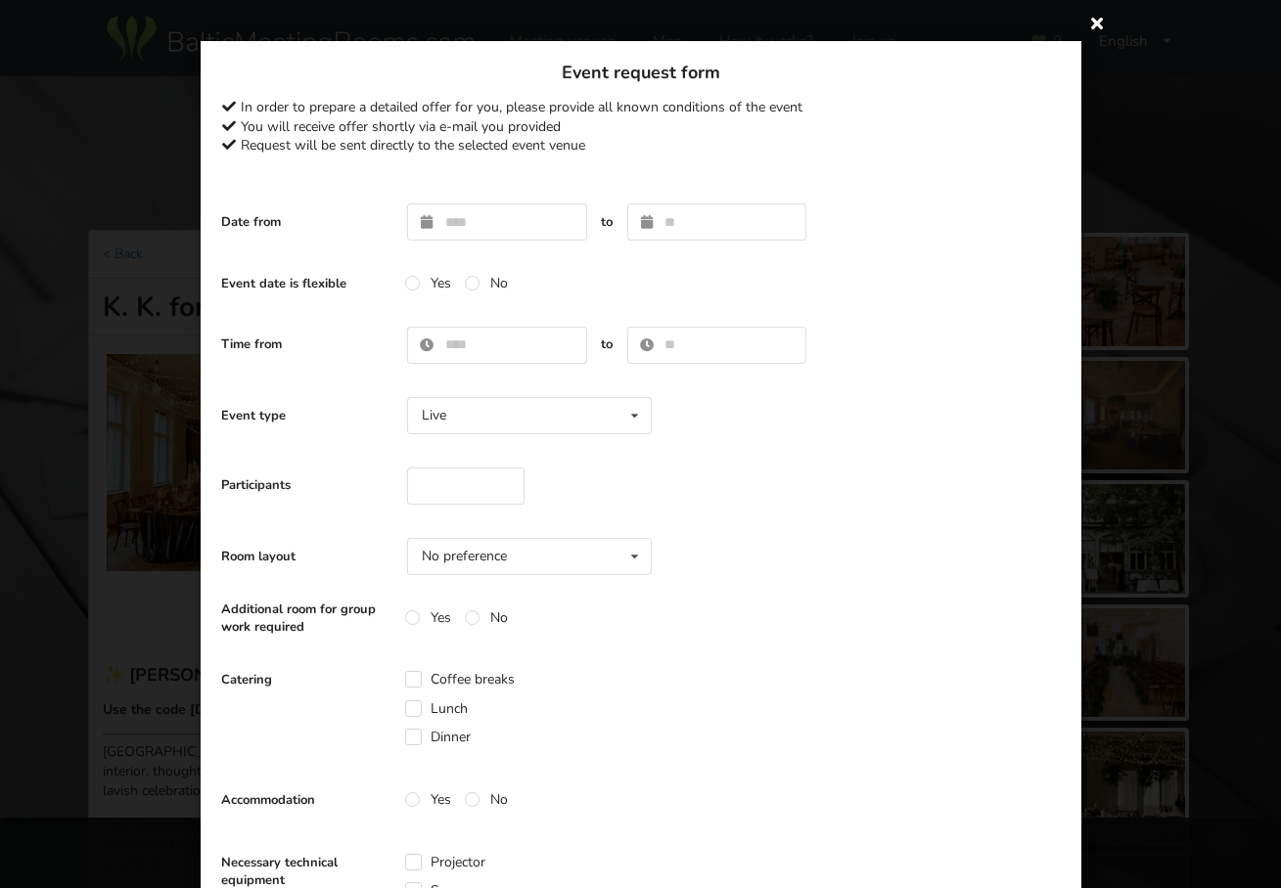
click at [1091, 26] on icon at bounding box center [1096, 22] width 31 height 31
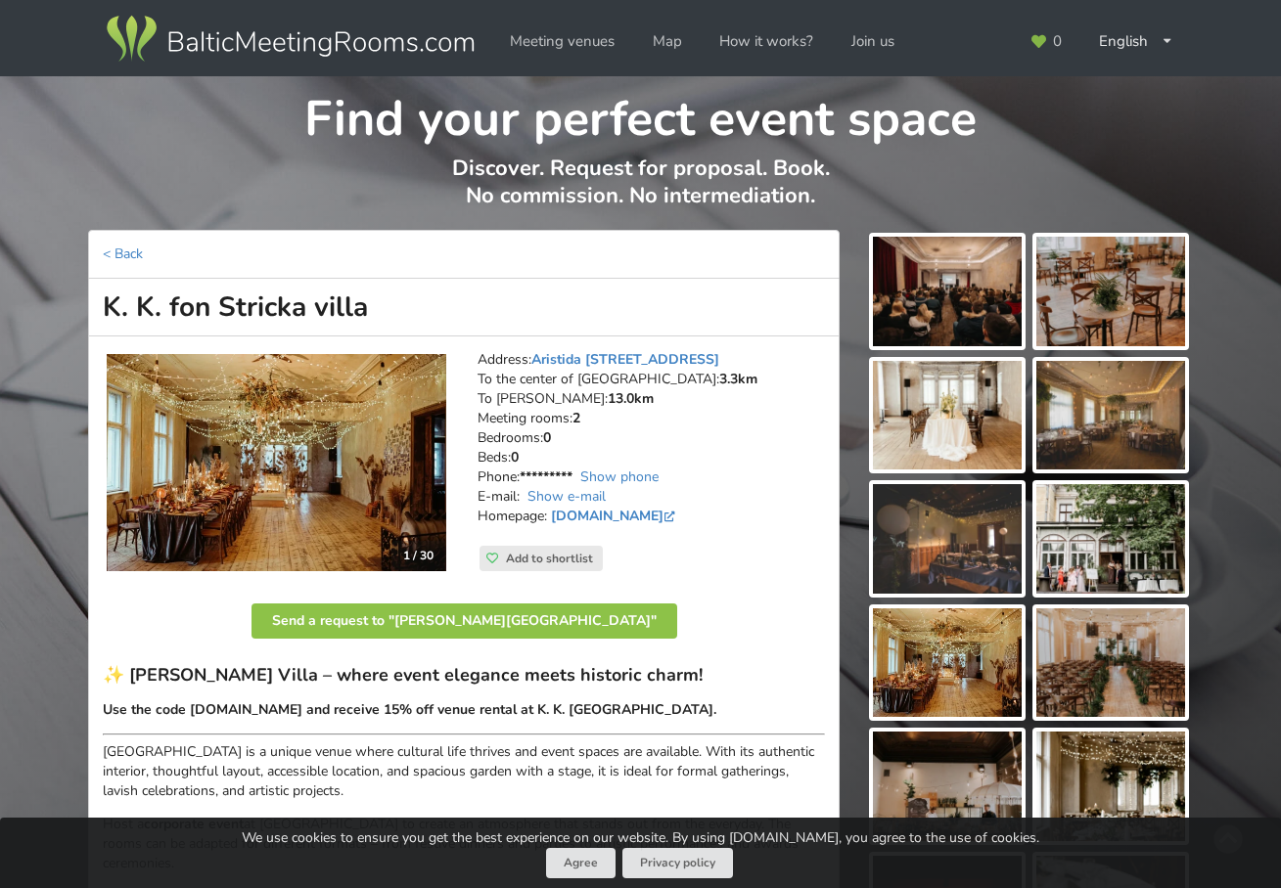
click at [946, 424] on img at bounding box center [947, 416] width 149 height 110
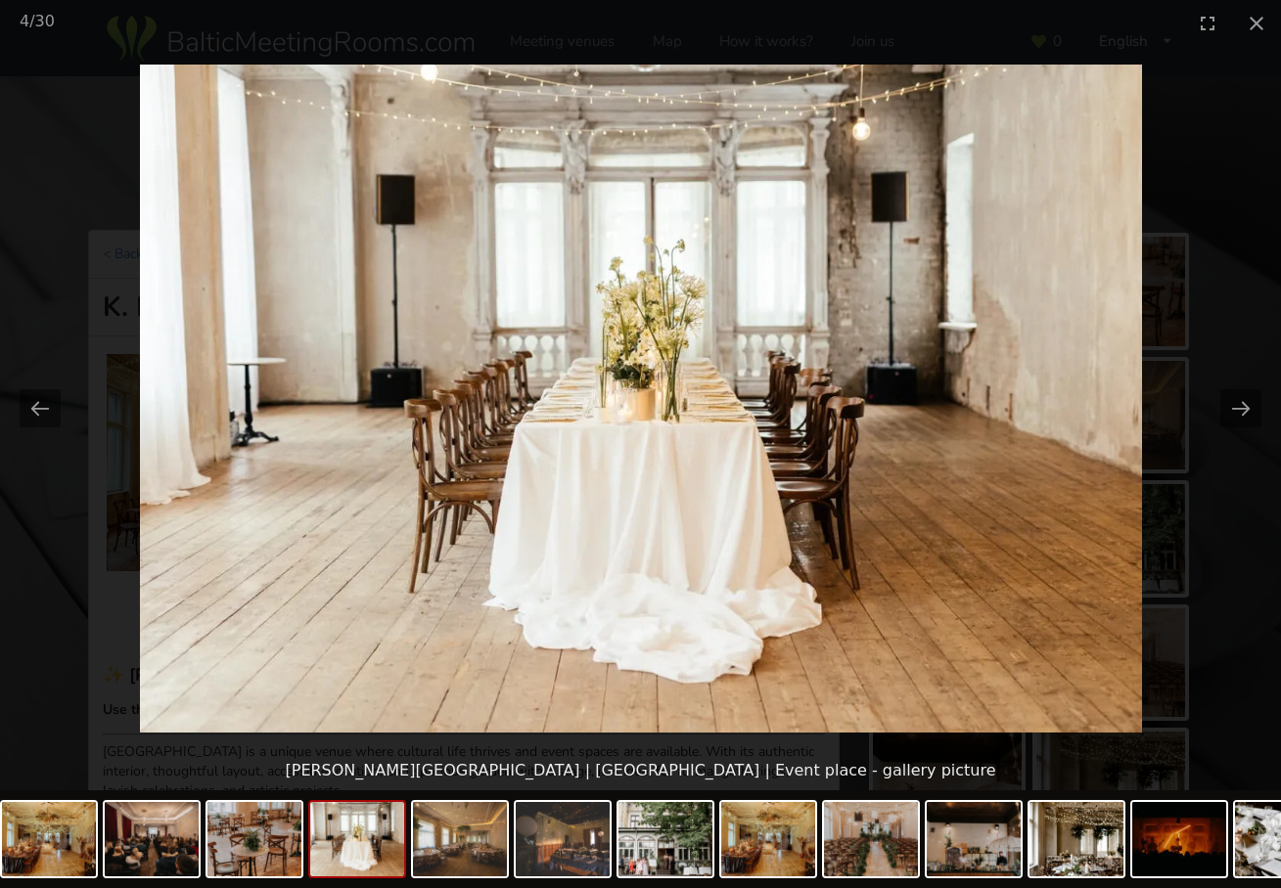
click at [655, 435] on img at bounding box center [641, 399] width 1002 height 668
click at [654, 434] on img at bounding box center [641, 399] width 1002 height 668
click at [730, 588] on picture at bounding box center [640, 398] width 1281 height 705
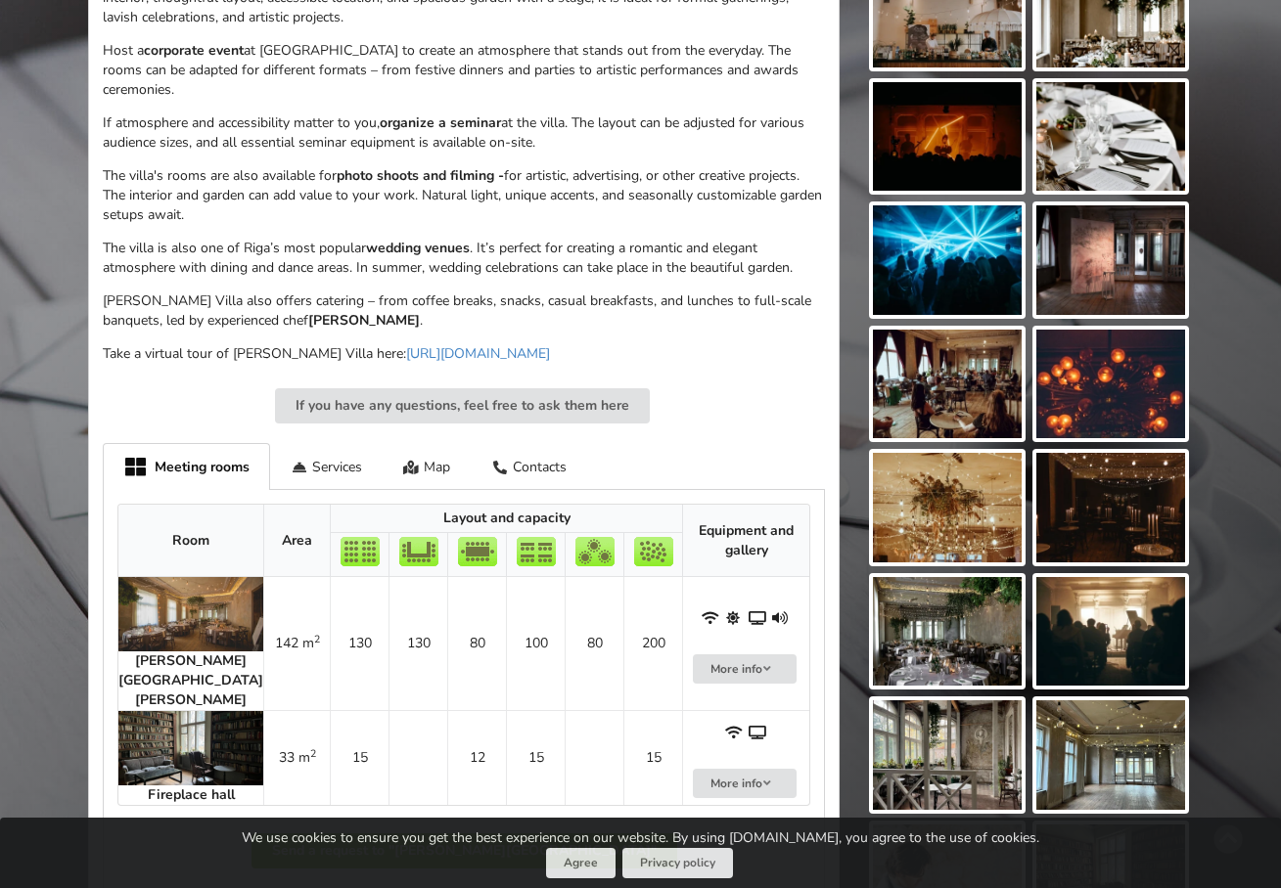
scroll to position [1144, 0]
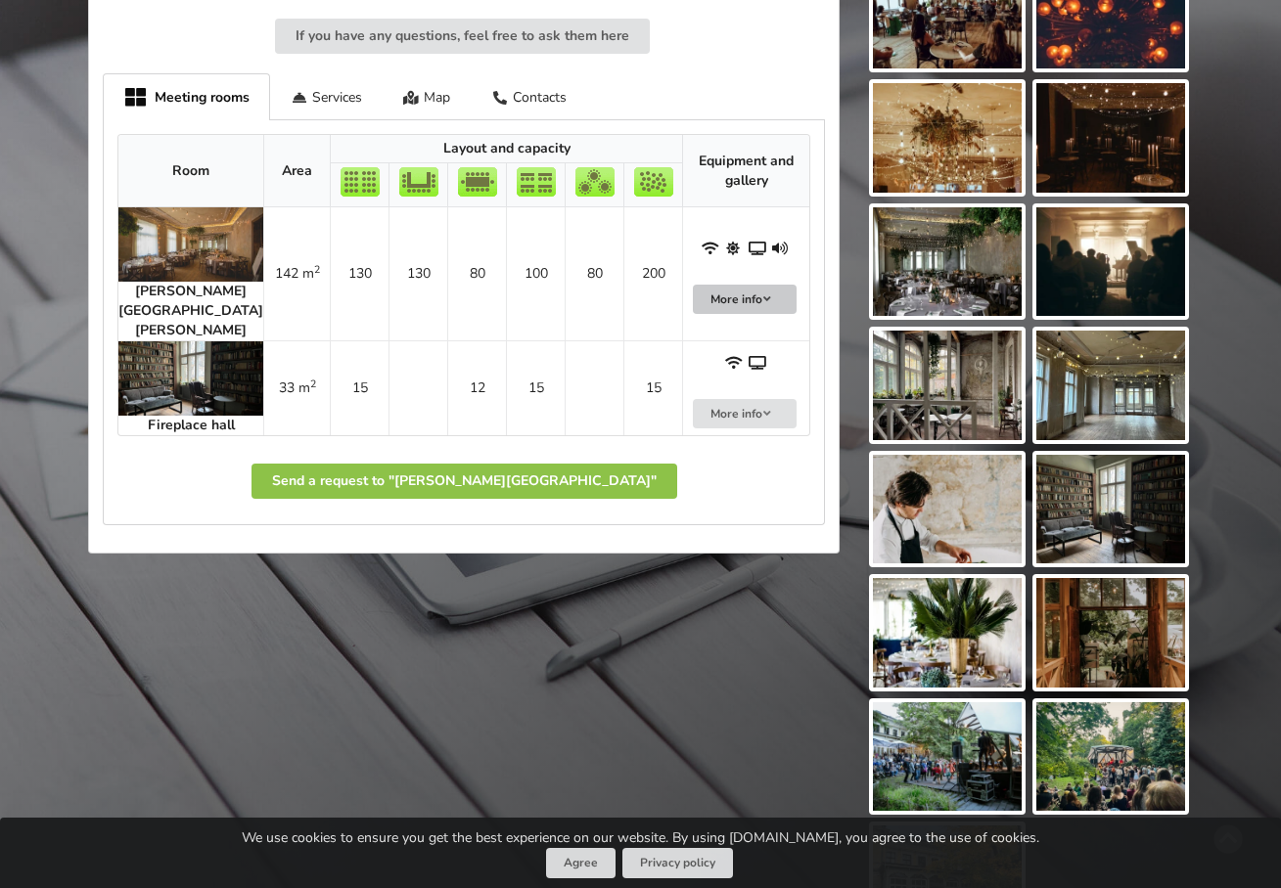
click at [757, 285] on button "More info" at bounding box center [745, 300] width 104 height 30
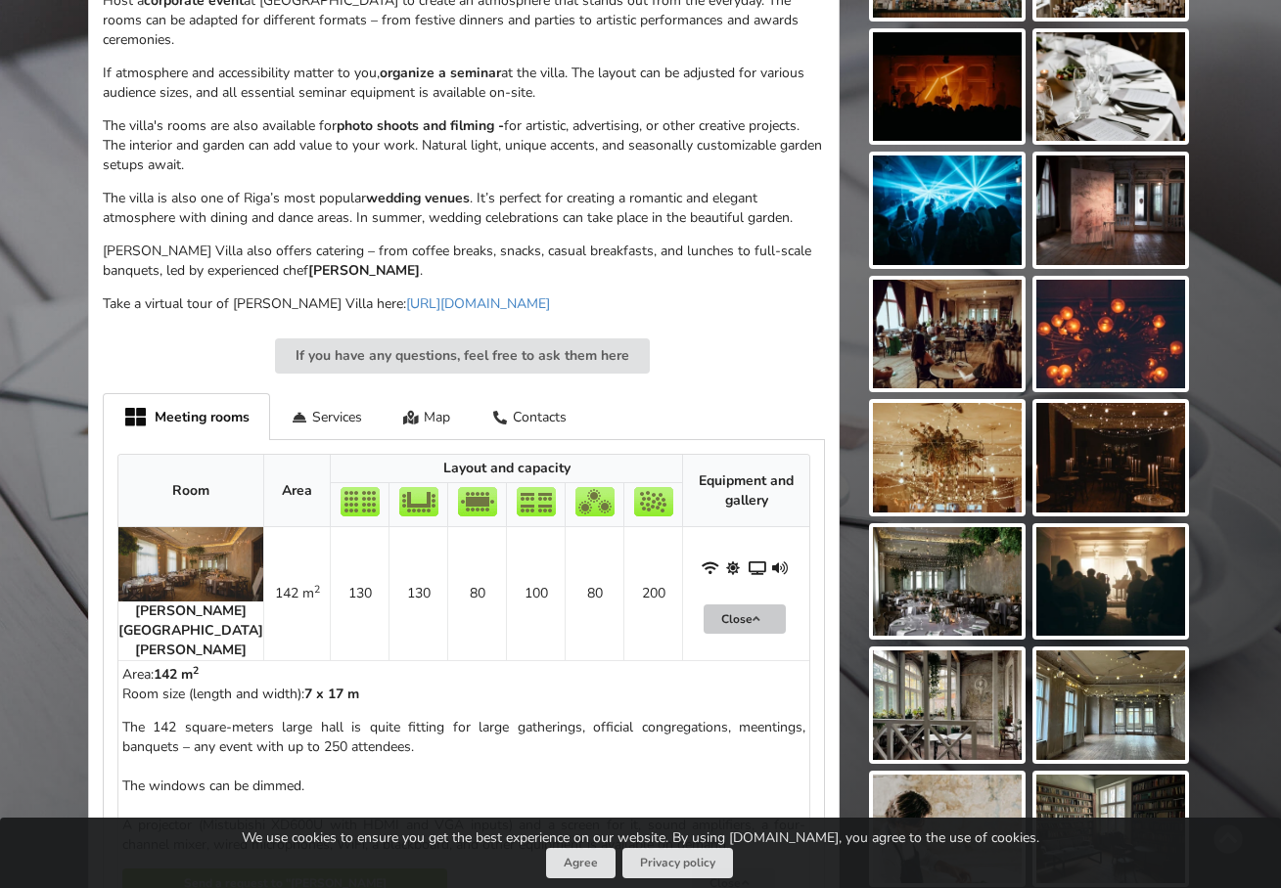
scroll to position [805, 0]
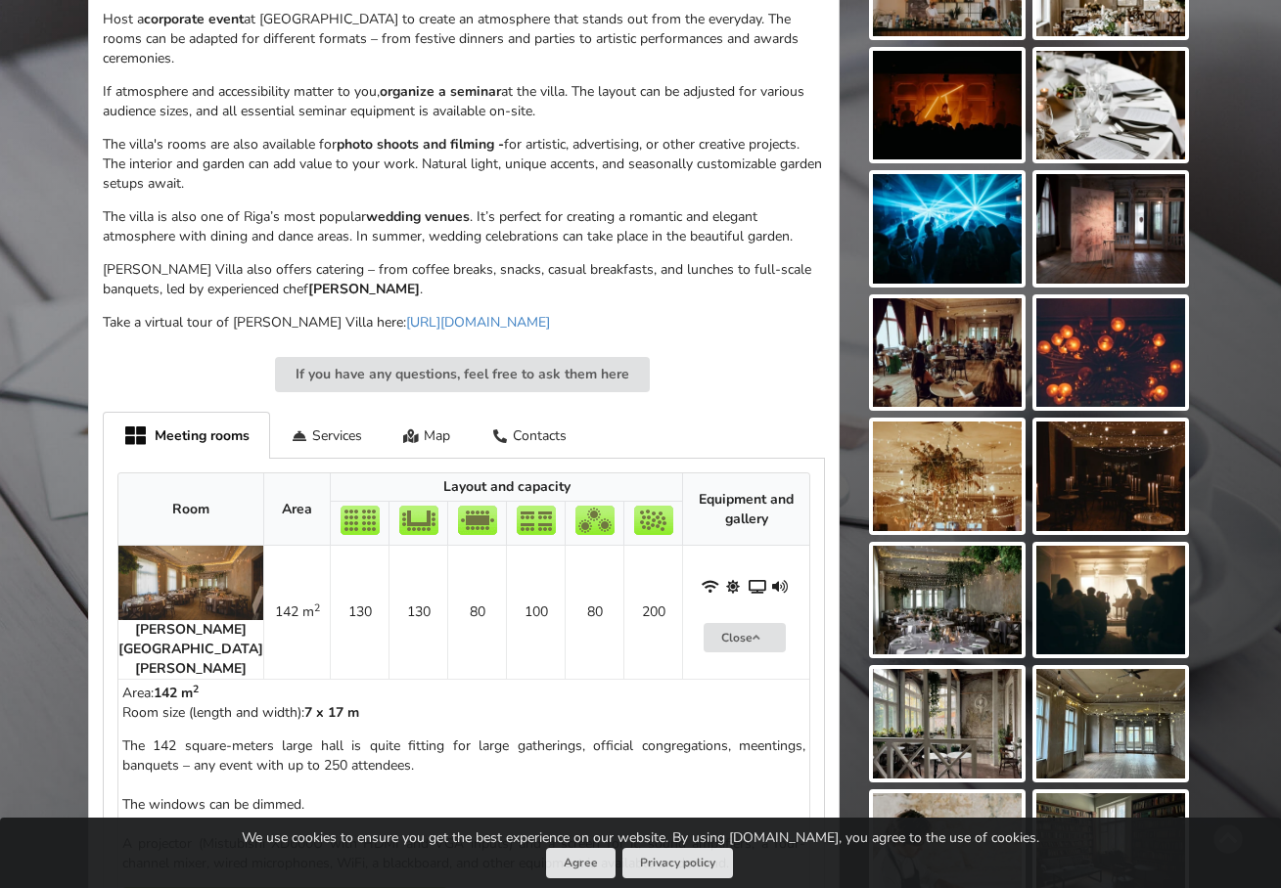
click at [961, 465] on img at bounding box center [947, 477] width 149 height 110
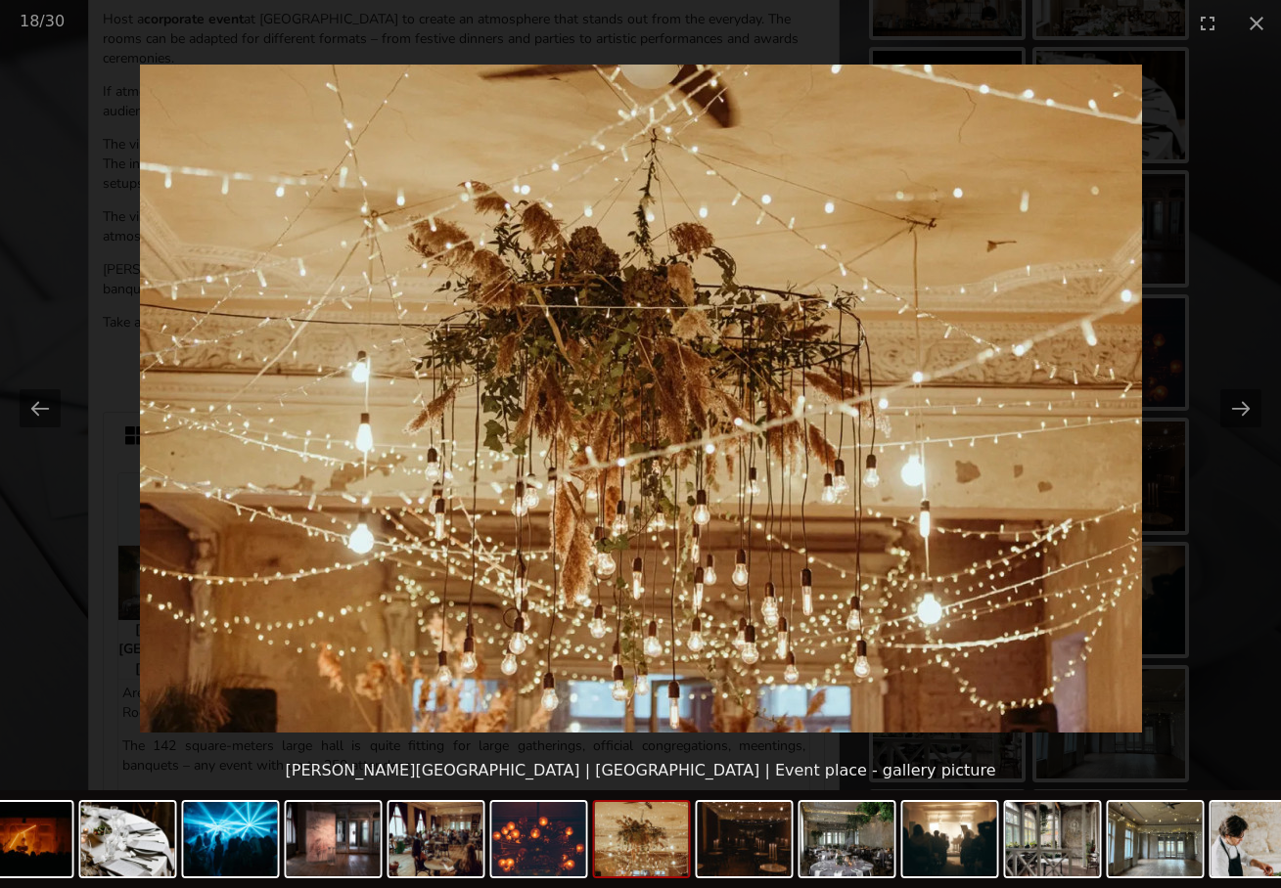
scroll to position [0, 0]
click at [843, 486] on picture at bounding box center [640, 398] width 1281 height 705
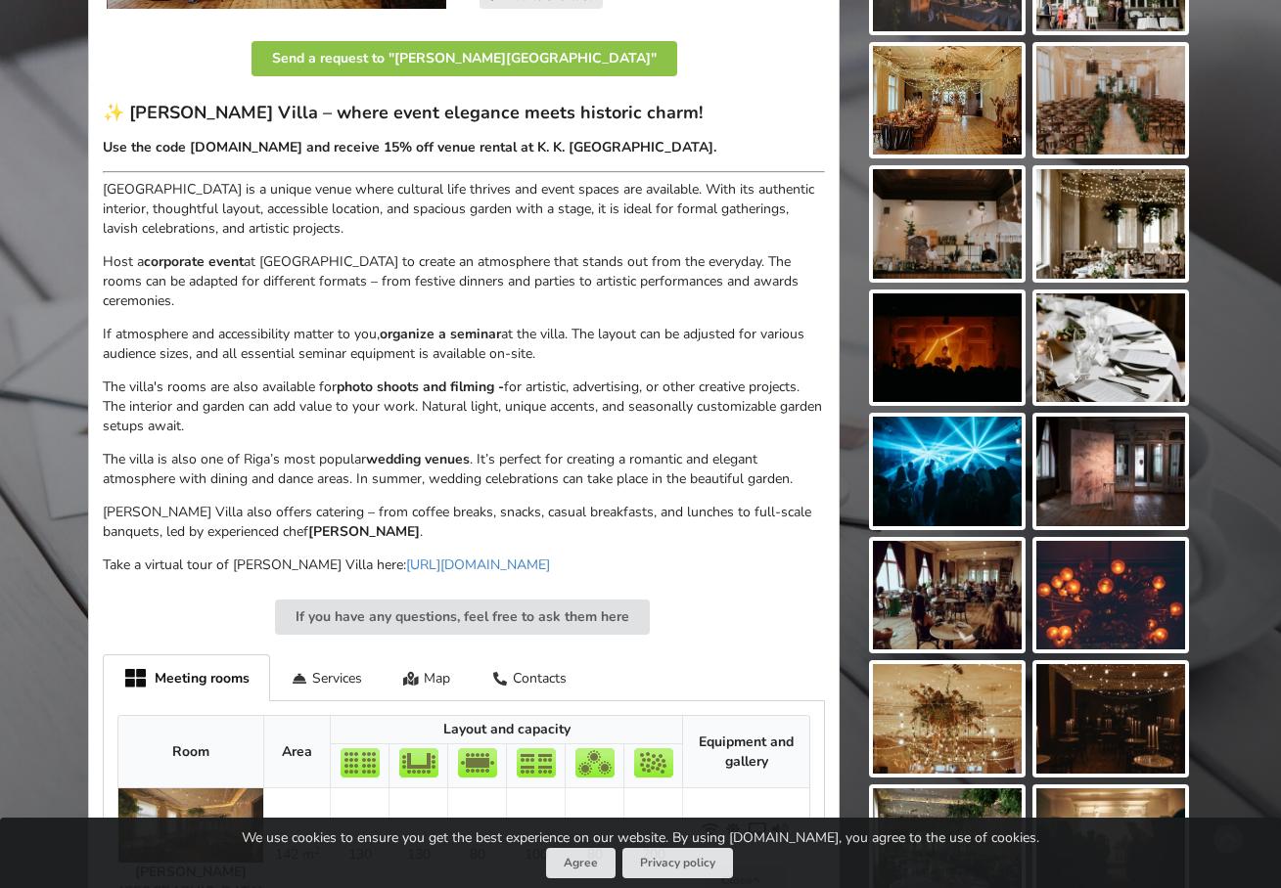
scroll to position [423, 0]
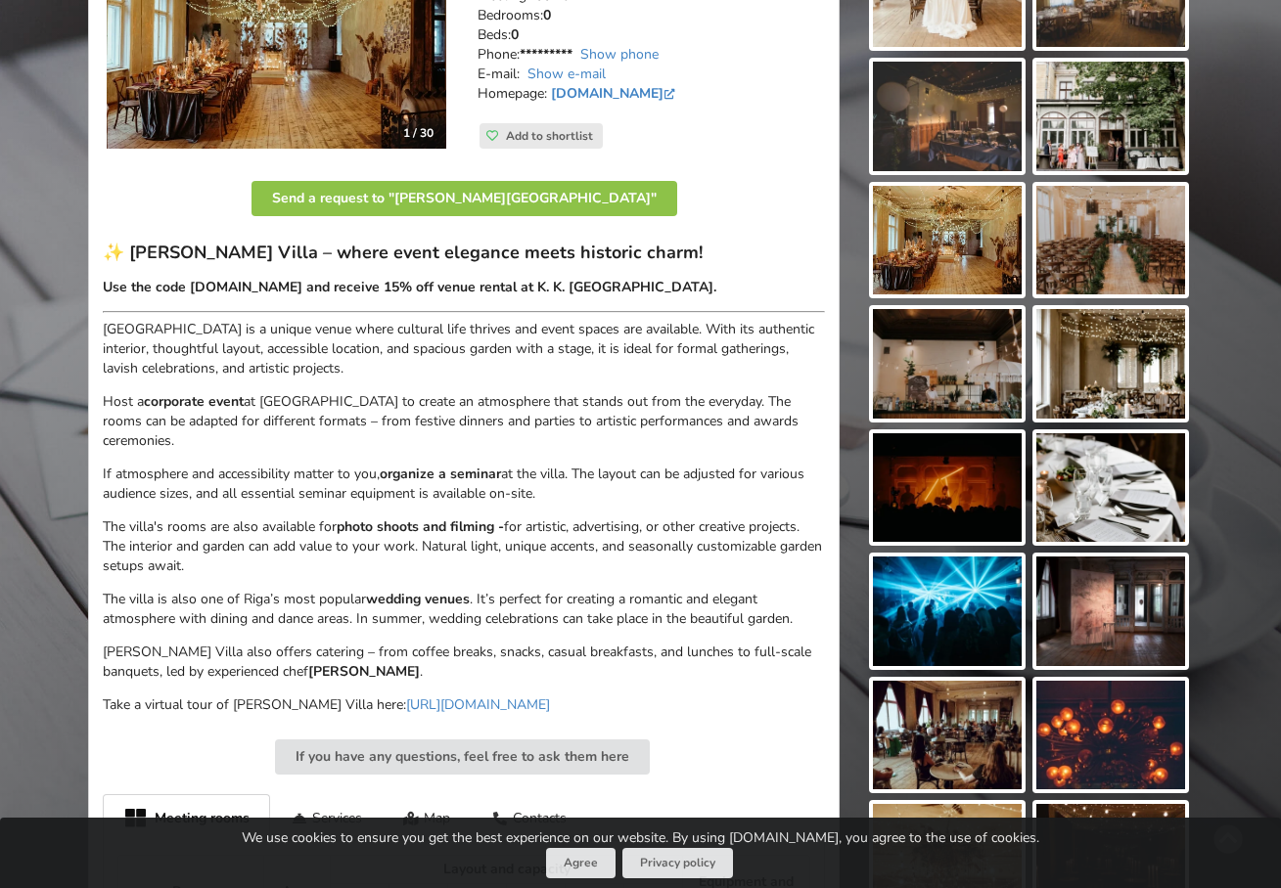
click at [1072, 248] on img at bounding box center [1110, 241] width 149 height 110
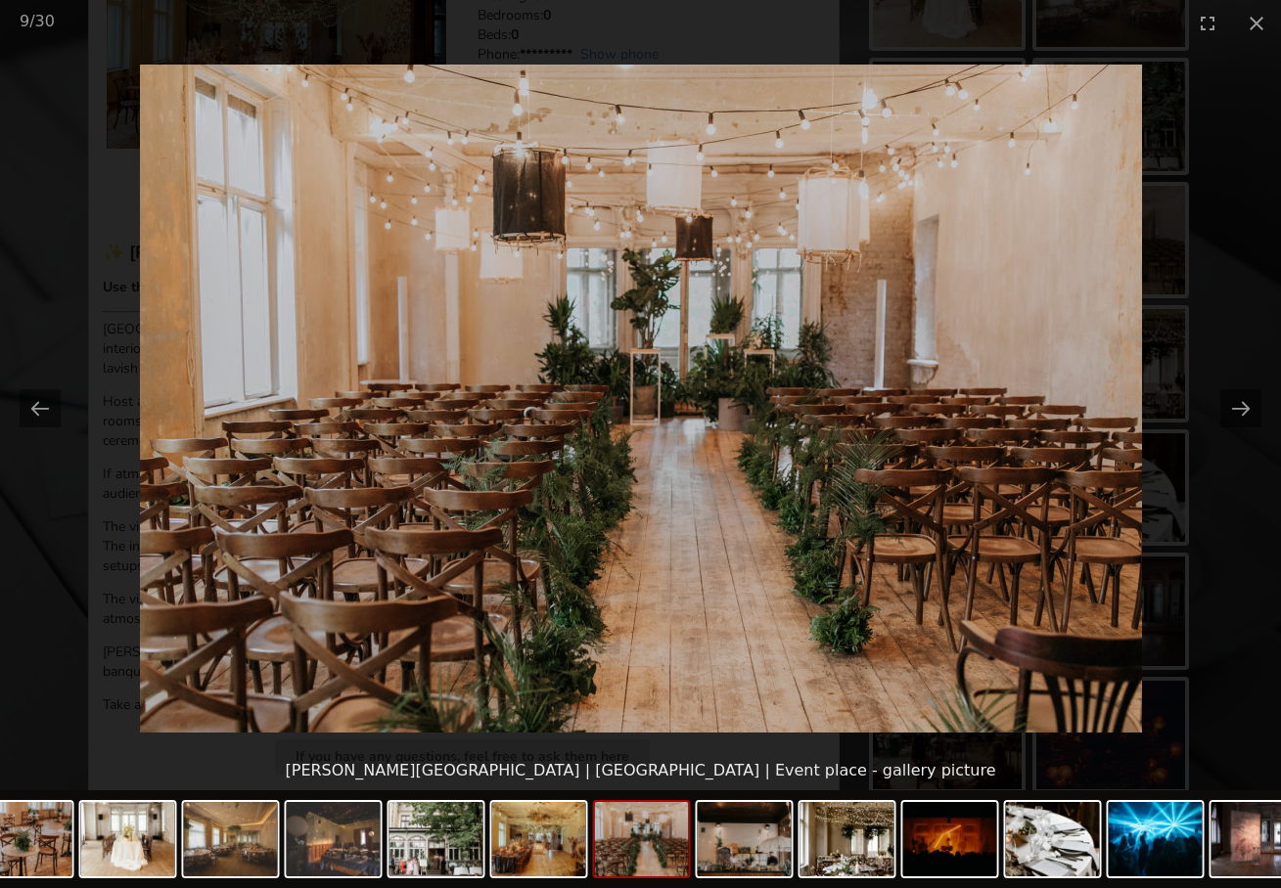
scroll to position [0, 0]
click at [1072, 252] on picture at bounding box center [640, 398] width 1281 height 705
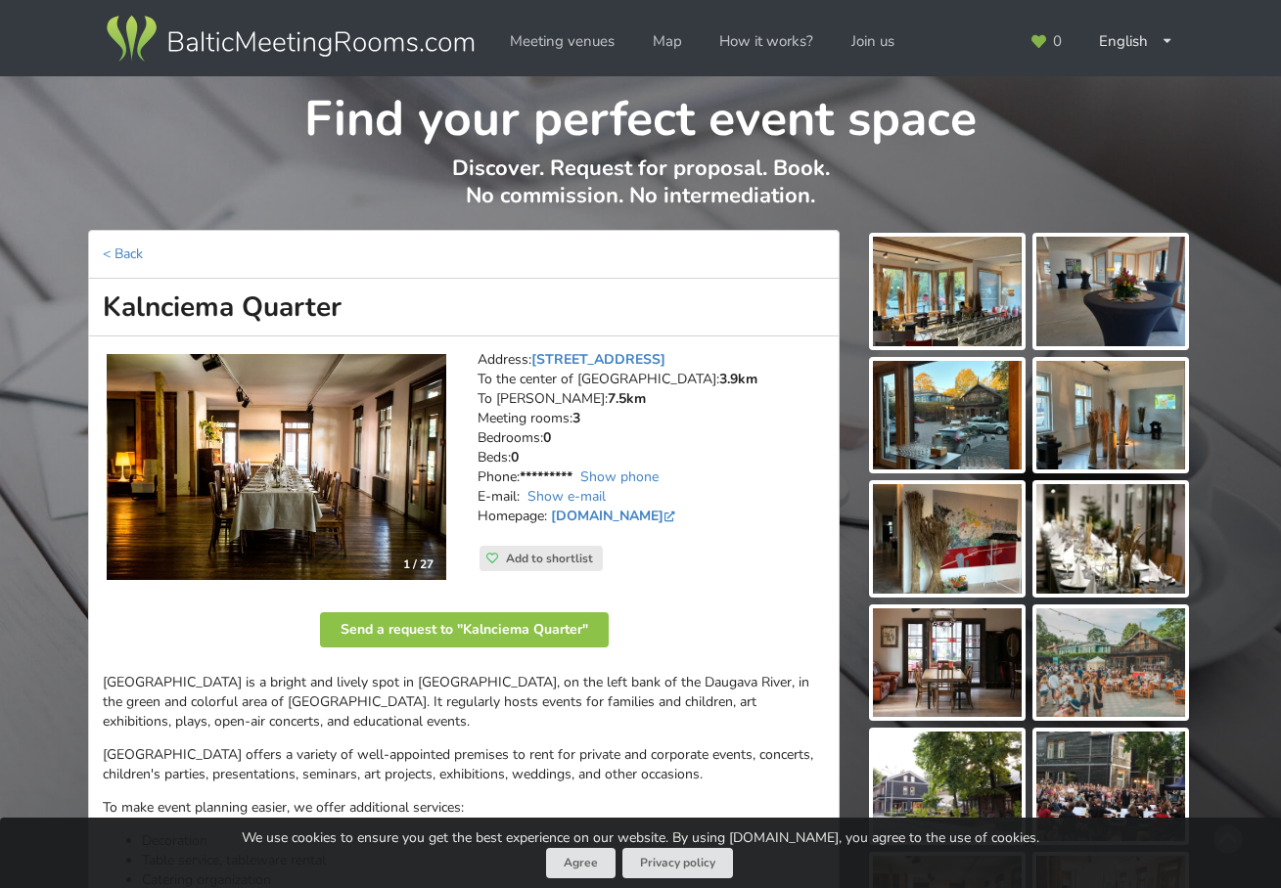
click at [398, 525] on img at bounding box center [276, 467] width 339 height 227
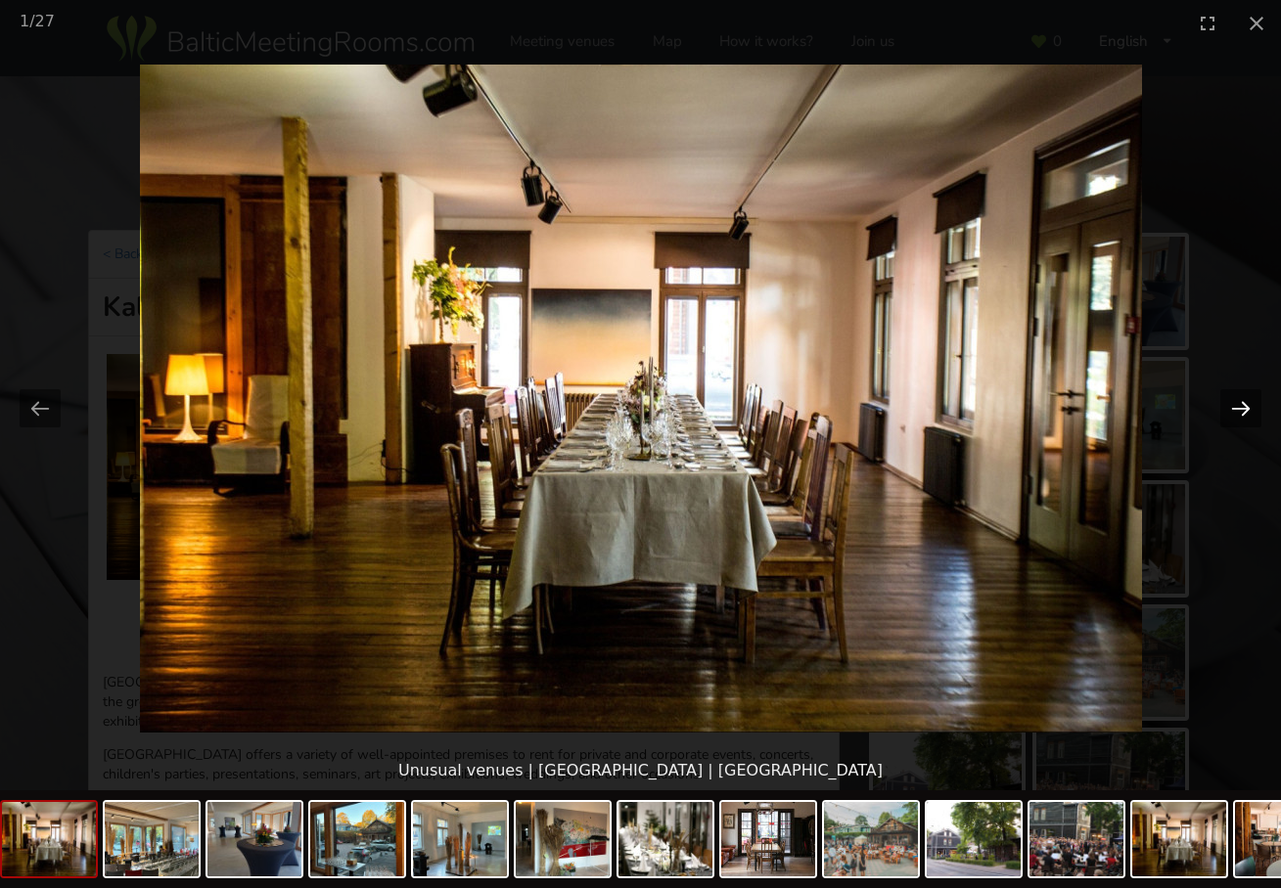
click at [1236, 405] on button "Next slide" at bounding box center [1240, 408] width 41 height 38
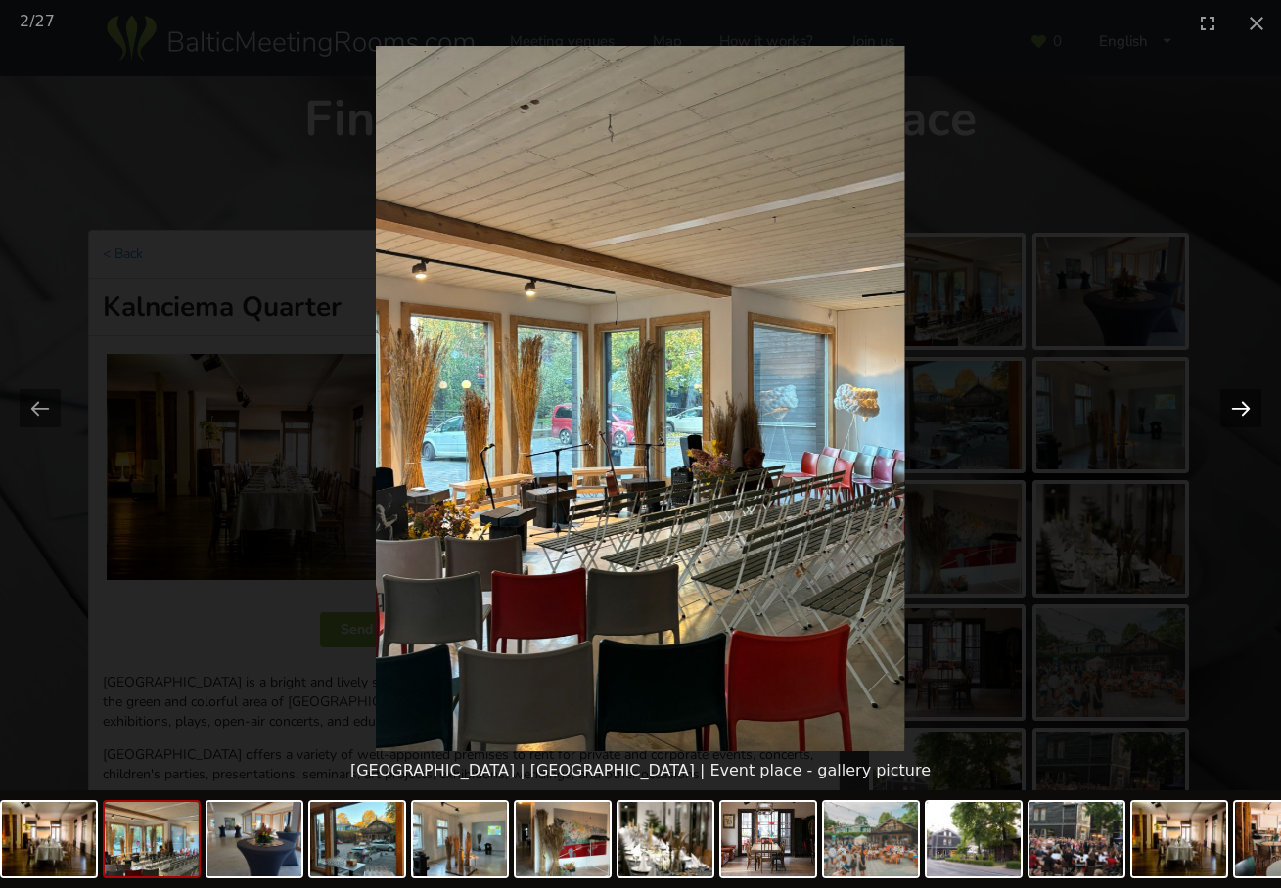
click at [1236, 405] on button "Next slide" at bounding box center [1240, 408] width 41 height 38
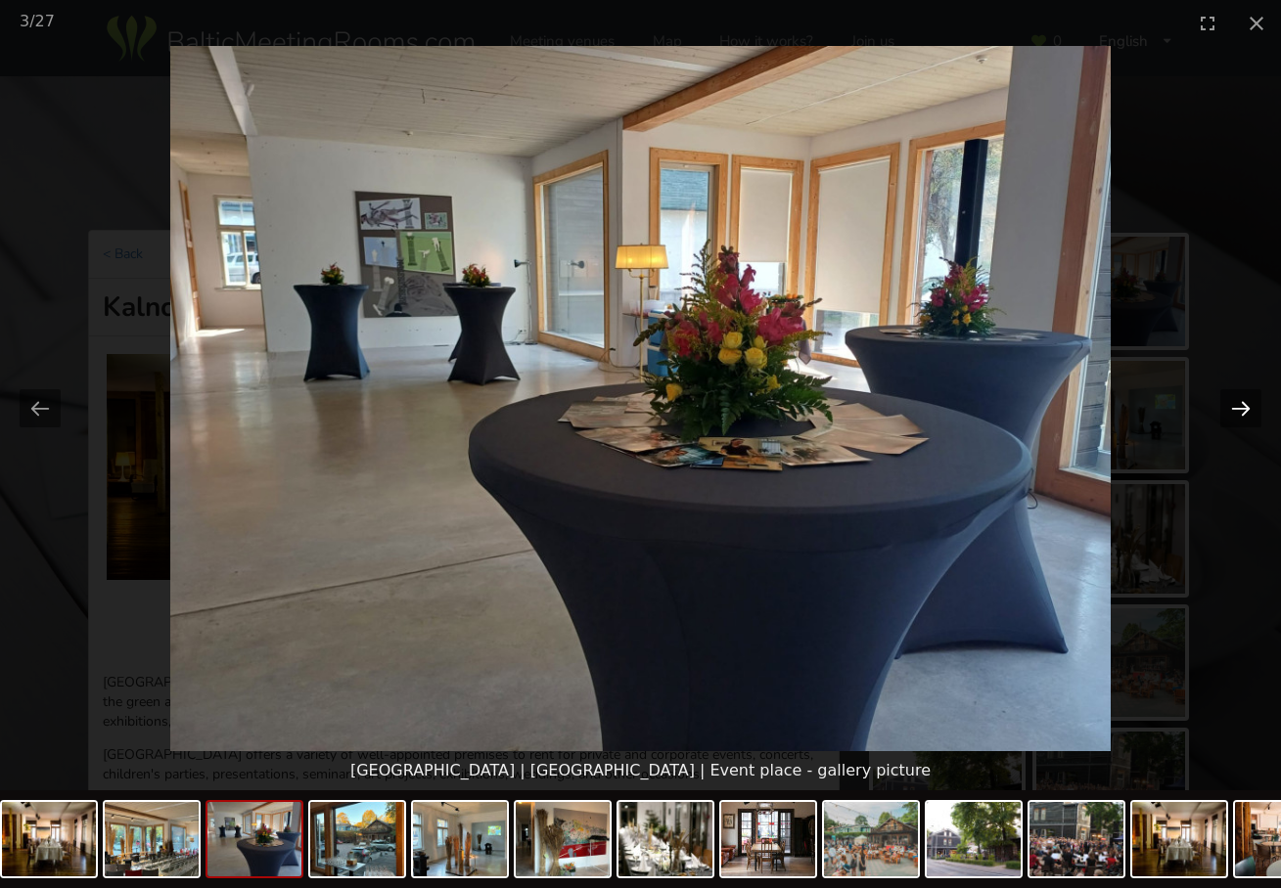
click at [1236, 405] on button "Next slide" at bounding box center [1240, 408] width 41 height 38
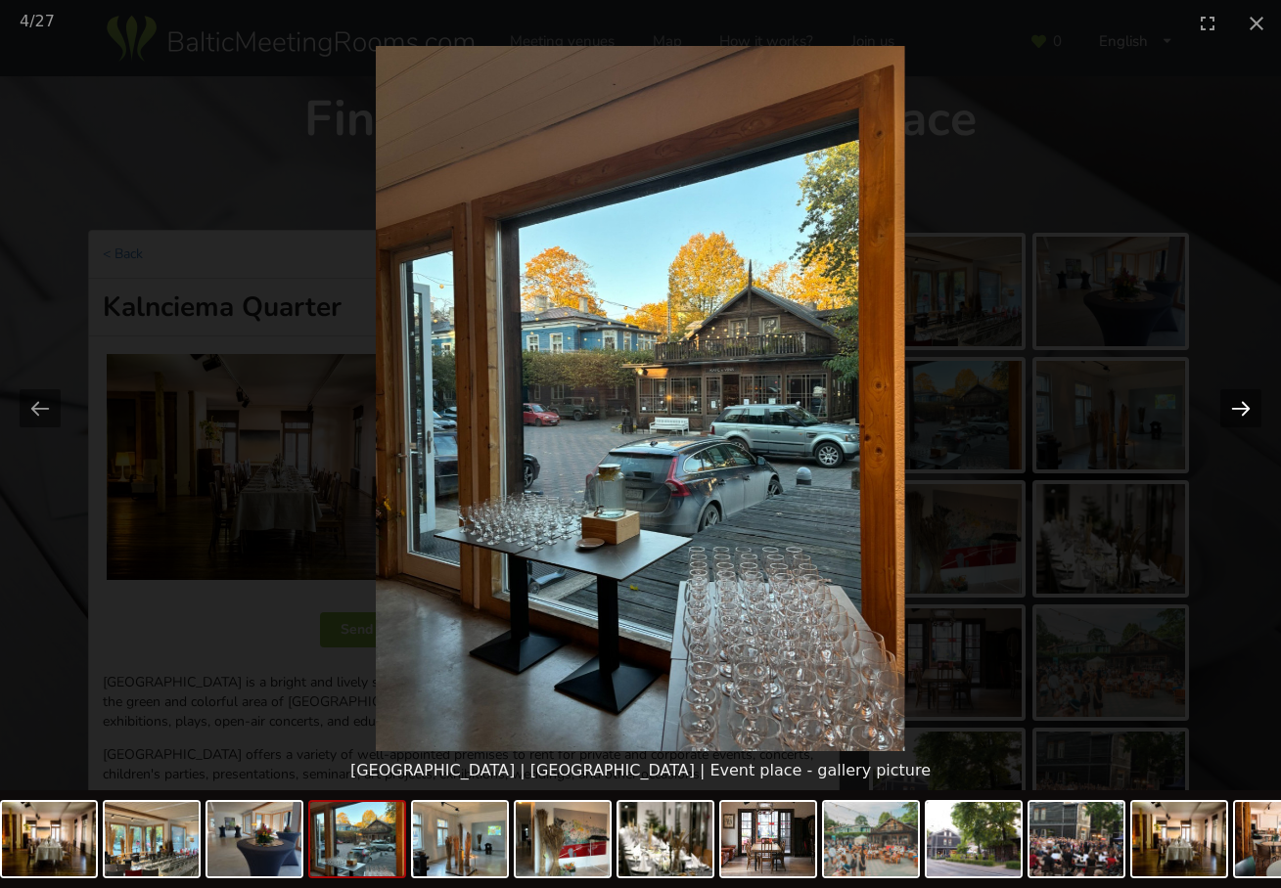
click at [1236, 405] on button "Next slide" at bounding box center [1240, 408] width 41 height 38
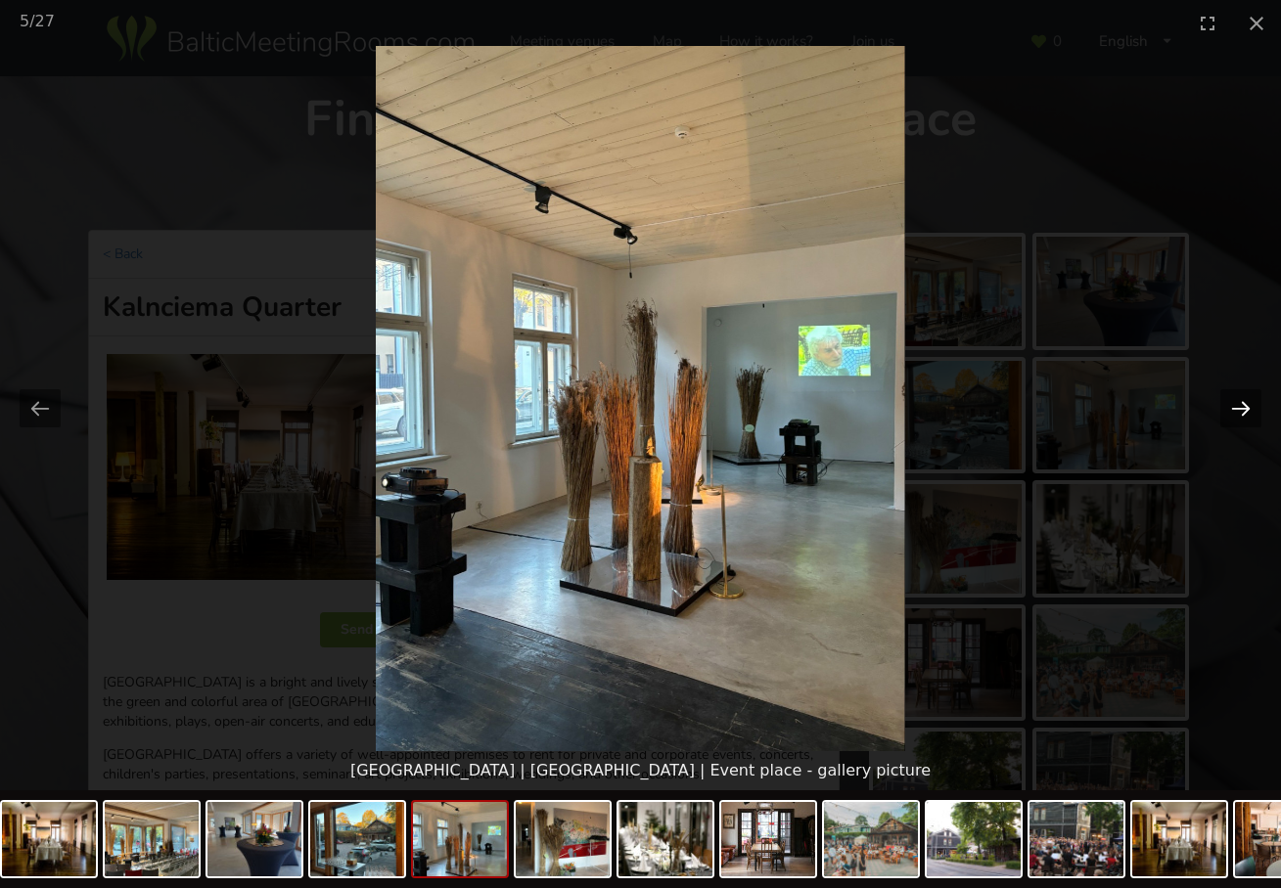
click at [1236, 405] on button "Next slide" at bounding box center [1240, 408] width 41 height 38
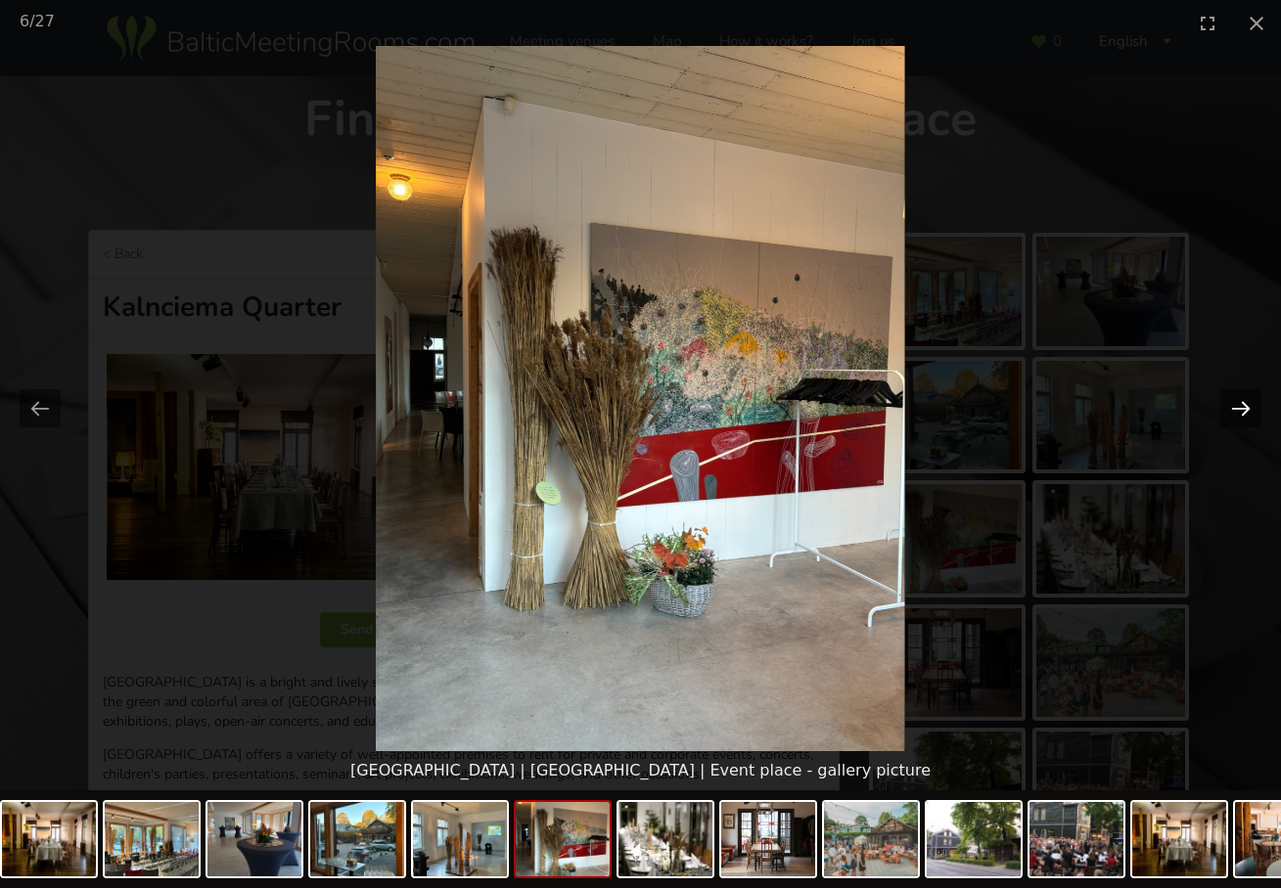
click at [1236, 405] on button "Next slide" at bounding box center [1240, 408] width 41 height 38
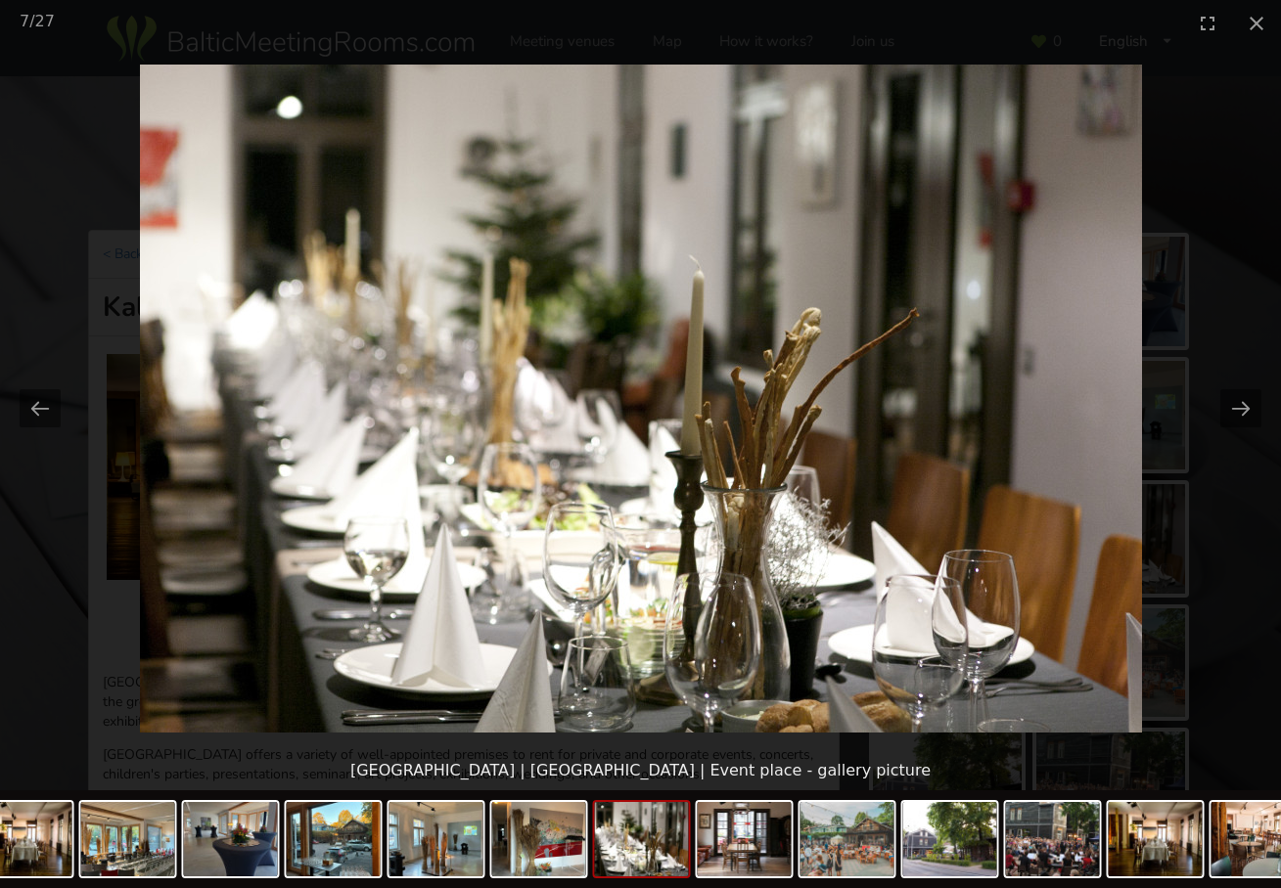
click at [1236, 353] on picture at bounding box center [640, 398] width 1281 height 705
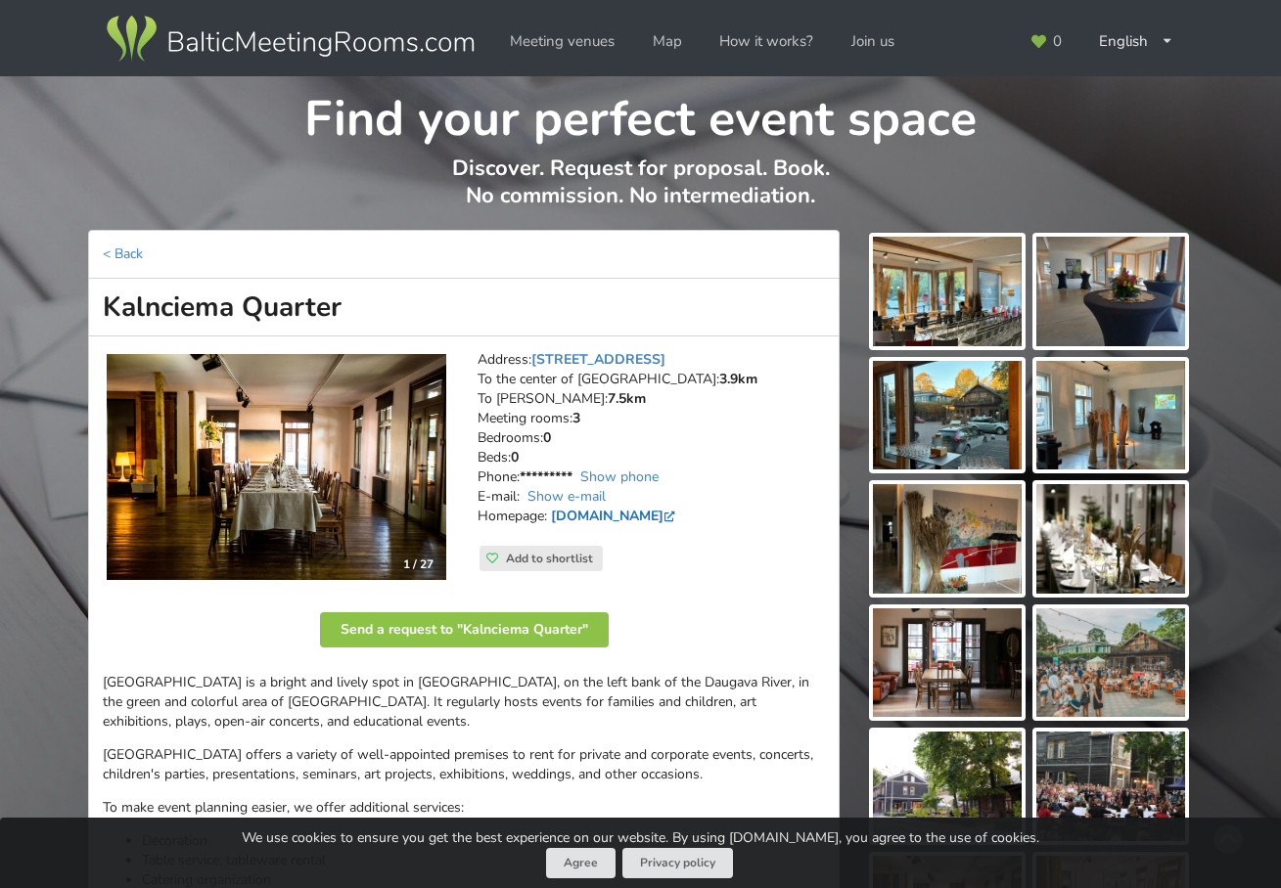
click at [647, 511] on link "www.kalnciemaiela.lv" at bounding box center [615, 516] width 128 height 19
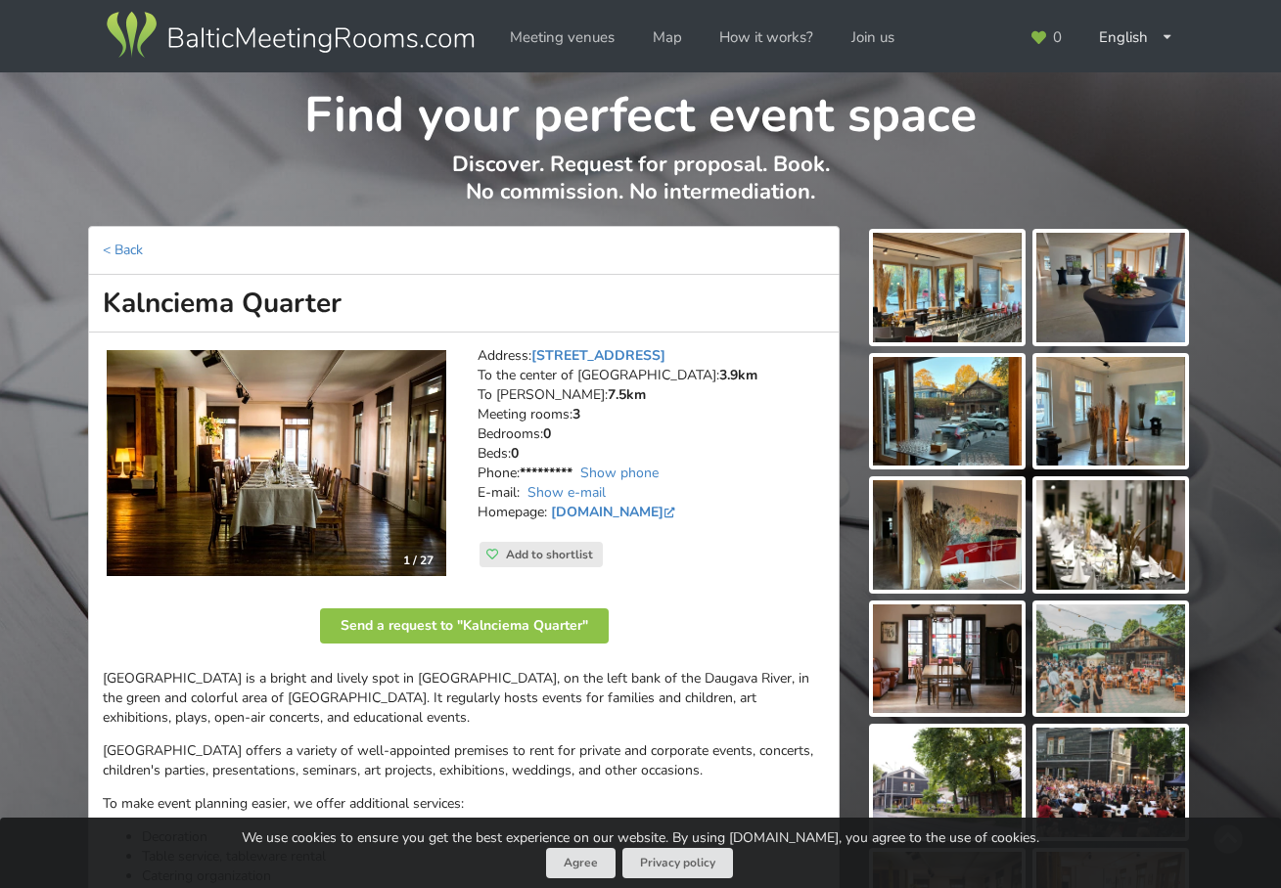
scroll to position [5, 0]
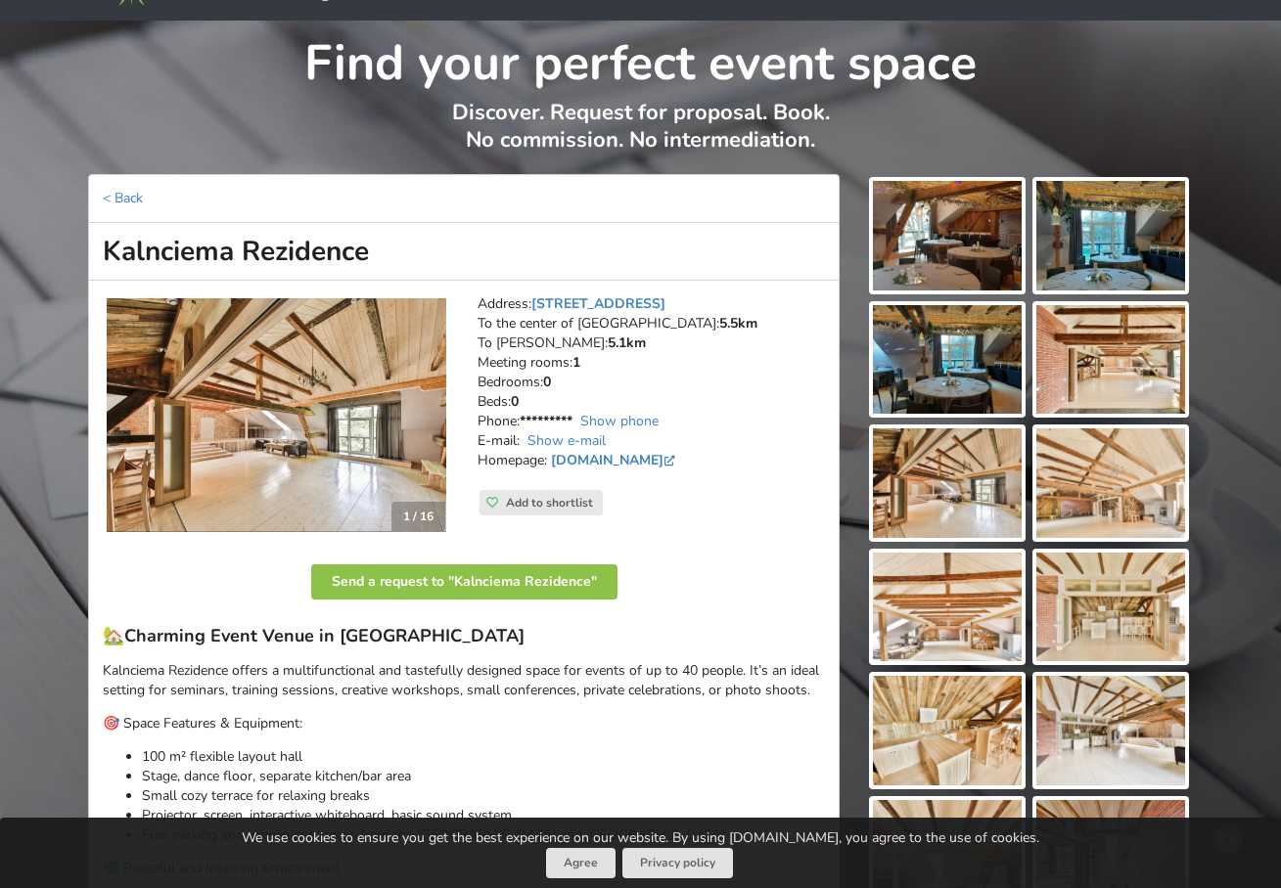
scroll to position [57, 0]
click at [948, 642] on img at bounding box center [947, 607] width 149 height 110
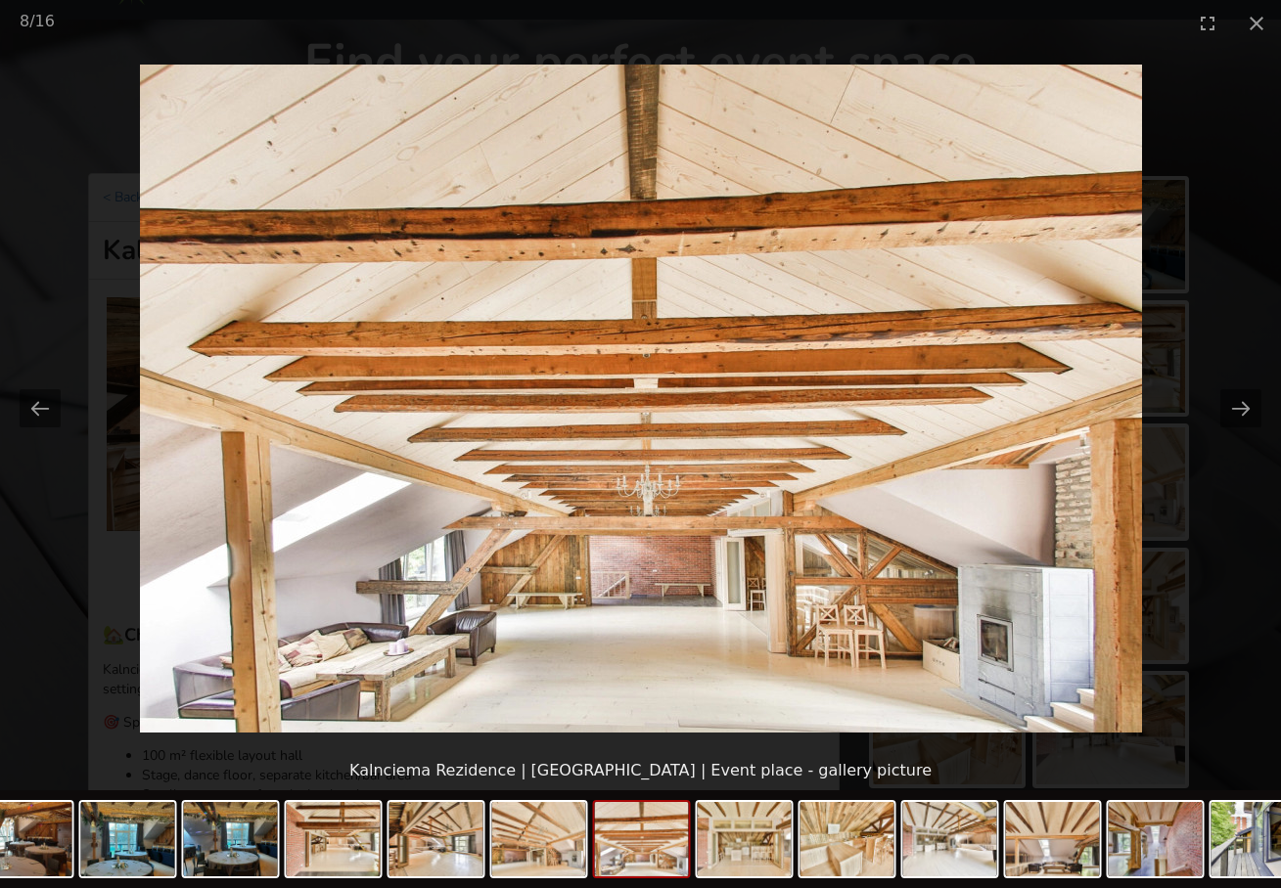
scroll to position [0, 0]
click at [788, 616] on picture at bounding box center [640, 398] width 1281 height 705
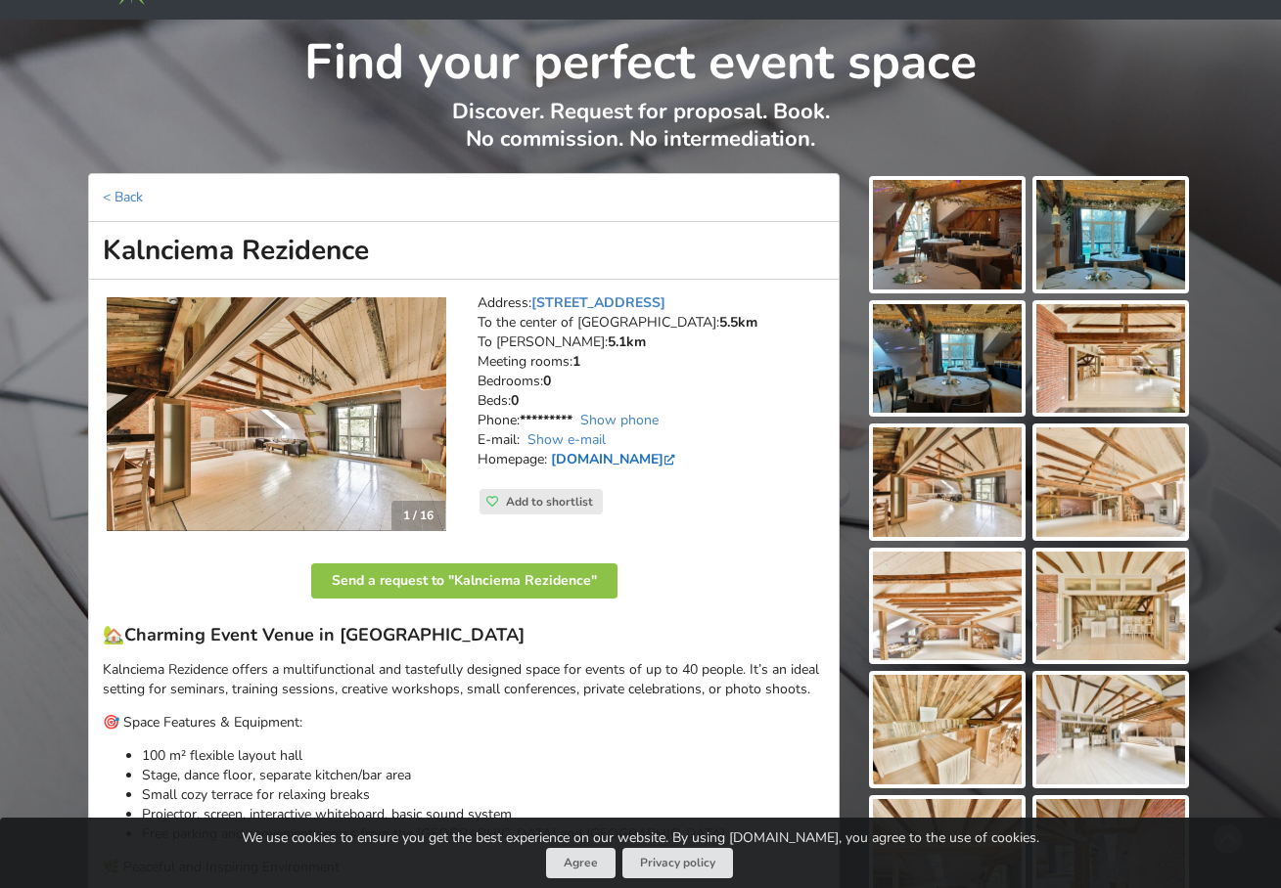
click at [645, 460] on link "www.kalnciemarezidence.lv" at bounding box center [615, 459] width 128 height 19
click at [133, 114] on p "Discover. Request for proposal. Book. No commission. No intermediation." at bounding box center [640, 135] width 1103 height 75
click at [112, 202] on link "< Back" at bounding box center [123, 197] width 40 height 19
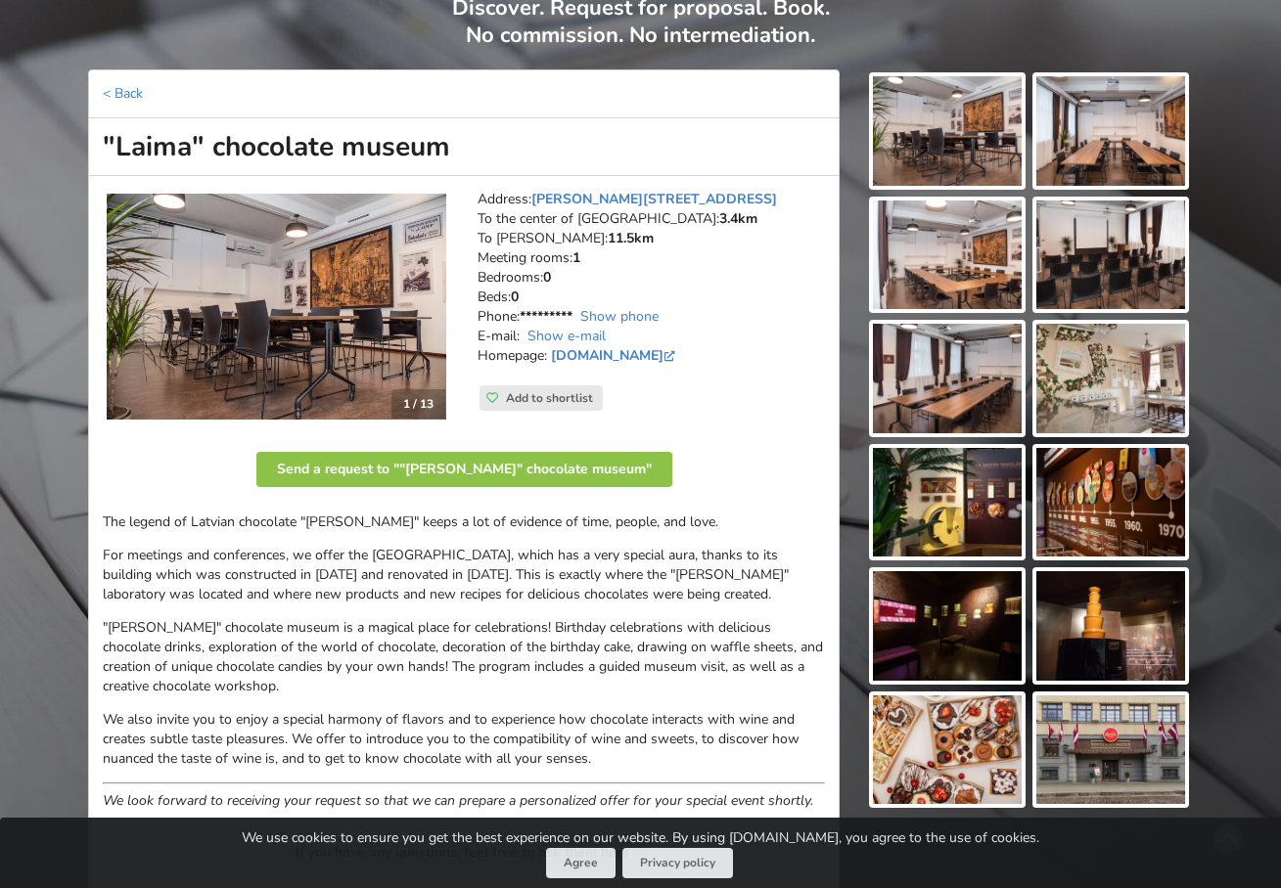
scroll to position [233, 0]
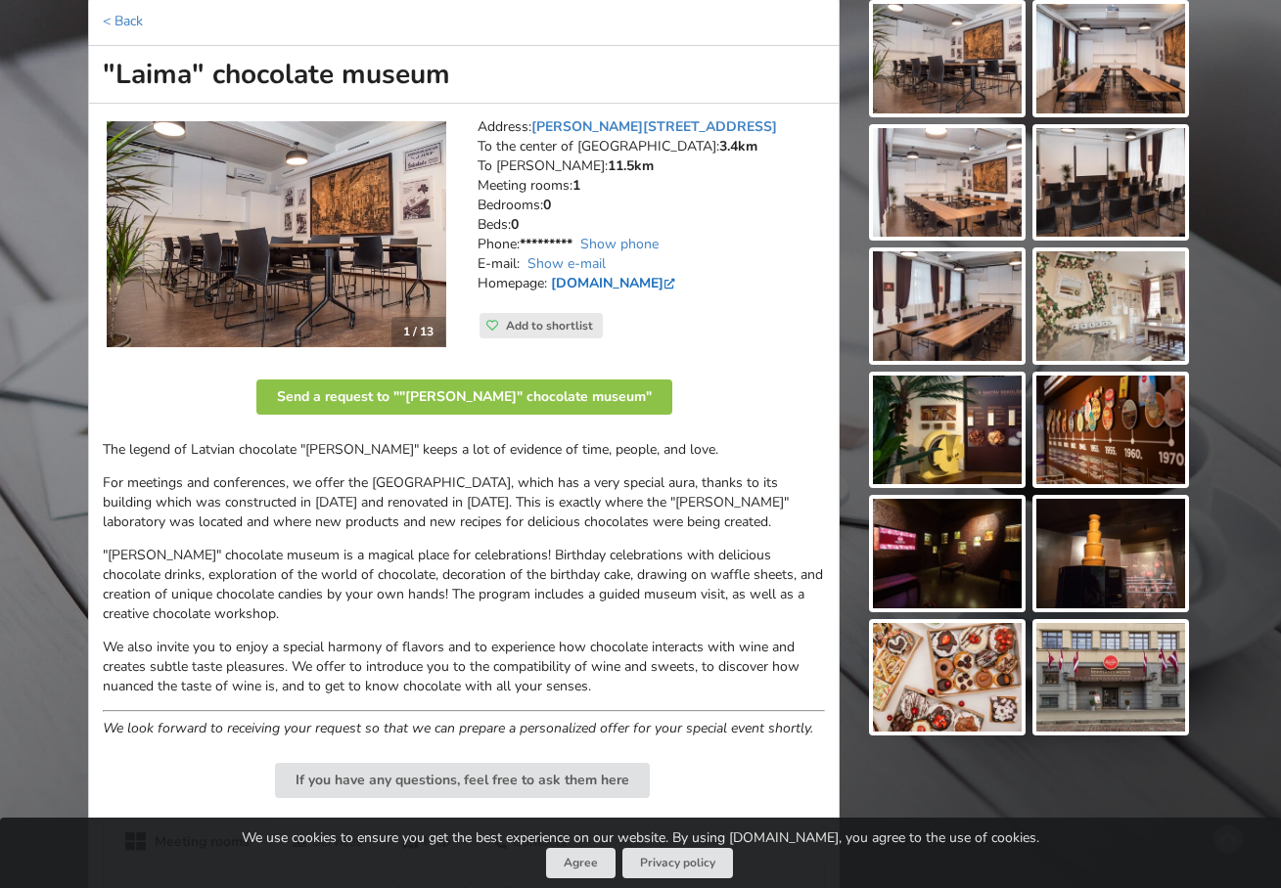
click at [679, 275] on link "[DOMAIN_NAME]" at bounding box center [615, 283] width 128 height 19
click at [69, 103] on div "Find your perfect event space Discover. Request for proposal. Book. No commissi…" at bounding box center [640, 517] width 1281 height 1349
click at [109, 20] on link "< Back" at bounding box center [123, 21] width 40 height 19
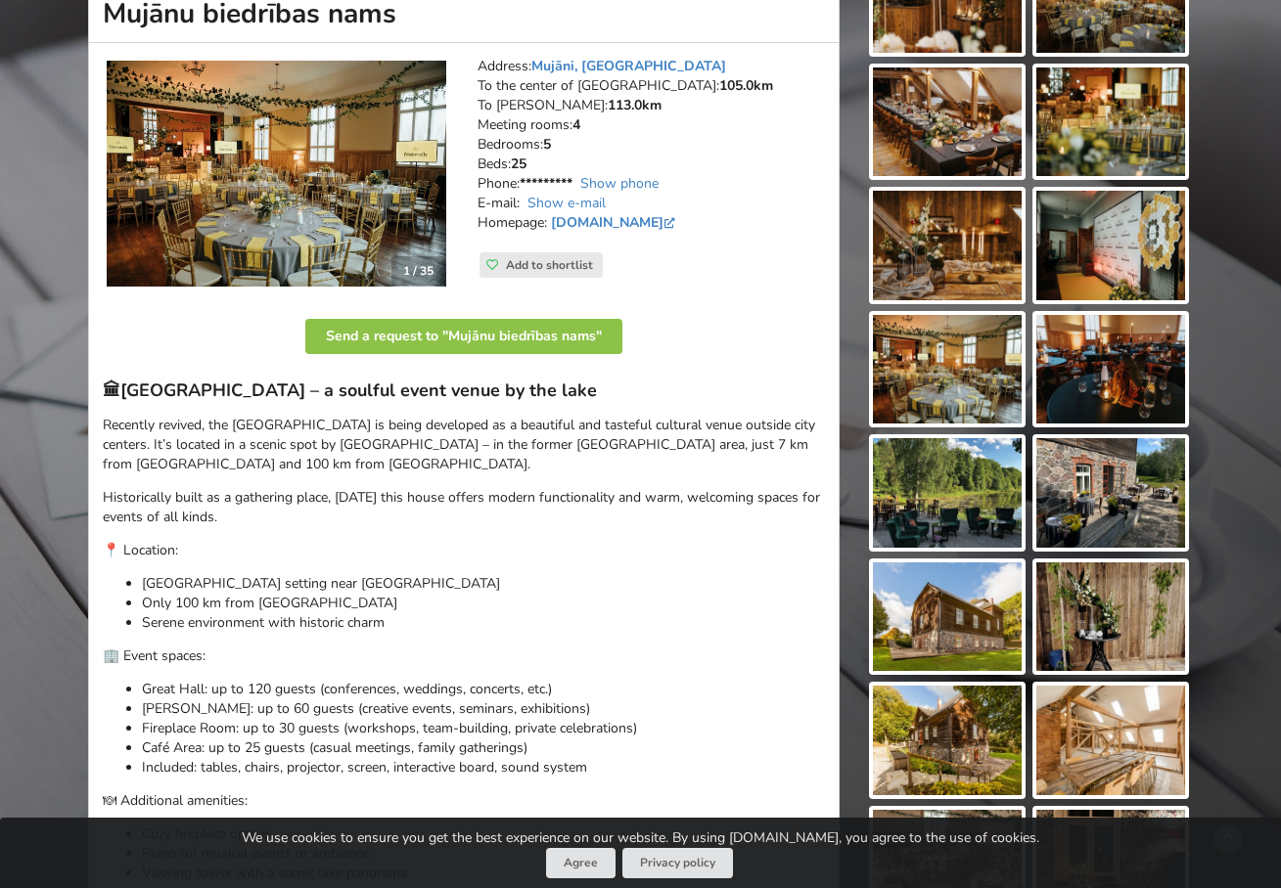
scroll to position [295, 0]
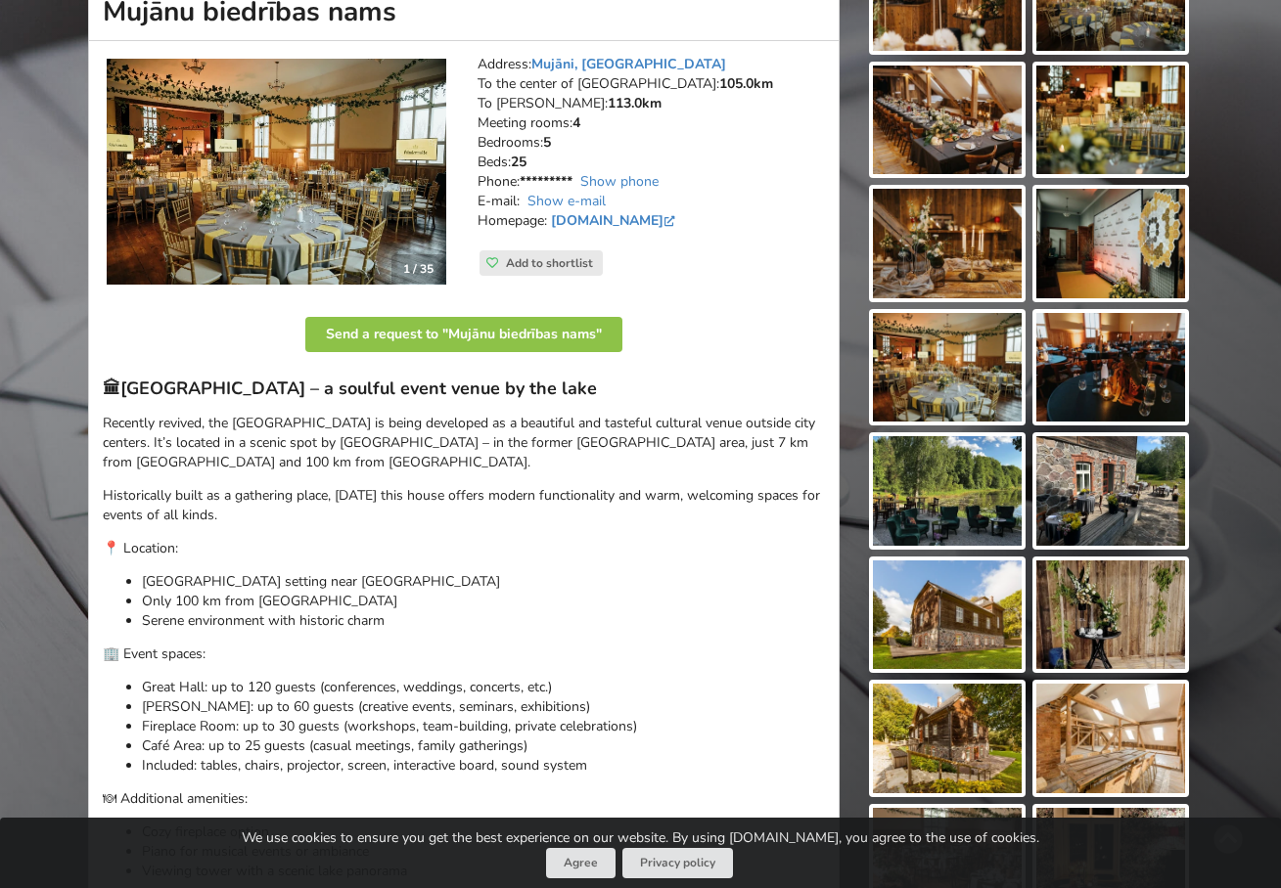
click at [940, 606] on img at bounding box center [947, 616] width 149 height 110
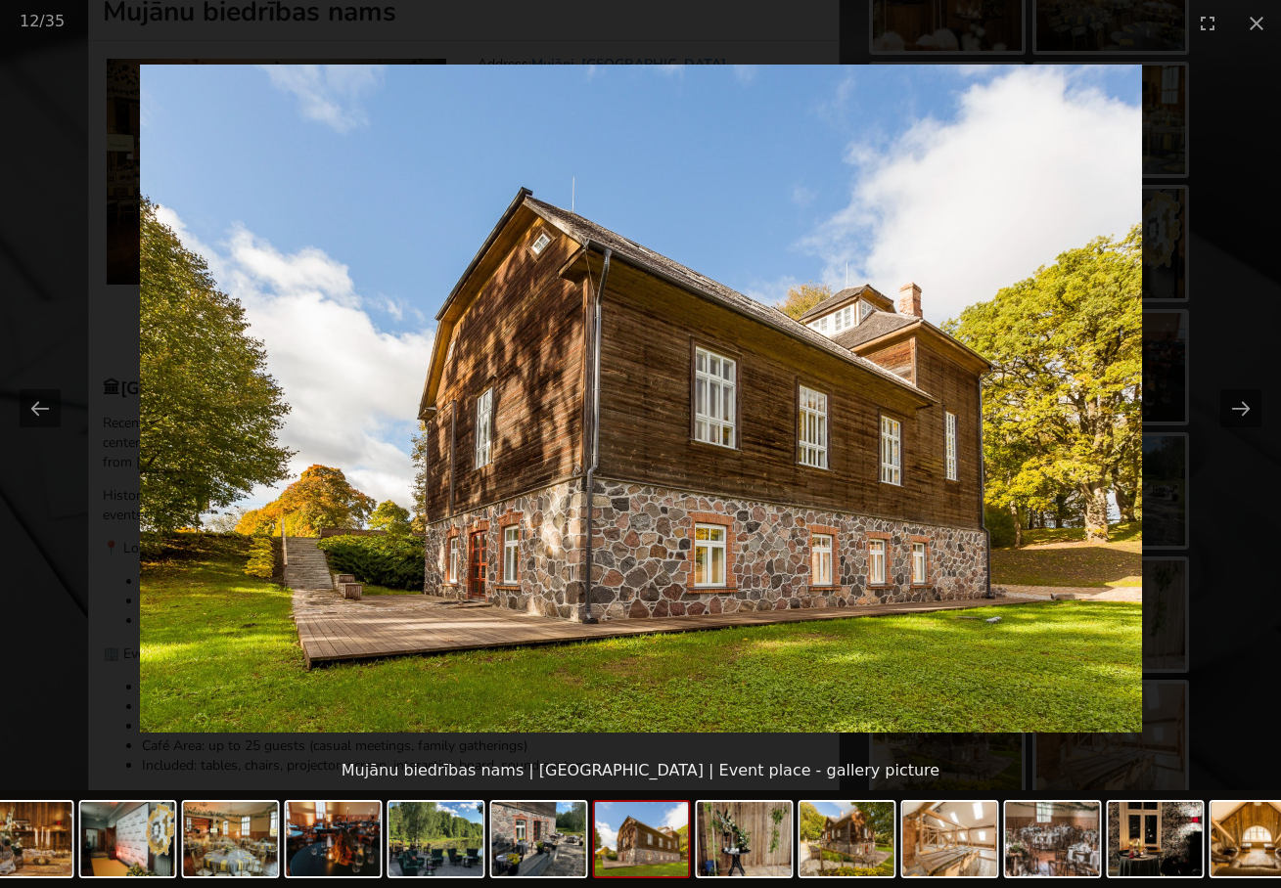
click at [739, 666] on picture at bounding box center [640, 398] width 1281 height 705
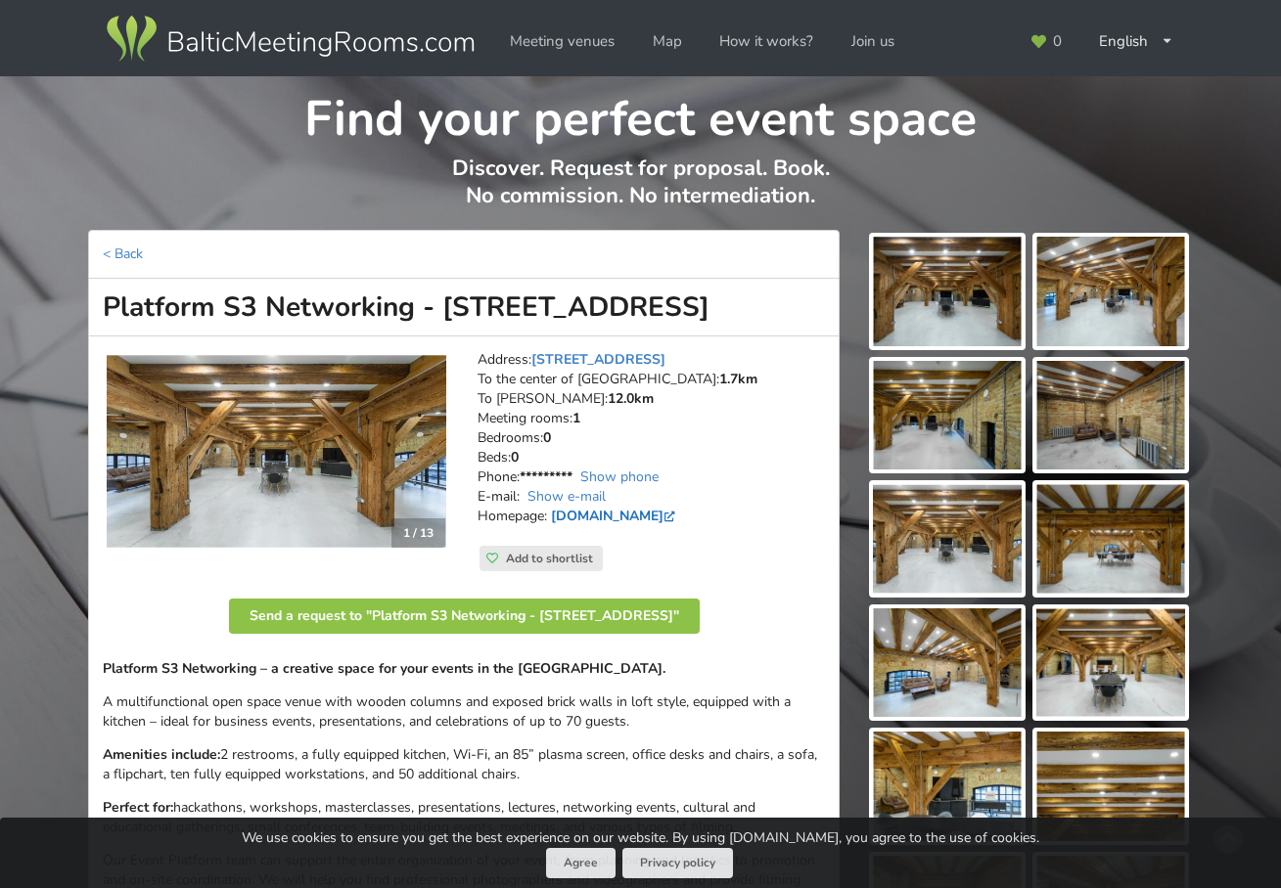
click at [597, 514] on link "[DOMAIN_NAME]" at bounding box center [615, 516] width 128 height 19
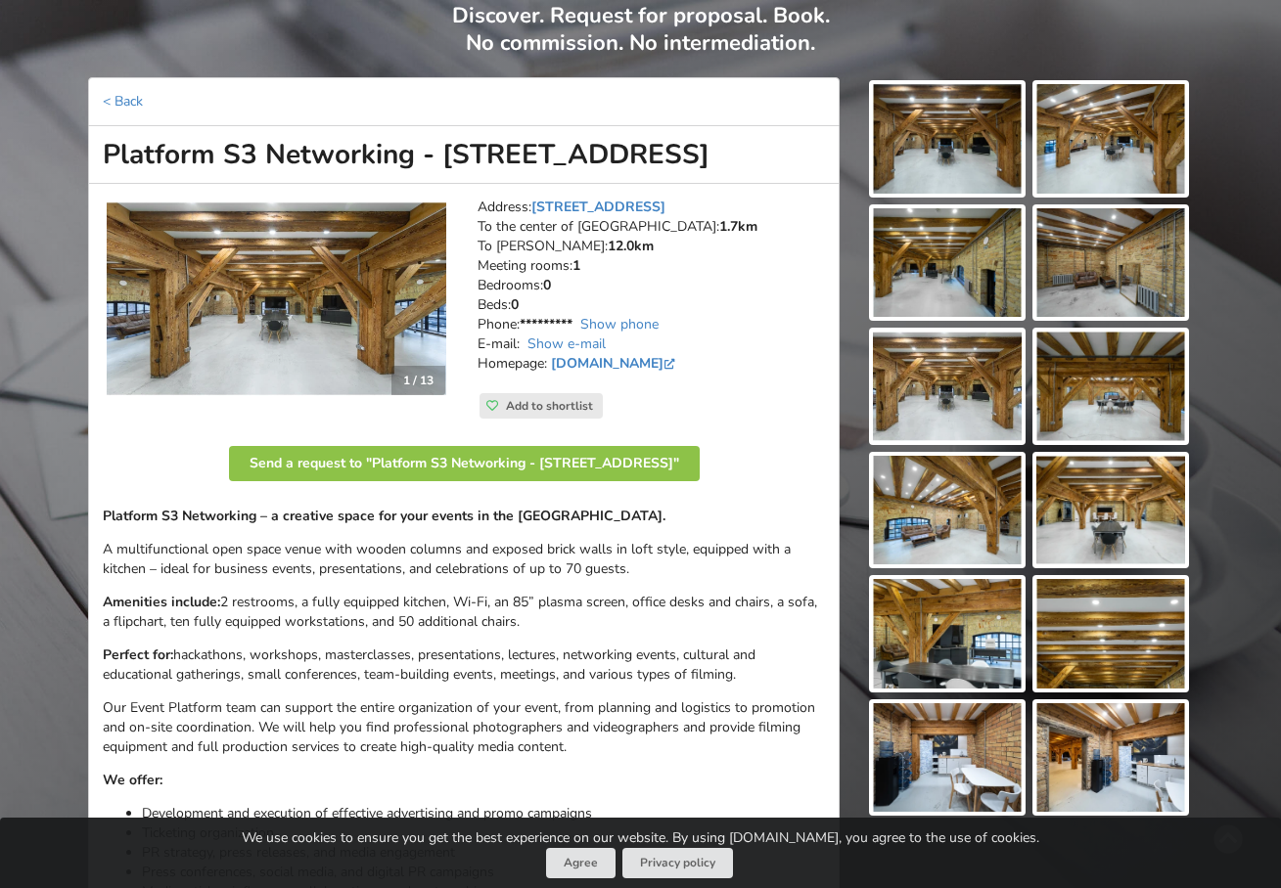
scroll to position [220, 0]
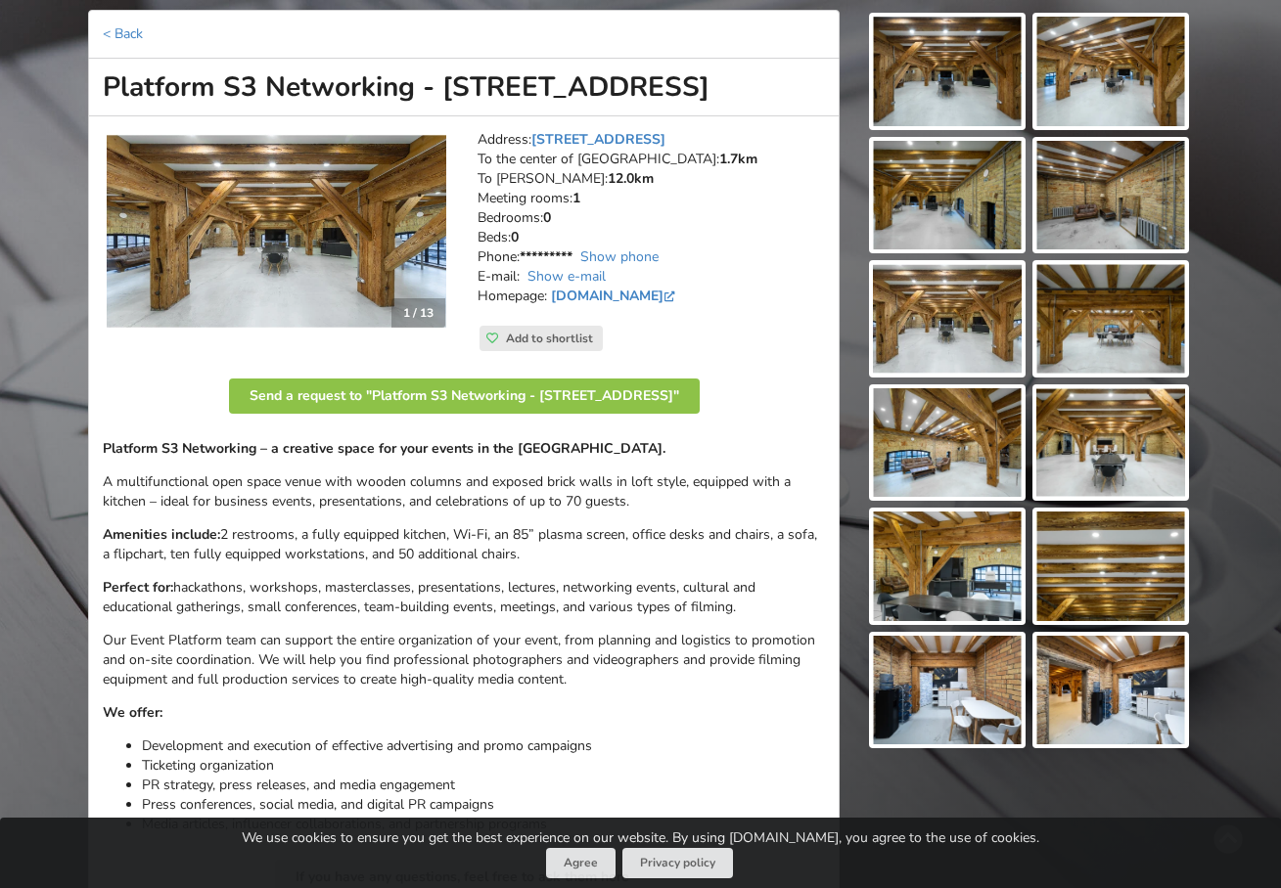
click at [934, 456] on img at bounding box center [947, 443] width 149 height 110
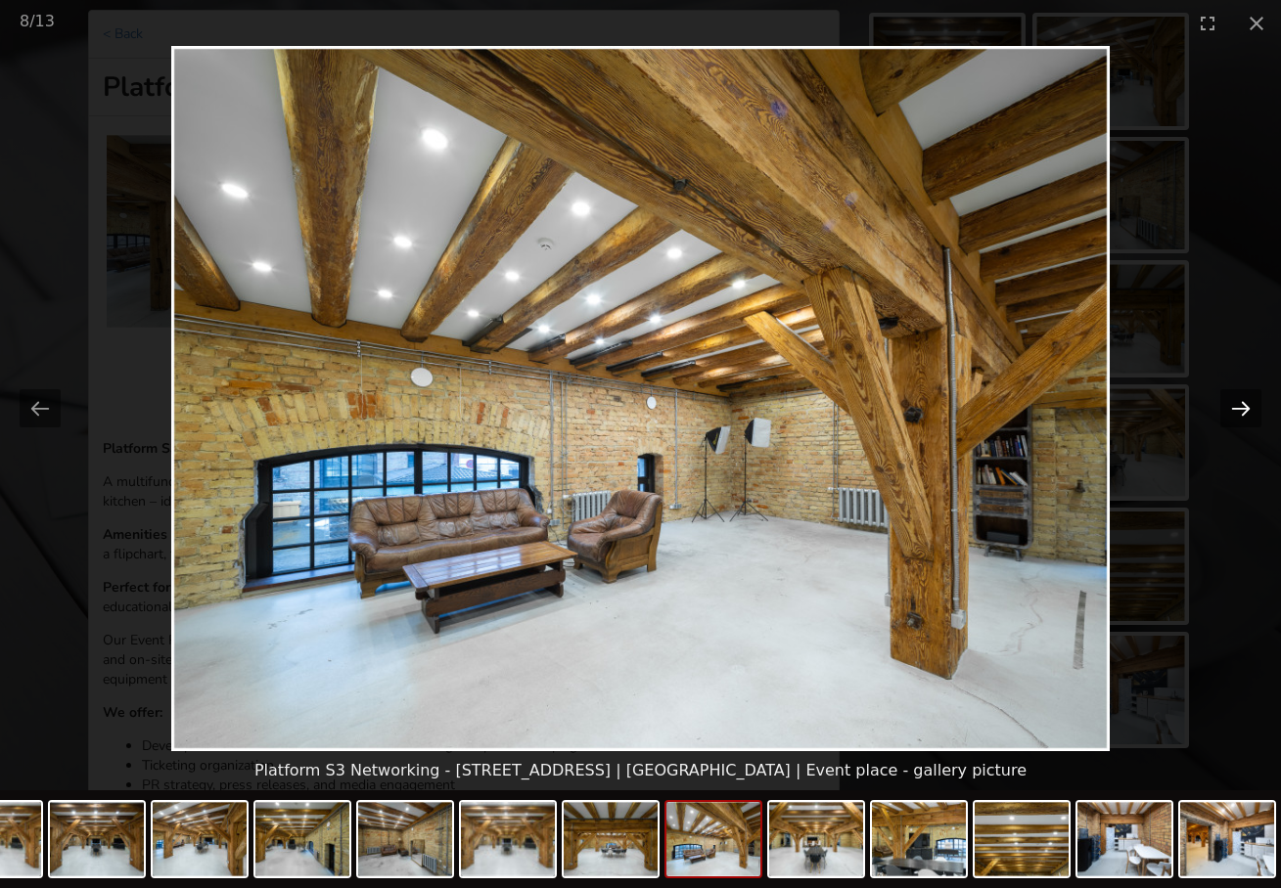
click at [1239, 408] on button "Next slide" at bounding box center [1240, 408] width 41 height 38
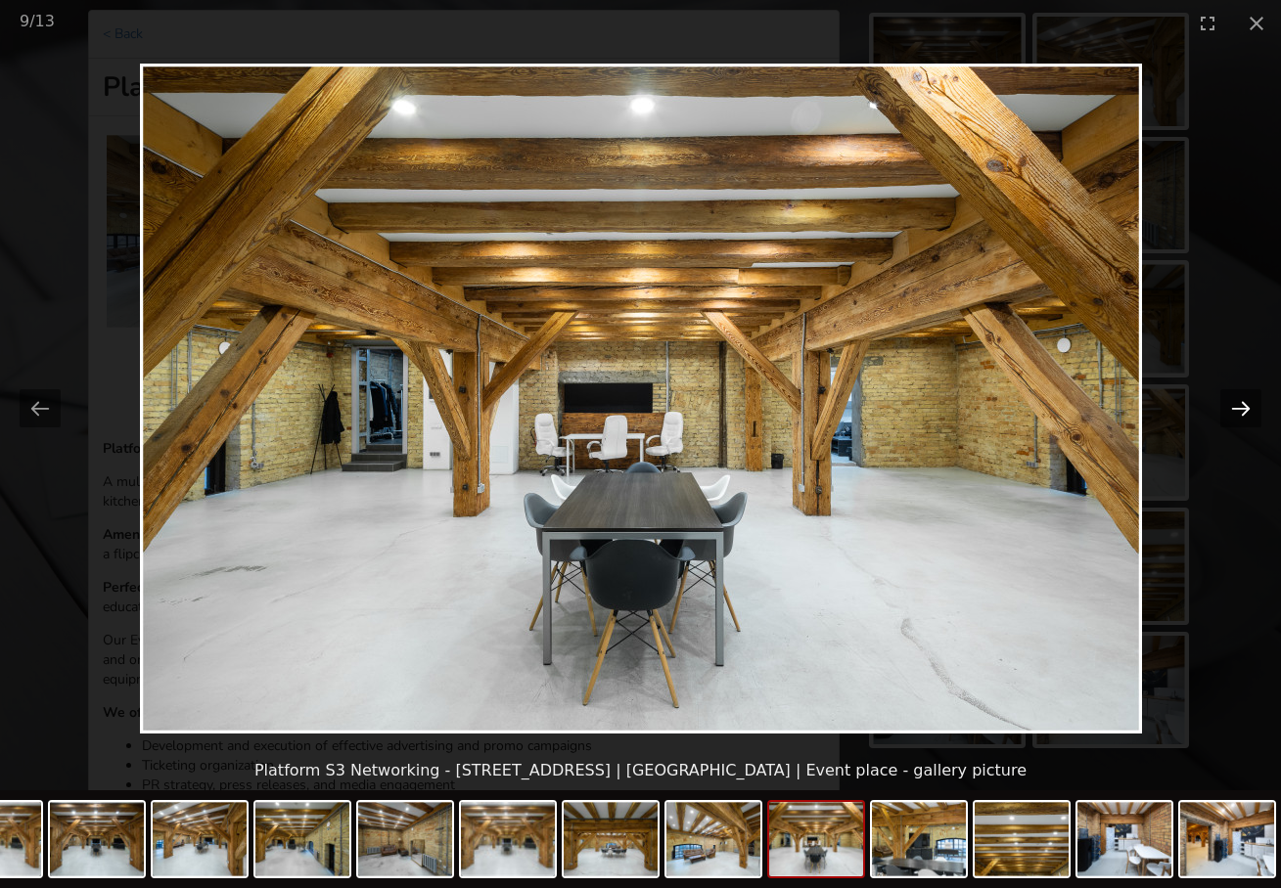
click at [1239, 408] on button "Next slide" at bounding box center [1240, 408] width 41 height 38
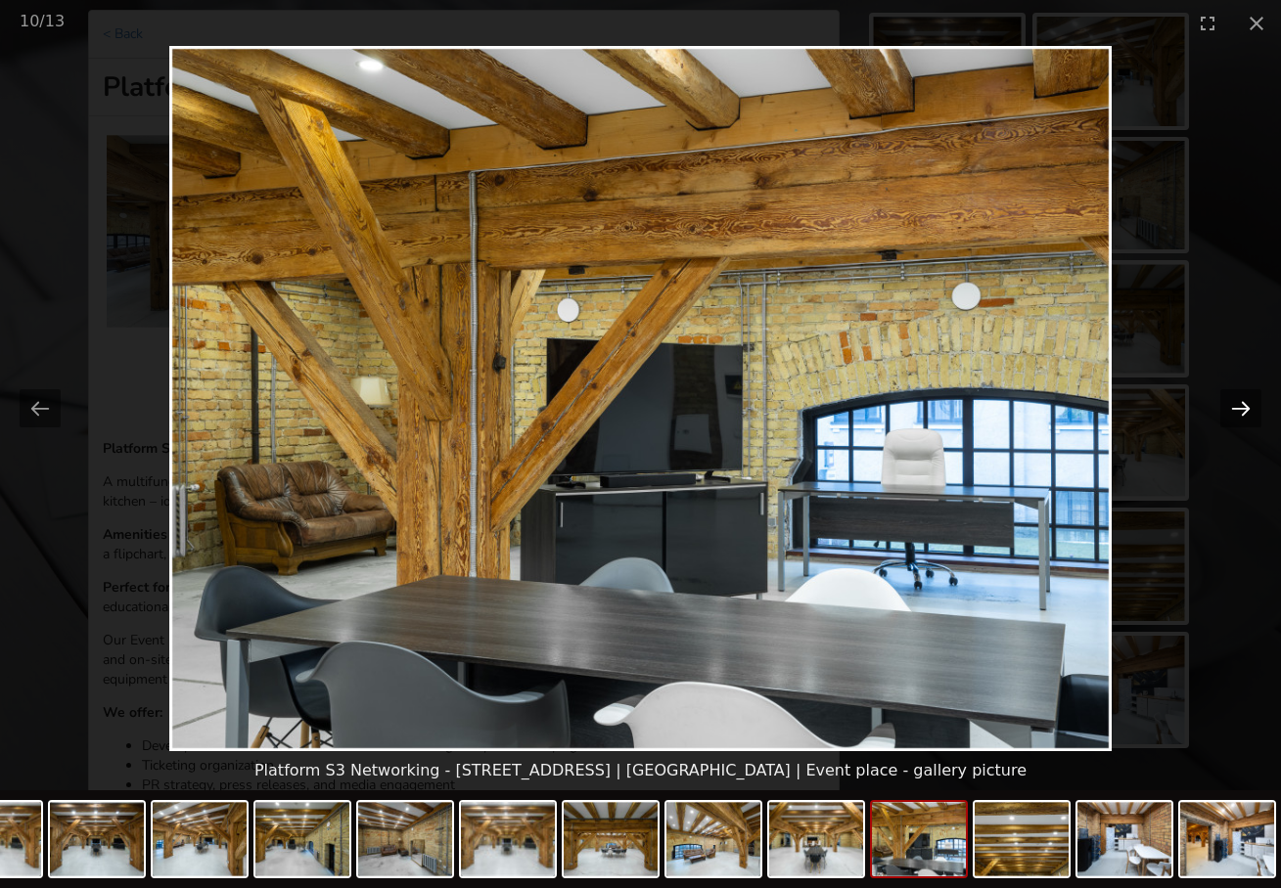
click at [1239, 408] on button "Next slide" at bounding box center [1240, 408] width 41 height 38
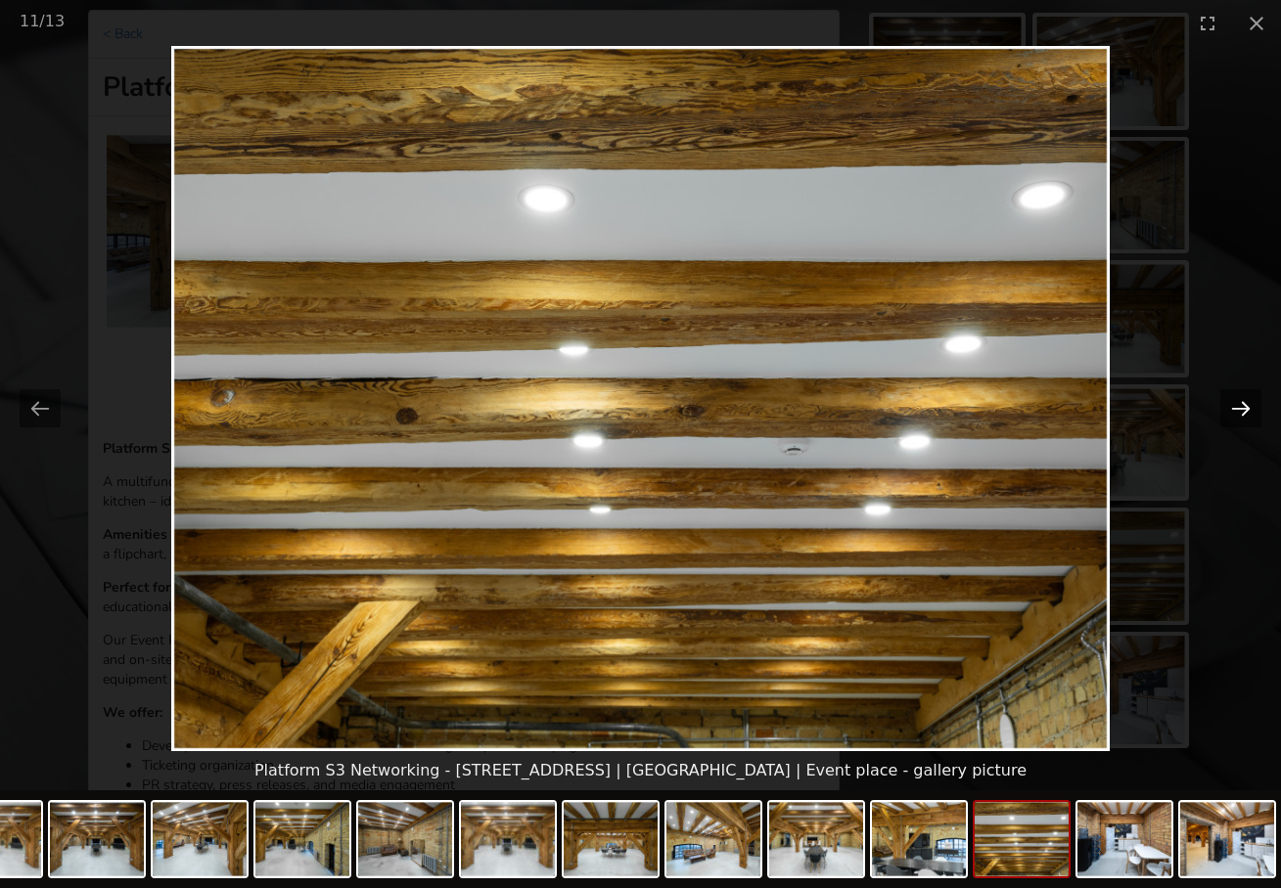
click at [1239, 408] on button "Next slide" at bounding box center [1240, 408] width 41 height 38
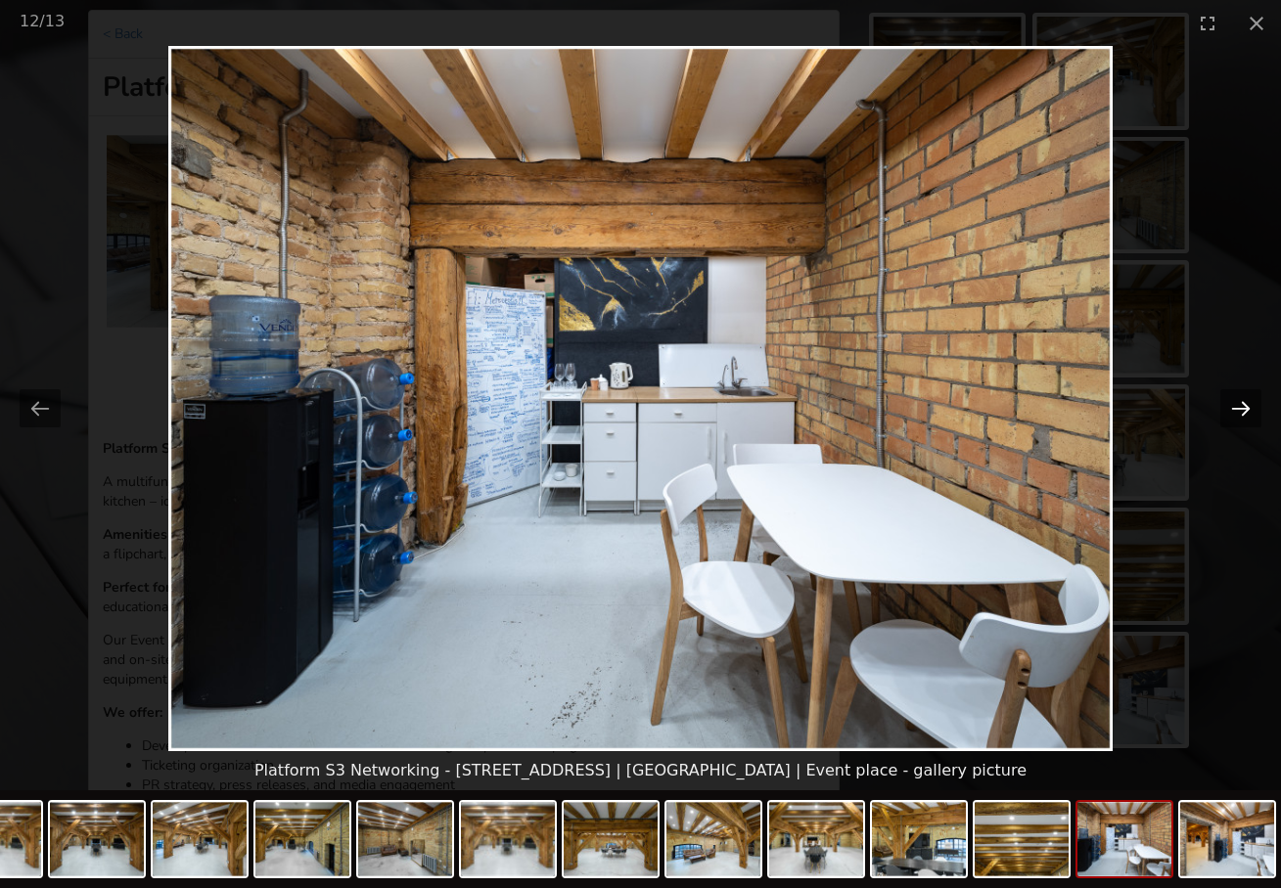
click at [1239, 408] on button "Next slide" at bounding box center [1240, 408] width 41 height 38
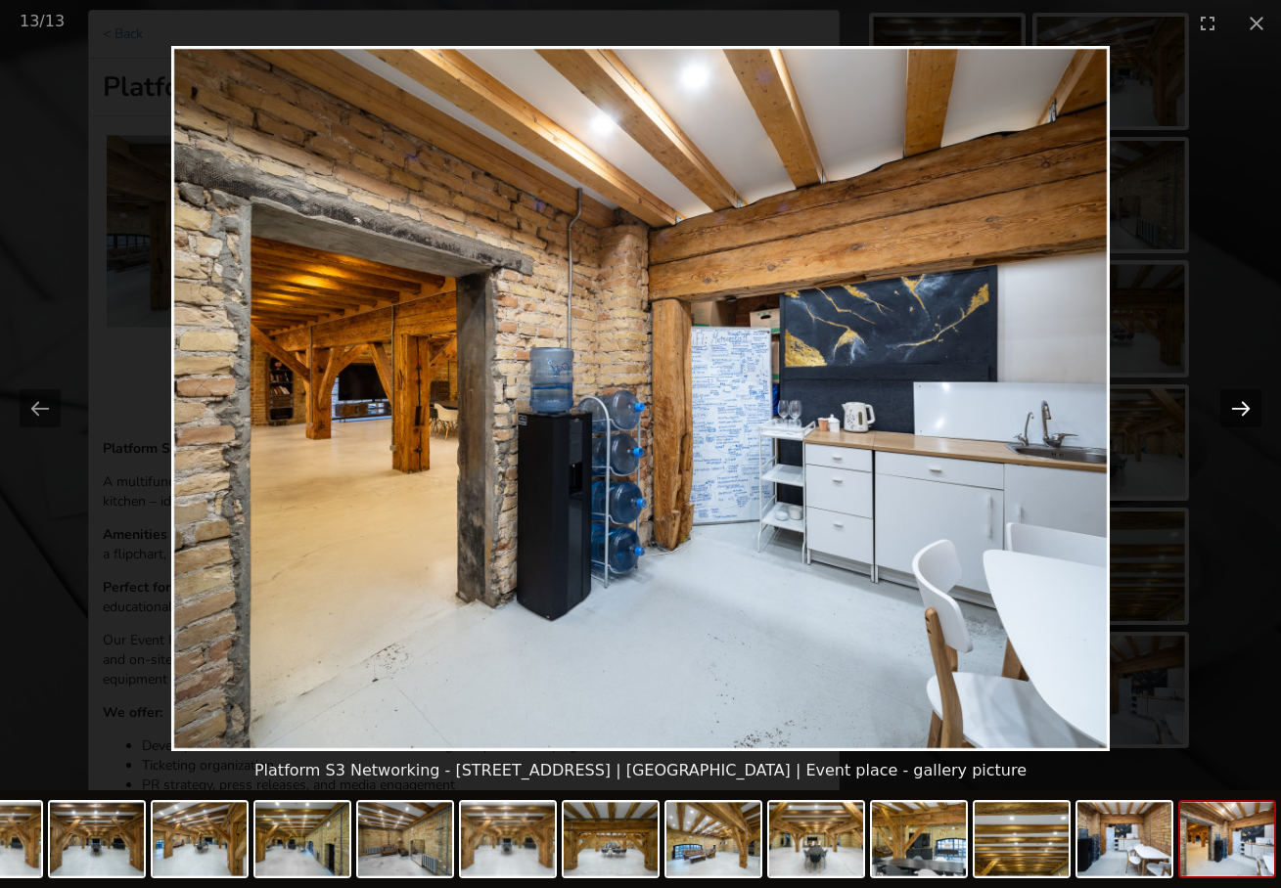
click at [1239, 408] on button "Next slide" at bounding box center [1240, 408] width 41 height 38
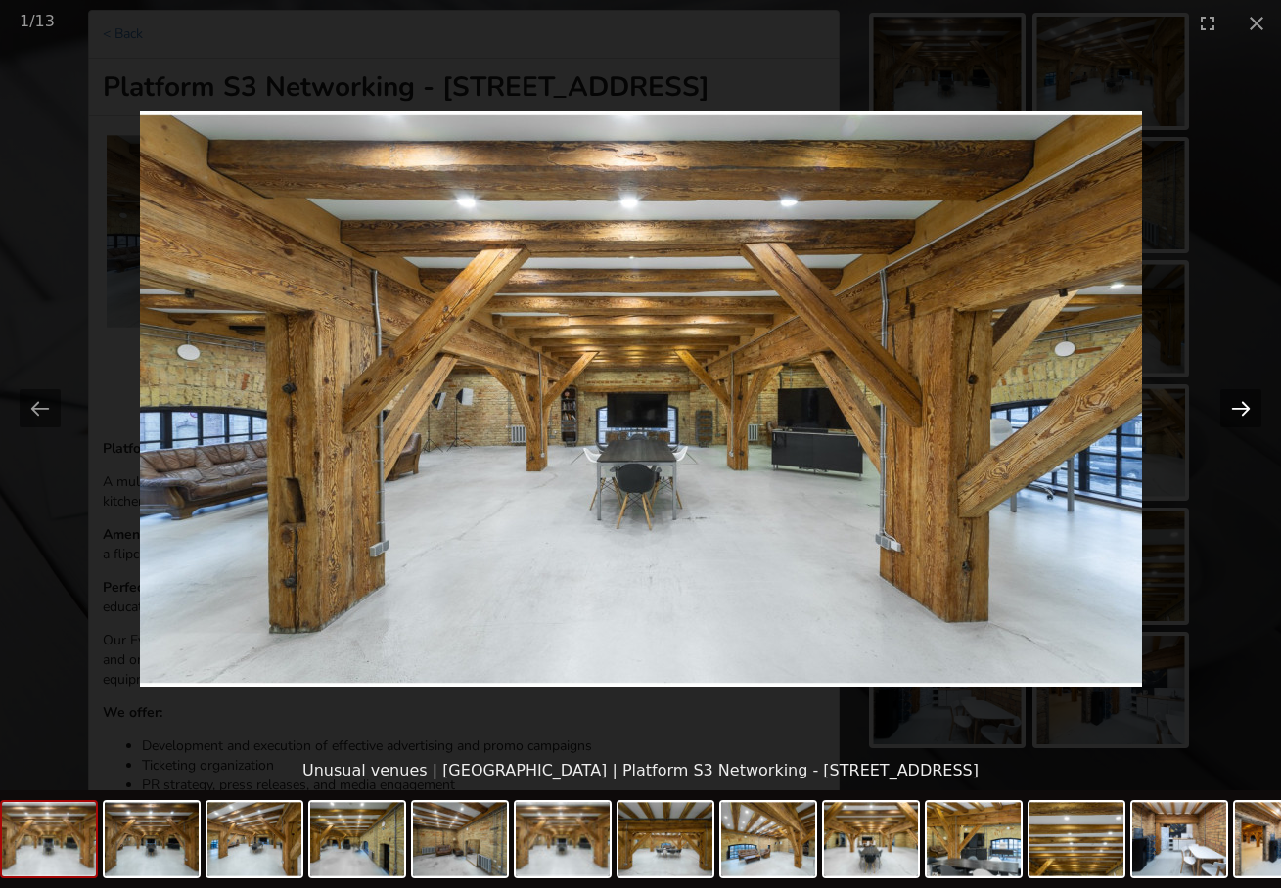
click at [1239, 408] on button "Next slide" at bounding box center [1240, 408] width 41 height 38
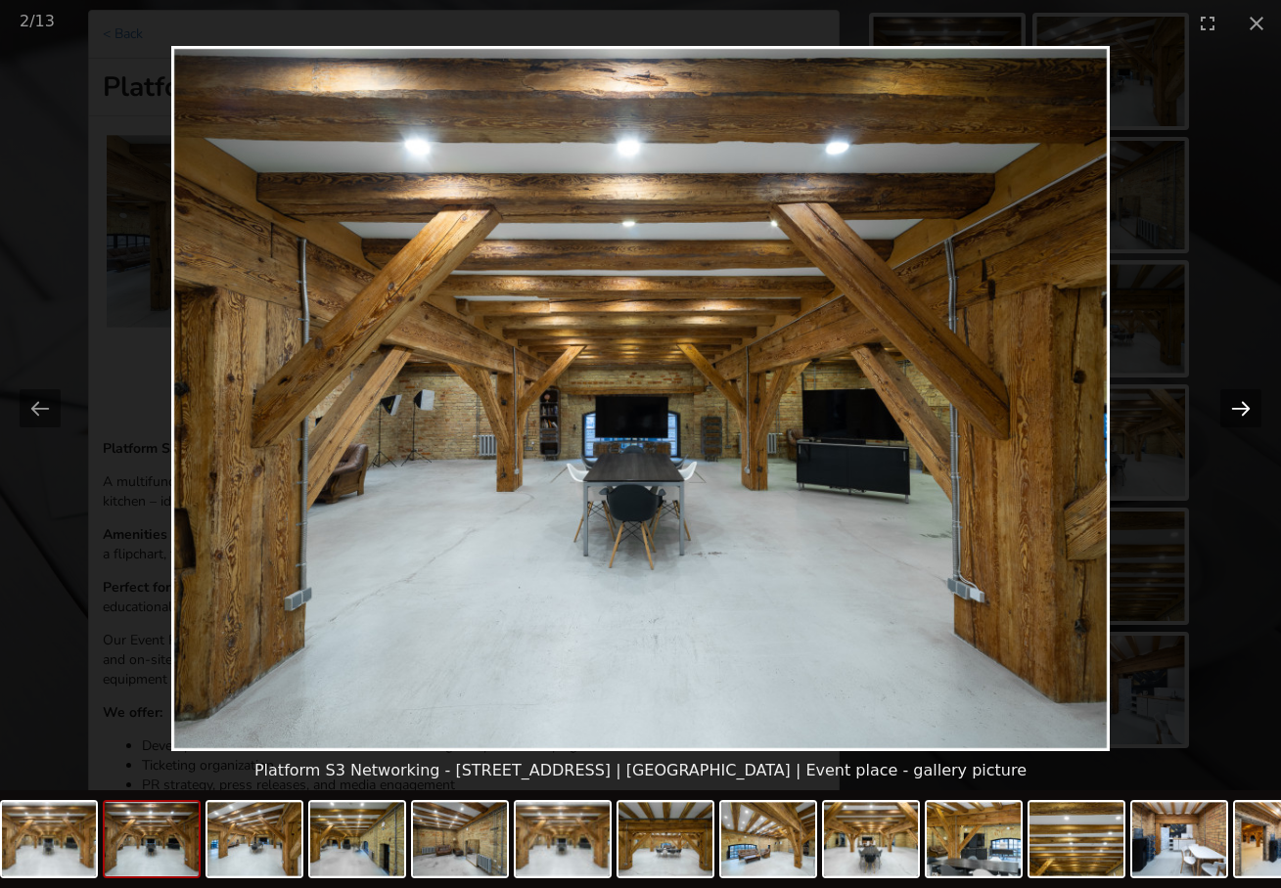
click at [1239, 408] on button "Next slide" at bounding box center [1240, 408] width 41 height 38
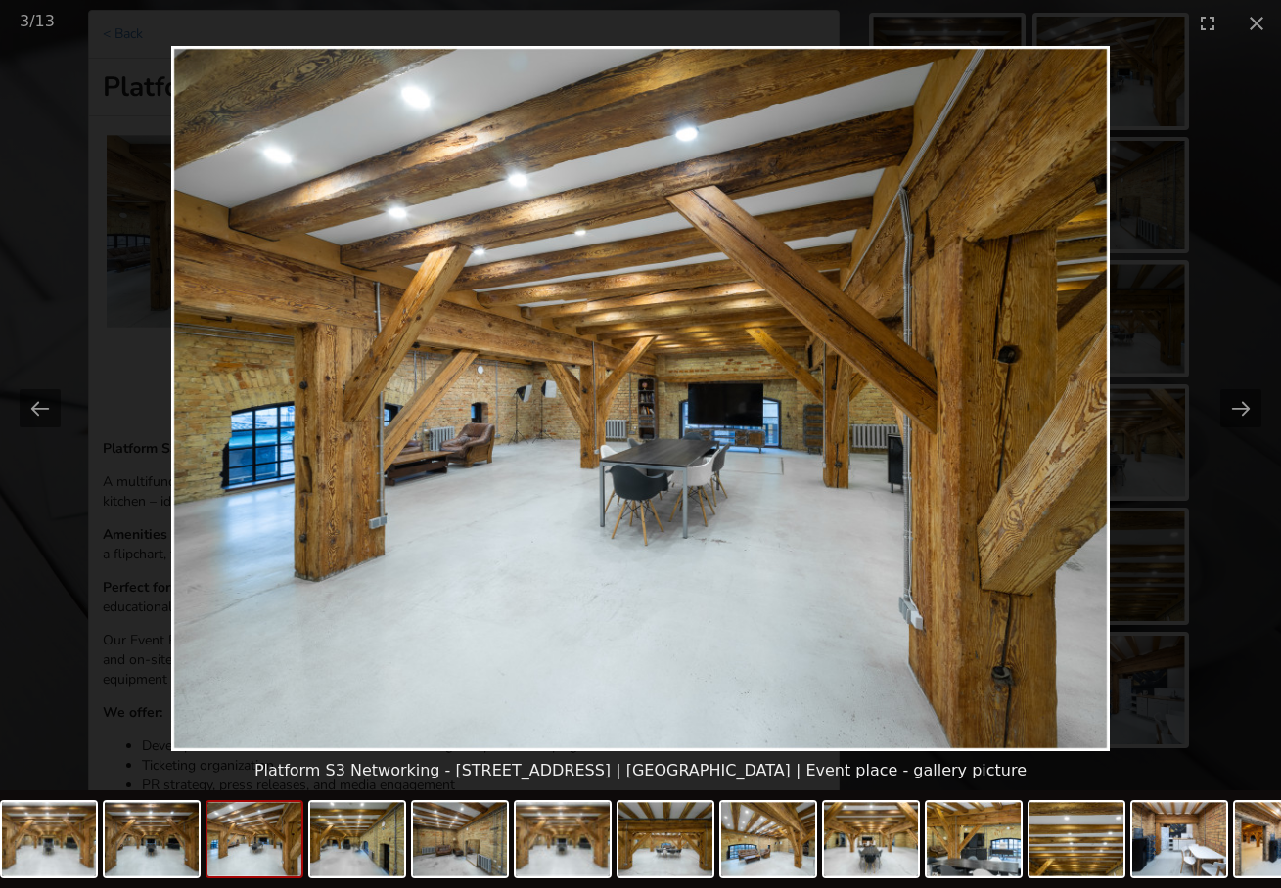
scroll to position [0, 0]
click at [1243, 482] on picture at bounding box center [640, 398] width 1281 height 705
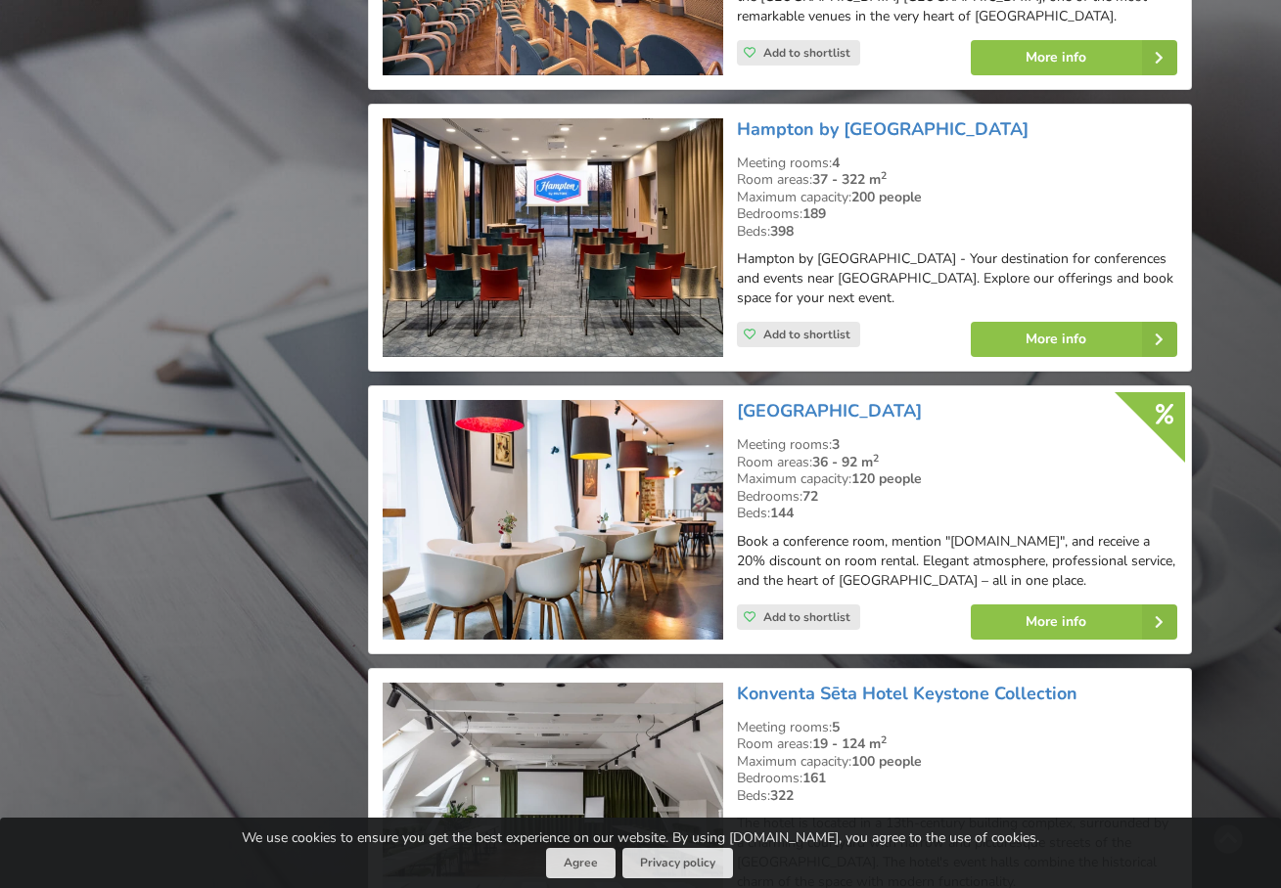
scroll to position [3429, 0]
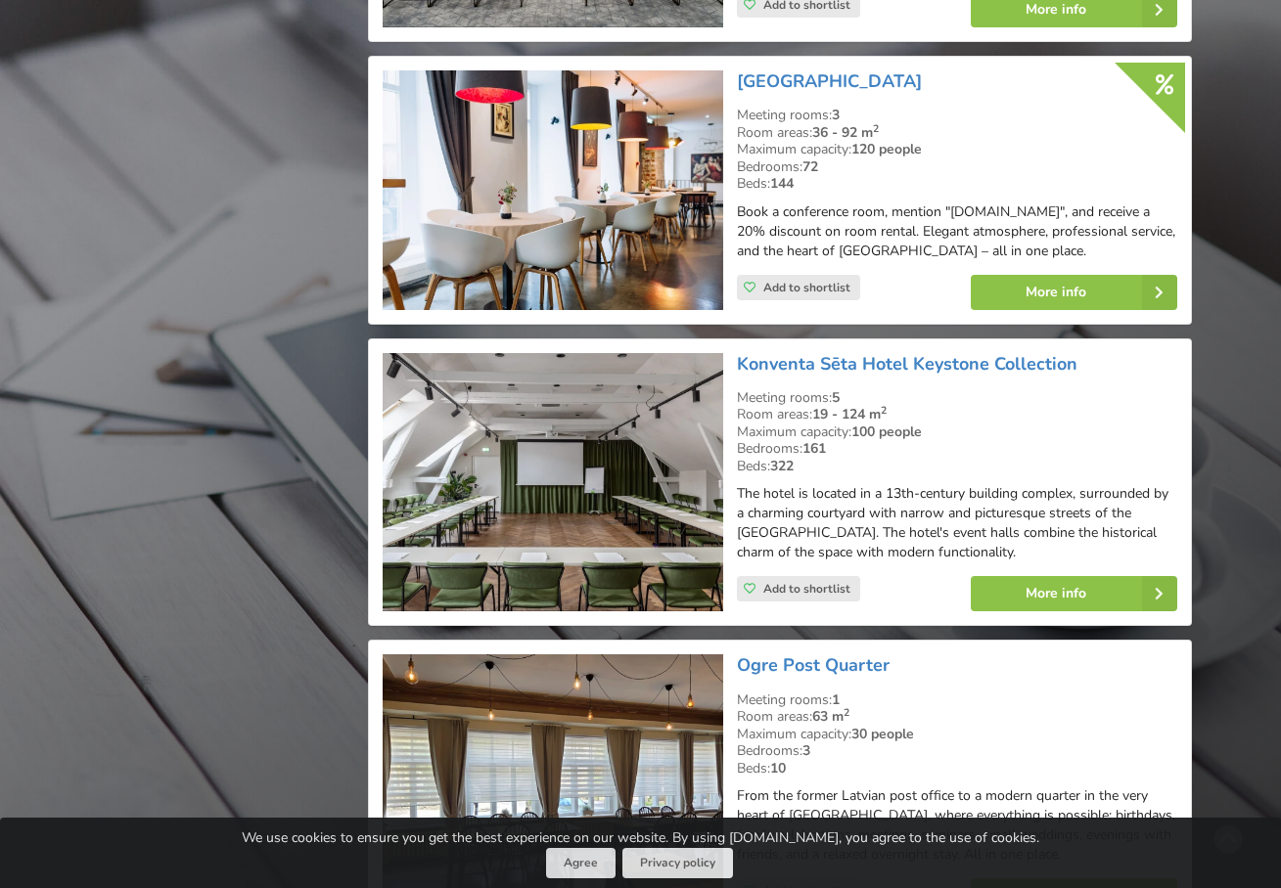
click at [605, 441] on img at bounding box center [552, 482] width 339 height 259
